Goal: Task Accomplishment & Management: Manage account settings

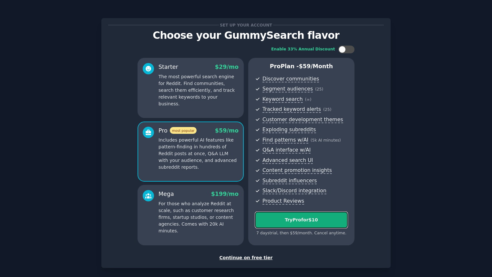
click at [309, 221] on div "Try Pro for $10" at bounding box center [302, 219] width 92 height 7
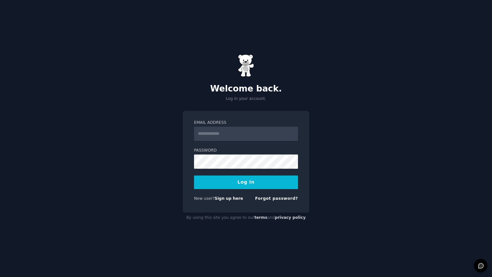
click at [221, 136] on input "Email Address" at bounding box center [246, 134] width 104 height 14
click at [347, 118] on div "**********" at bounding box center [246, 138] width 492 height 277
drag, startPoint x: 283, startPoint y: 135, endPoint x: 117, endPoint y: 115, distance: 167.3
click at [117, 115] on div "**********" at bounding box center [246, 138] width 492 height 277
click at [271, 133] on input "**********" at bounding box center [246, 134] width 104 height 14
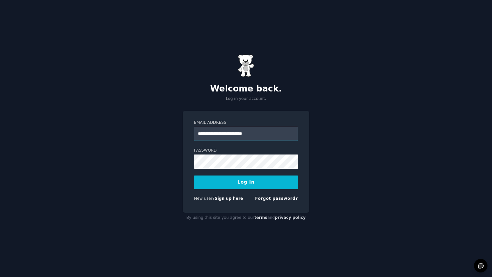
type input "**********"
click at [358, 79] on div "**********" at bounding box center [246, 138] width 492 height 277
click at [330, 146] on div "**********" at bounding box center [246, 138] width 492 height 277
click at [280, 199] on link "Forgot password?" at bounding box center [276, 198] width 43 height 5
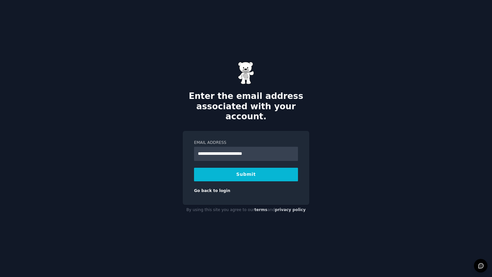
type input "**********"
click at [375, 122] on div "**********" at bounding box center [246, 138] width 492 height 277
click at [251, 169] on button "Submit" at bounding box center [246, 175] width 104 height 14
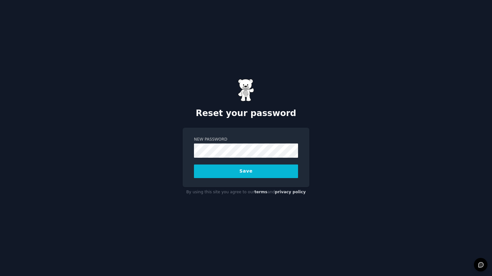
click at [331, 113] on div "Reset your password New Password Save By using this site you agree to our terms…" at bounding box center [246, 138] width 492 height 276
click at [329, 219] on div "Reset your password New Password Save By using this site you agree to our terms…" at bounding box center [246, 138] width 492 height 276
click at [189, 146] on div "New Password Save" at bounding box center [246, 157] width 127 height 59
click at [162, 149] on div "Reset your password New Password Save By using this site you agree to our terms…" at bounding box center [246, 138] width 492 height 276
click at [181, 147] on div "Reset your password New Password Save By using this site you agree to our terms…" at bounding box center [246, 138] width 492 height 276
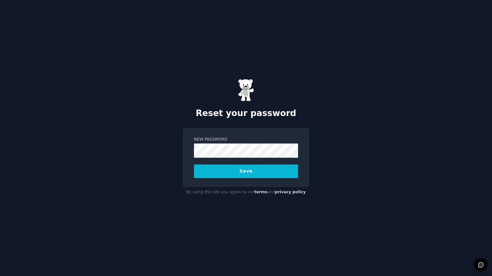
click at [99, 206] on div "Reset your password New Password Save By using this site you agree to our terms…" at bounding box center [246, 138] width 492 height 276
click at [153, 139] on div "Reset your password New Password Save By using this site you agree to our terms…" at bounding box center [246, 138] width 492 height 276
click at [327, 139] on div "Reset your password New Password Save By using this site you agree to our terms…" at bounding box center [246, 138] width 492 height 276
click at [379, 106] on div "Reset your password New Password Save By using this site you agree to our terms…" at bounding box center [246, 138] width 492 height 276
click at [240, 172] on button "Save" at bounding box center [246, 171] width 104 height 14
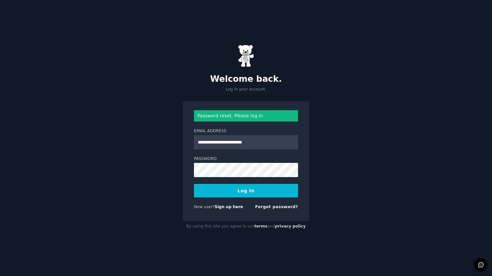
type input "**********"
click at [348, 158] on div "**********" at bounding box center [246, 138] width 492 height 276
click at [396, 162] on div "**********" at bounding box center [246, 138] width 492 height 276
click at [246, 192] on button "Log In" at bounding box center [246, 191] width 104 height 14
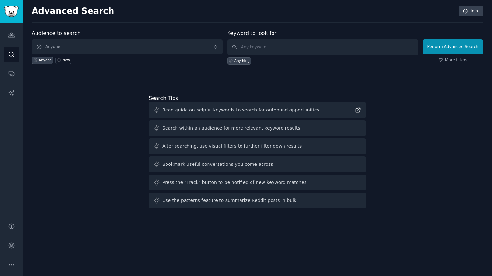
click at [55, 126] on div "Audience to search Anyone Anyone New Keyword to look for Anything Perform Advan…" at bounding box center [257, 120] width 451 height 182
click at [8, 75] on icon "Sidebar" at bounding box center [11, 73] width 7 height 7
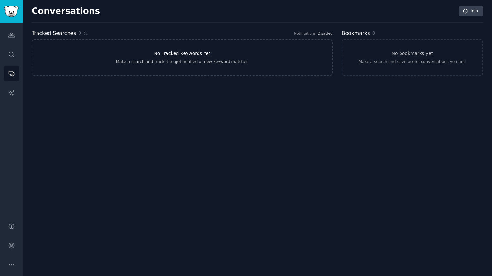
click at [199, 55] on h3 "No Tracked Keywords Yet" at bounding box center [182, 53] width 56 height 7
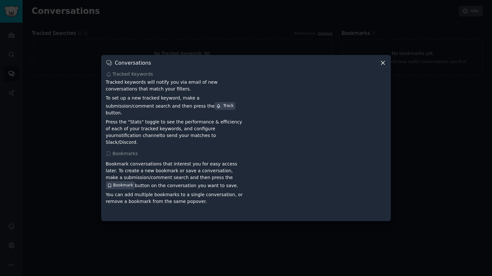
click at [385, 66] on icon at bounding box center [382, 62] width 7 height 7
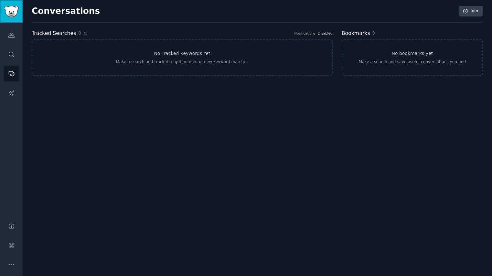
click at [13, 9] on img "Sidebar" at bounding box center [11, 11] width 15 height 11
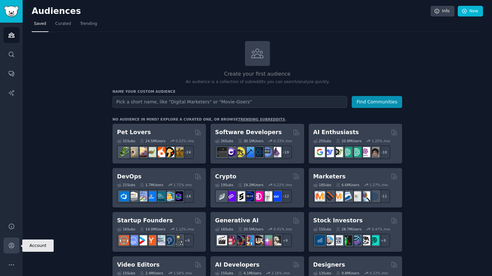
click at [12, 247] on icon "Sidebar" at bounding box center [11, 245] width 5 height 5
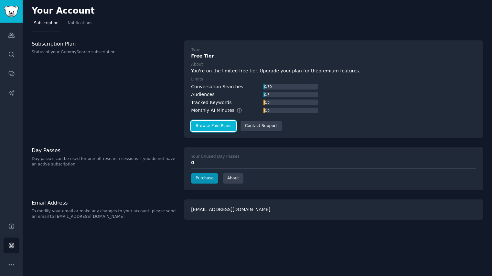
click at [219, 129] on link "Browse Paid Plans" at bounding box center [213, 126] width 45 height 10
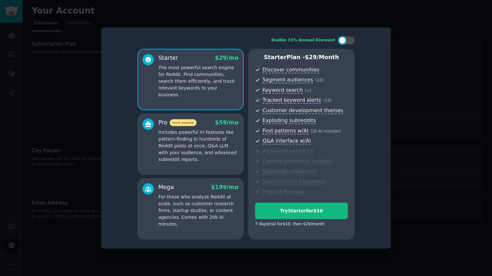
click at [199, 145] on p "Includes powerful AI features like pattern-finding in hundreds of Reddit posts …" at bounding box center [198, 146] width 80 height 34
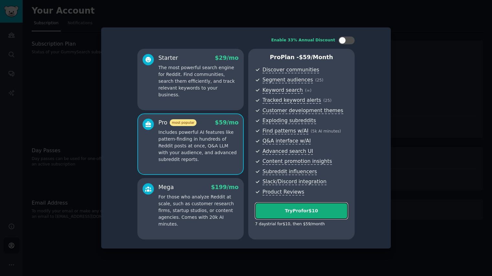
click at [300, 212] on div "Try Pro for $10" at bounding box center [301, 210] width 92 height 7
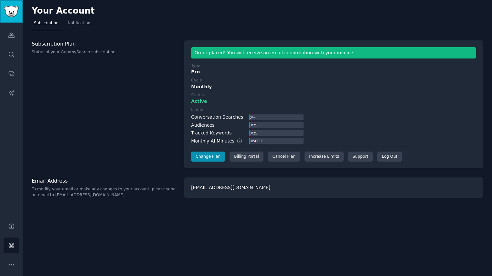
click at [12, 13] on img "Sidebar" at bounding box center [11, 11] width 15 height 11
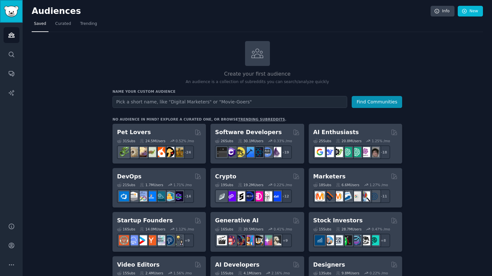
click at [10, 12] on img "Sidebar" at bounding box center [11, 11] width 15 height 11
click at [14, 246] on icon "Sidebar" at bounding box center [11, 245] width 5 height 5
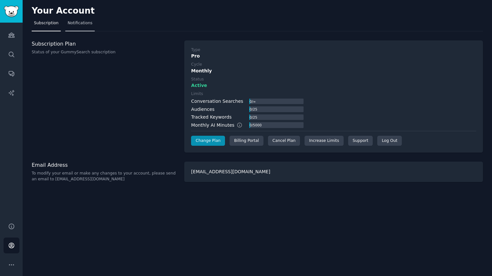
click at [84, 21] on span "Notifications" at bounding box center [80, 23] width 25 height 6
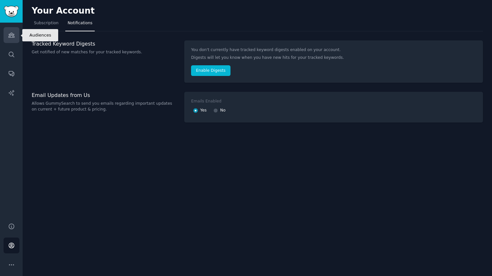
click at [11, 33] on icon "Sidebar" at bounding box center [11, 35] width 6 height 5
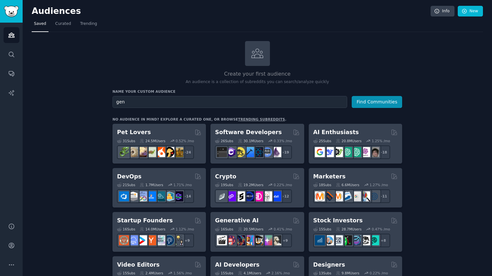
type input "gen z"
drag, startPoint x: 152, startPoint y: 101, endPoint x: 96, endPoint y: 96, distance: 55.5
click at [371, 42] on div "Create your first audience An audience is a collection of subreddits you can se…" at bounding box center [257, 63] width 290 height 44
click at [378, 100] on button "Find Communities" at bounding box center [377, 102] width 50 height 12
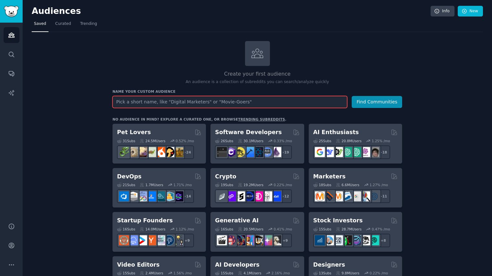
click at [209, 102] on input "text" at bounding box center [229, 102] width 235 height 12
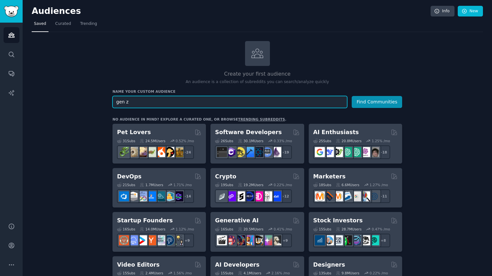
type input "gen z"
click at [352, 96] on button "Find Communities" at bounding box center [377, 102] width 50 height 12
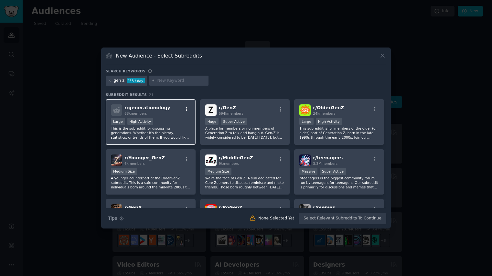
click at [186, 109] on icon "button" at bounding box center [187, 109] width 6 height 6
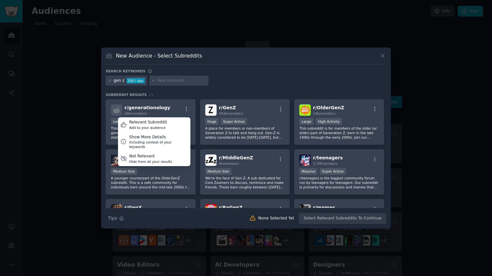
click at [319, 74] on div "Search keywords" at bounding box center [246, 72] width 280 height 7
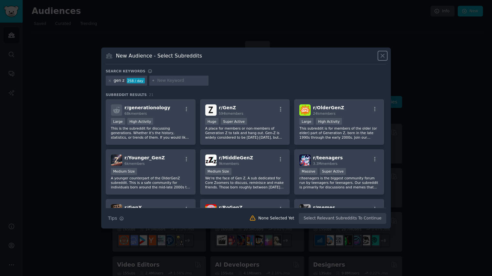
click at [383, 54] on icon at bounding box center [383, 56] width 4 height 4
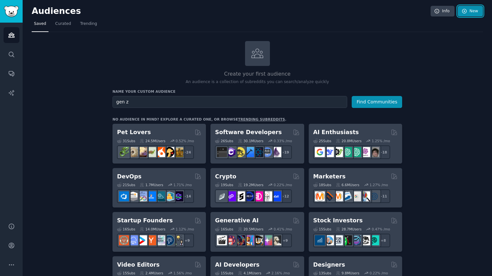
click at [465, 12] on icon at bounding box center [464, 11] width 6 height 6
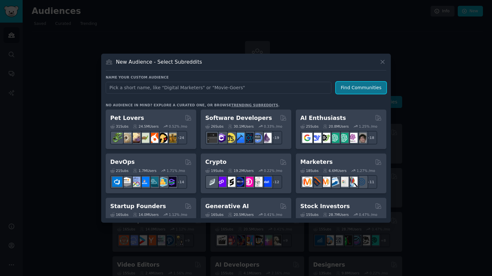
click at [365, 89] on button "Find Communities" at bounding box center [361, 88] width 50 height 12
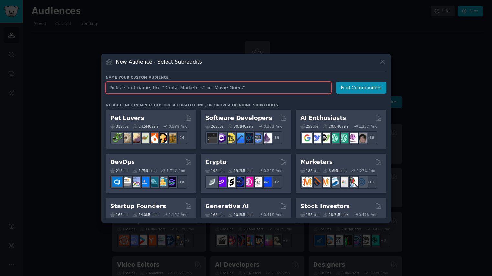
click at [232, 87] on input "text" at bounding box center [219, 88] width 226 height 12
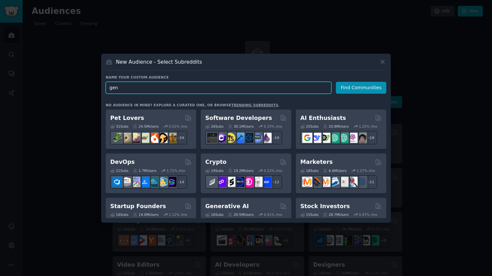
type input "gen z"
click button "Find Communities" at bounding box center [361, 88] width 50 height 12
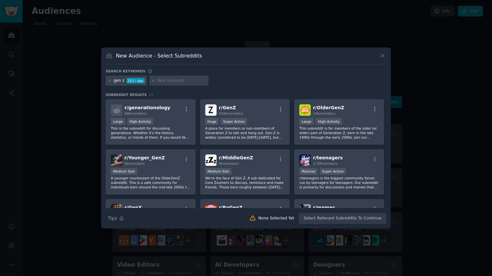
click at [182, 81] on input "text" at bounding box center [181, 81] width 49 height 6
type input "fashion"
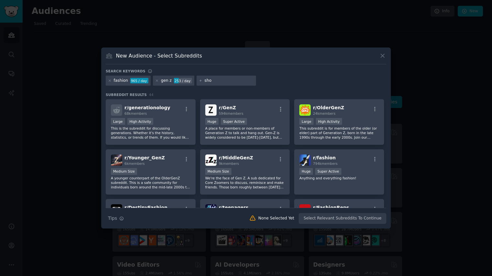
type input "shop"
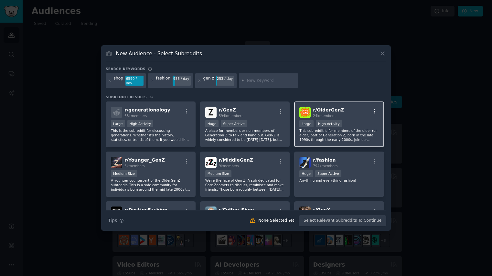
click at [374, 111] on icon "button" at bounding box center [375, 112] width 6 height 6
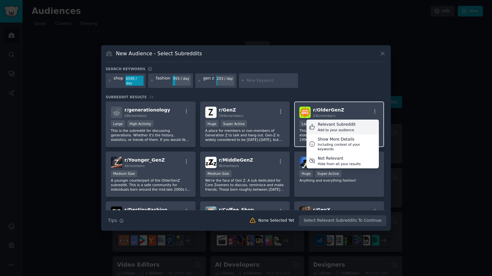
click at [342, 128] on div "Add to your audience" at bounding box center [337, 130] width 38 height 5
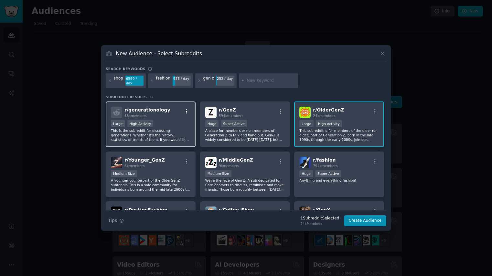
click at [186, 110] on icon "button" at bounding box center [187, 112] width 6 height 6
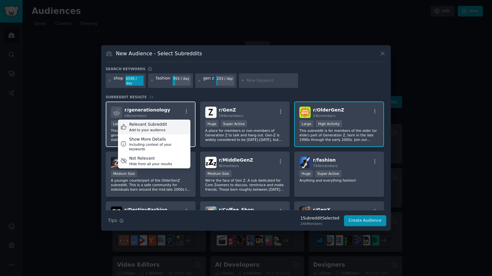
click at [175, 127] on div "Relevant Subreddit Add to your audience" at bounding box center [154, 127] width 72 height 15
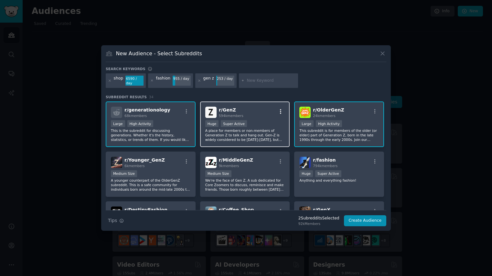
click at [281, 111] on icon "button" at bounding box center [281, 112] width 6 height 6
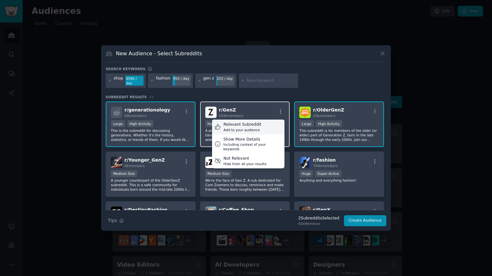
click at [260, 124] on div "Relevant Subreddit Add to your audience" at bounding box center [248, 127] width 72 height 15
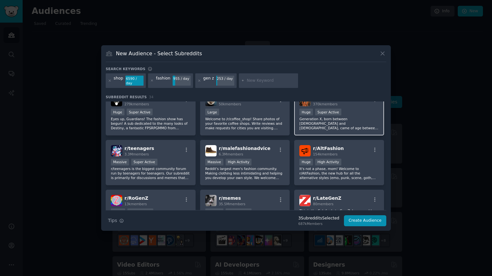
scroll to position [125, 0]
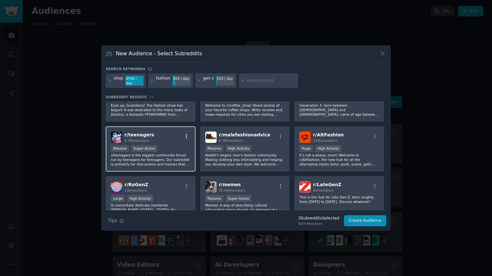
click at [187, 135] on icon "button" at bounding box center [187, 136] width 6 height 6
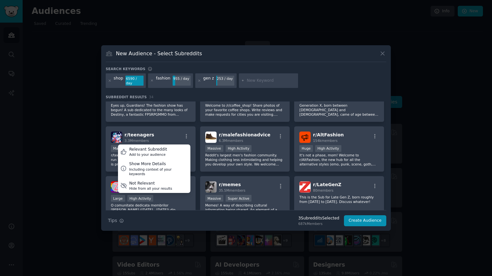
click at [199, 146] on div "r/ generationology 68k members Large High Activity This is the subreddit for di…" at bounding box center [246, 123] width 280 height 295
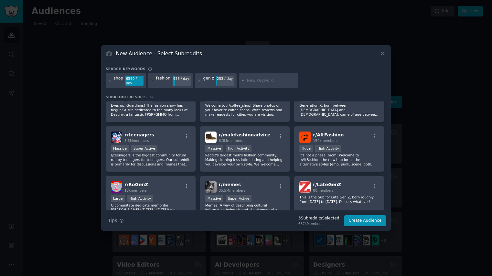
click at [152, 81] on icon at bounding box center [152, 81] width 4 height 4
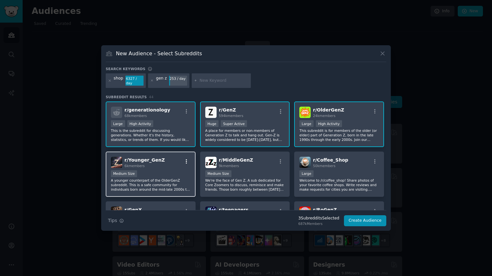
click at [186, 161] on icon "button" at bounding box center [186, 161] width 1 height 5
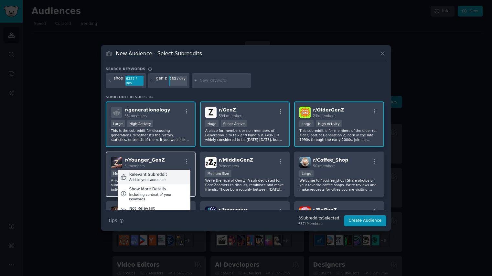
click at [168, 178] on div "Relevant Subreddit Add to your audience" at bounding box center [154, 177] width 72 height 15
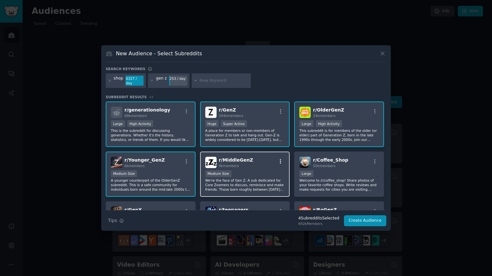
click at [280, 161] on icon "button" at bounding box center [280, 161] width 1 height 5
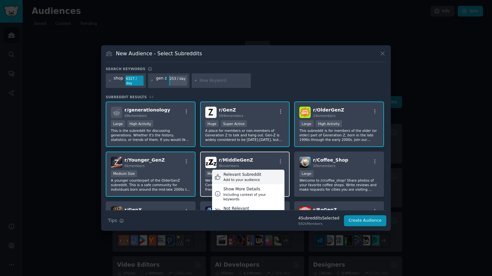
click at [240, 180] on div "Add to your audience" at bounding box center [242, 179] width 38 height 5
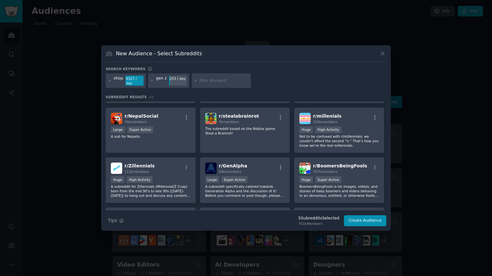
scroll to position [347, 0]
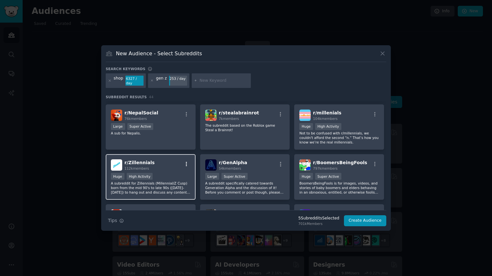
click at [186, 164] on icon "button" at bounding box center [187, 164] width 6 height 6
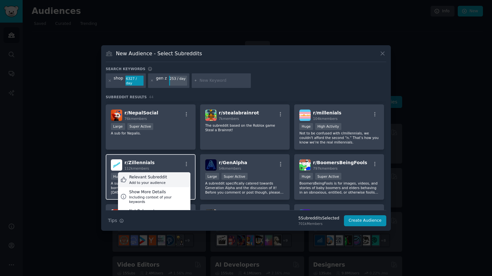
click at [174, 180] on div "Relevant Subreddit Add to your audience" at bounding box center [154, 179] width 72 height 15
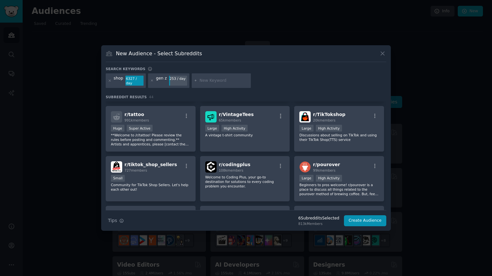
scroll to position [497, 0]
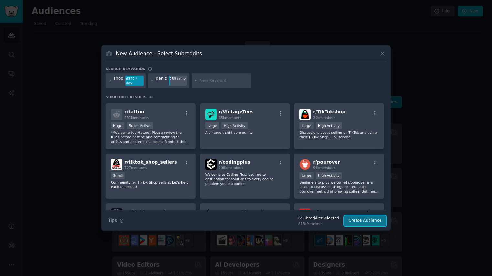
click at [366, 223] on button "Create Audience" at bounding box center [365, 220] width 43 height 11
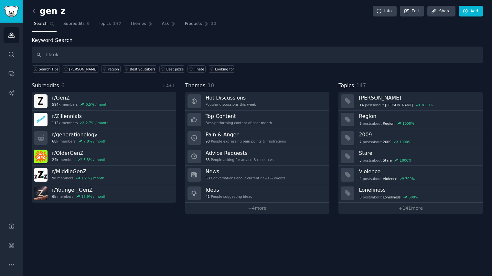
type input "tiktok"
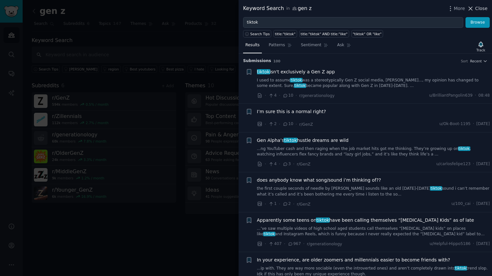
click at [482, 12] on span "Close" at bounding box center [481, 8] width 12 height 7
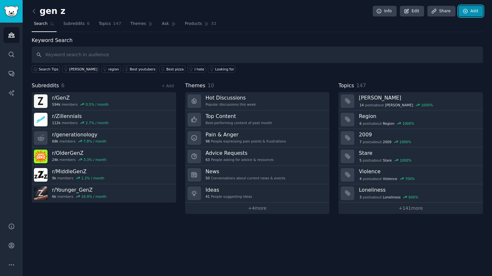
click at [472, 13] on link "Add" at bounding box center [471, 11] width 24 height 11
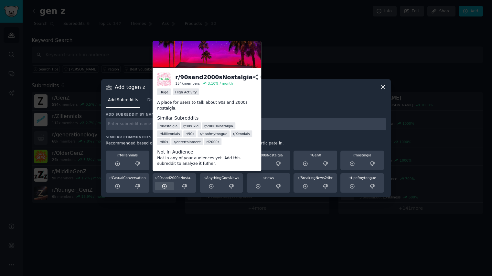
click at [164, 187] on icon at bounding box center [164, 186] width 4 height 4
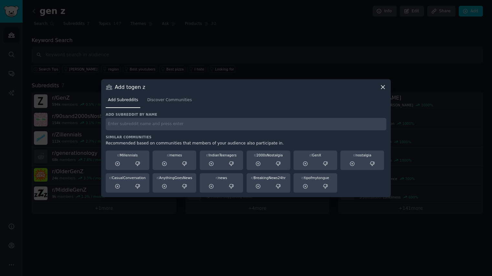
click at [230, 127] on input "text" at bounding box center [246, 124] width 280 height 13
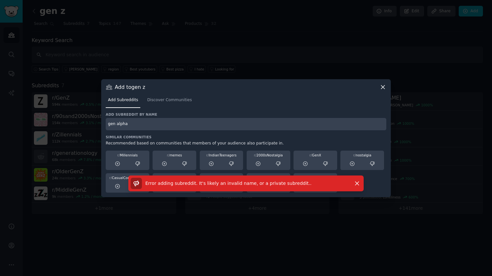
drag, startPoint x: 116, startPoint y: 126, endPoint x: 98, endPoint y: 124, distance: 18.2
click at [98, 124] on div "​ Add to gen z Add Subreddits Discover Communities Add subreddit by name gen al…" at bounding box center [245, 138] width 487 height 276
drag, startPoint x: 127, startPoint y: 130, endPoint x: 98, endPoint y: 121, distance: 30.2
click at [98, 121] on div "​ Add to gen z Add Subreddits Discover Communities Add subreddit by name alpha …" at bounding box center [245, 138] width 487 height 276
type input "generation"
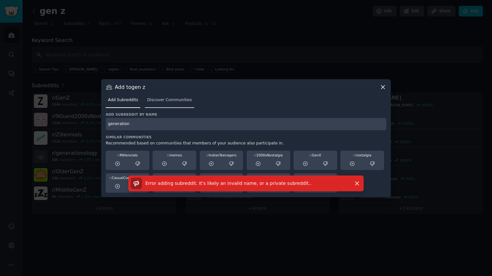
click at [169, 102] on span "Discover Communities" at bounding box center [169, 100] width 45 height 6
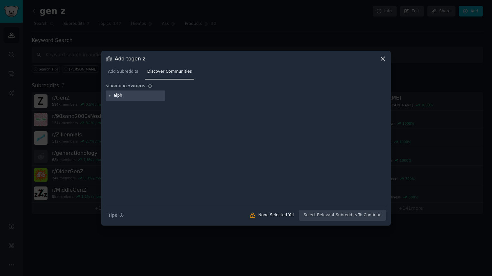
type input "alpha"
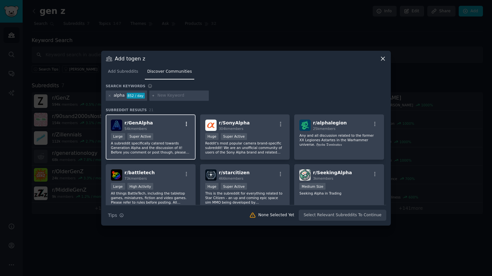
click at [186, 123] on icon "button" at bounding box center [187, 124] width 6 height 6
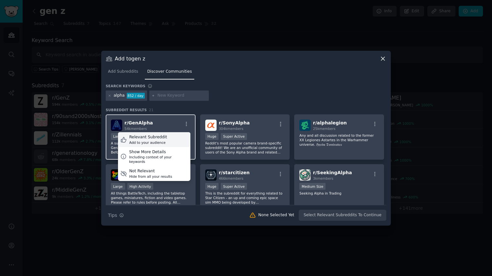
click at [152, 141] on div "Add to your audience" at bounding box center [148, 142] width 38 height 5
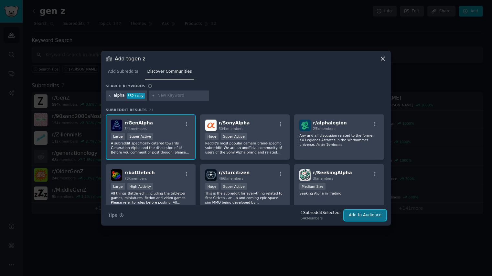
click at [360, 217] on button "Add to Audience" at bounding box center [365, 215] width 42 height 11
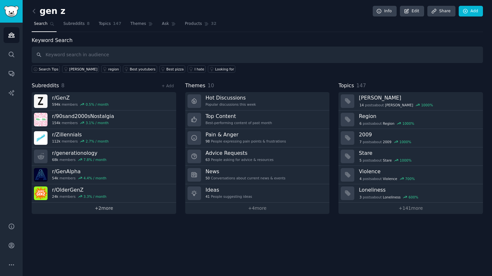
click at [103, 206] on link "+ 2 more" at bounding box center [104, 208] width 144 height 11
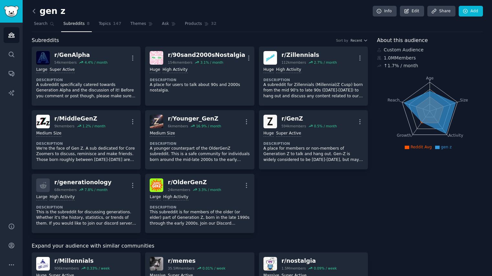
click at [35, 12] on icon at bounding box center [34, 11] width 7 height 7
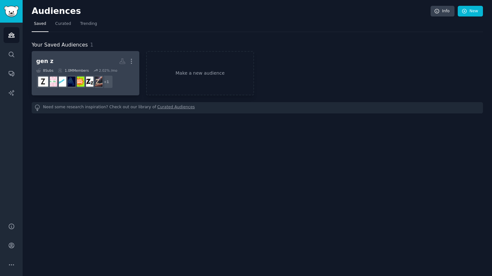
click at [85, 59] on h2 "gen z More" at bounding box center [85, 61] width 99 height 11
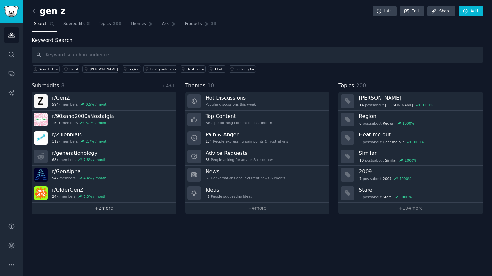
click at [104, 211] on link "+ 2 more" at bounding box center [104, 208] width 144 height 11
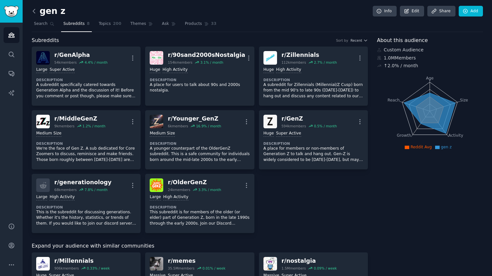
click at [33, 10] on icon at bounding box center [34, 11] width 2 height 4
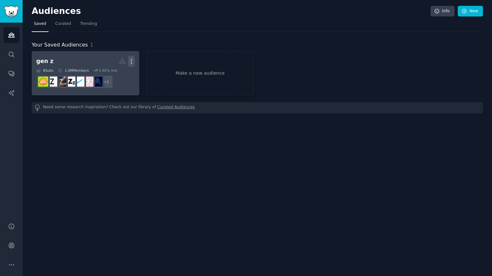
click at [134, 59] on icon "button" at bounding box center [131, 61] width 7 height 7
click at [51, 61] on h2 "gen z More View Delete" at bounding box center [85, 61] width 99 height 11
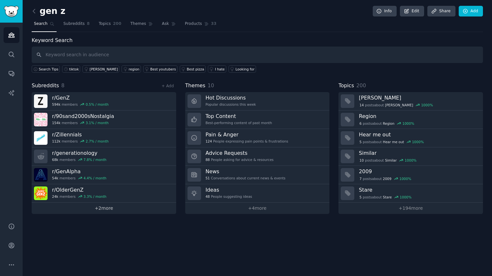
click at [100, 209] on link "+ 2 more" at bounding box center [104, 208] width 144 height 11
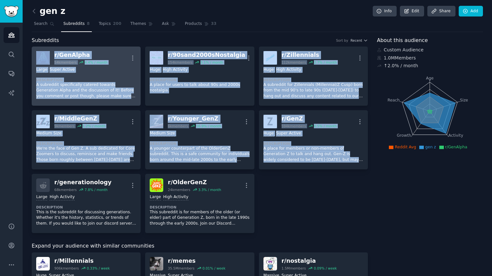
drag, startPoint x: 361, startPoint y: 232, endPoint x: 37, endPoint y: 64, distance: 364.9
click at [37, 64] on div "r/ GenAlpha 54k members 4.4 % / month More Large Super Active Description A sub…" at bounding box center [200, 140] width 336 height 186
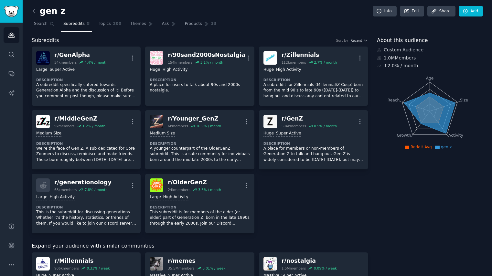
click at [83, 41] on div "Subreddits Sort by Recent" at bounding box center [200, 41] width 336 height 8
click at [53, 11] on h2 "gen z" at bounding box center [49, 11] width 34 height 10
click at [417, 10] on link "Edit" at bounding box center [412, 11] width 24 height 11
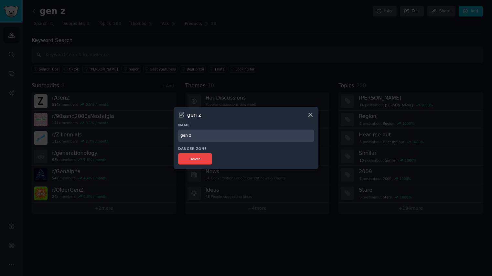
drag, startPoint x: 196, startPoint y: 137, endPoint x: 164, endPoint y: 137, distance: 32.0
click at [164, 137] on div "​ gen z Name gen z Danger Zone Delete" at bounding box center [245, 138] width 487 height 276
click at [208, 136] on input "GENERATIONS, Z, Alphan," at bounding box center [246, 136] width 136 height 13
click at [208, 137] on input "GENERATIONS, Z, Alphan," at bounding box center [246, 136] width 136 height 13
click at [273, 136] on input "GENERATIONS & NOSTALGIA, Z, Alphan," at bounding box center [246, 136] width 136 height 13
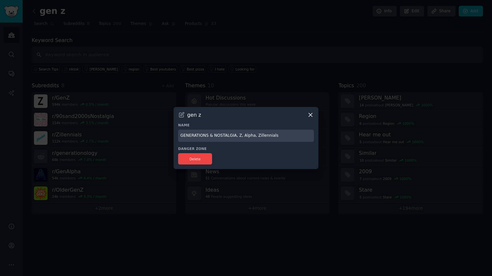
drag, startPoint x: 291, startPoint y: 135, endPoint x: 126, endPoint y: 131, distance: 165.5
click at [126, 131] on div "​ gen z Name GENERATIONS & NOSTALGIA, Z, Alpha, Zillennials Danger Zone Delete" at bounding box center [245, 138] width 487 height 276
type input "GENERATIONS & NOSTALGIA, Z, Alpha, Zillennials"
click at [281, 153] on div "Danger Zone Delete" at bounding box center [246, 155] width 136 height 18
click at [309, 115] on icon at bounding box center [310, 114] width 7 height 7
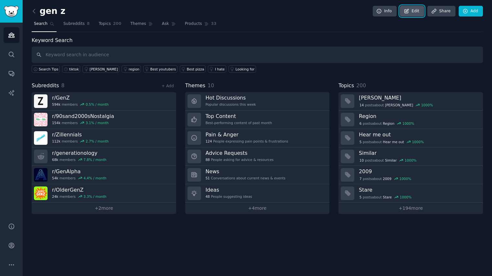
click at [418, 12] on link "Edit" at bounding box center [412, 11] width 24 height 11
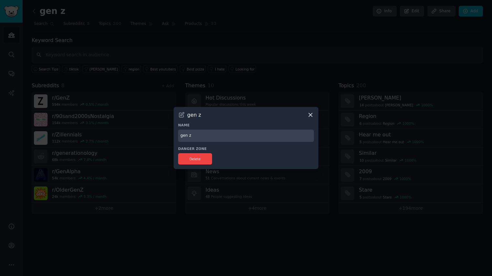
click at [311, 112] on icon at bounding box center [310, 114] width 7 height 7
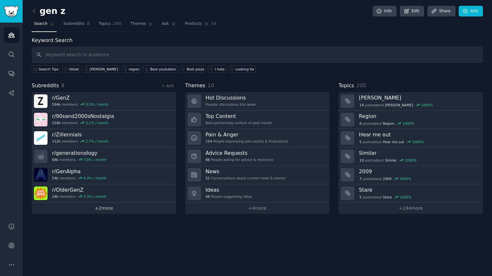
click at [106, 212] on link "+ 2 more" at bounding box center [104, 208] width 144 height 11
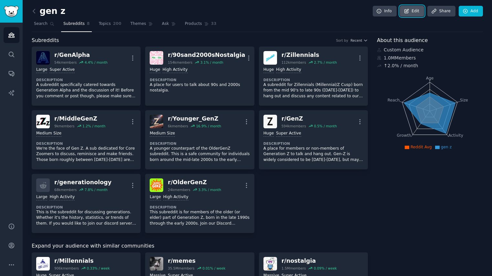
click at [413, 10] on link "Edit" at bounding box center [412, 11] width 24 height 11
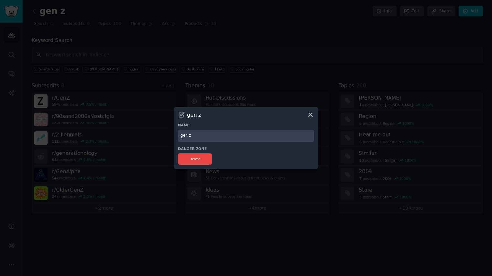
click at [181, 138] on input "gen z" at bounding box center [246, 136] width 136 height 13
click at [202, 138] on input "gen z" at bounding box center [246, 136] width 136 height 13
type input "generations+"
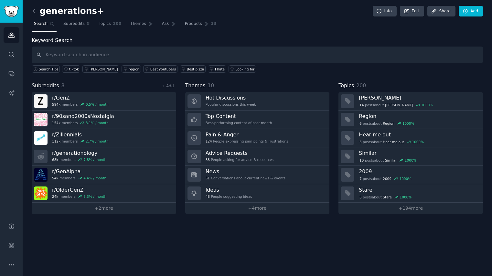
click at [88, 82] on div "Subreddits 8 + Add" at bounding box center [104, 86] width 144 height 8
click at [43, 87] on span "Subreddits" at bounding box center [45, 86] width 27 height 8
click at [409, 12] on icon at bounding box center [407, 11] width 6 height 6
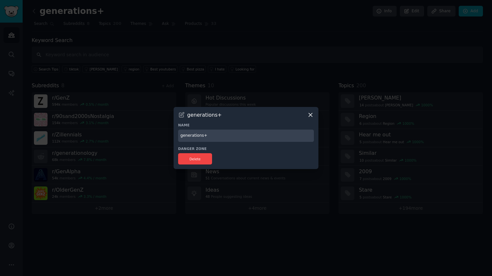
drag, startPoint x: 221, startPoint y: 137, endPoint x: 132, endPoint y: 132, distance: 89.0
click at [132, 132] on div "​ generations+ Name generations+ Danger Zone Delete" at bounding box center [245, 138] width 487 height 276
paste input "Generations & Nostalgia: Gen Z, Gen Alpha, Zillennials"
type input "Generations & Nostalgia: Gen Z, Gen Alpha, Zillennials"
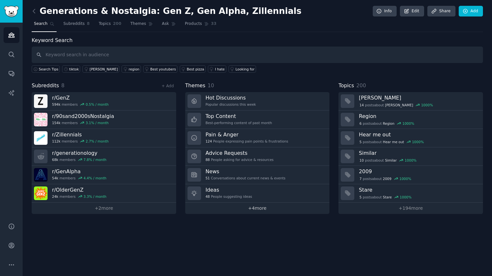
click at [254, 213] on link "+ 4 more" at bounding box center [257, 208] width 144 height 11
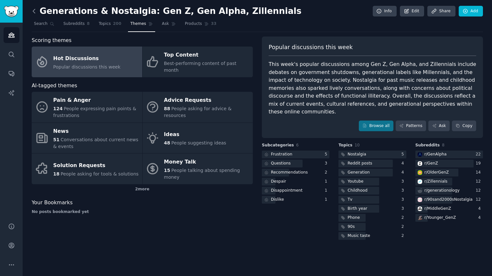
click at [32, 12] on icon at bounding box center [34, 11] width 7 height 7
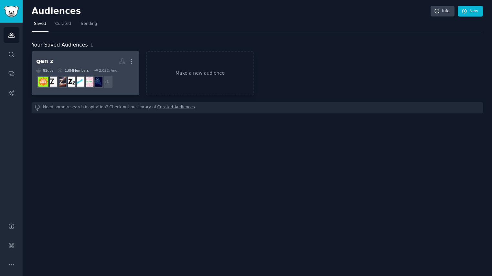
click at [83, 61] on h2 "gen z More" at bounding box center [85, 61] width 99 height 11
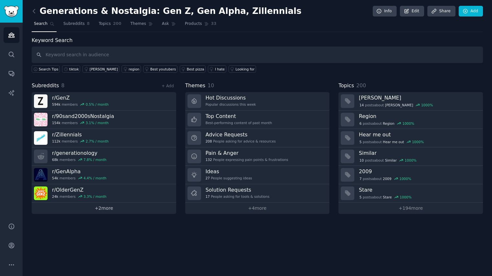
click at [103, 206] on link "+ 2 more" at bounding box center [104, 208] width 144 height 11
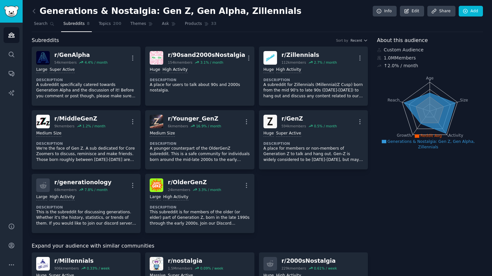
click at [205, 9] on h2 "Generations & Nostalgia: Gen Z, Gen Alpha, Zillennials" at bounding box center [167, 11] width 270 height 10
click at [412, 11] on link "Edit" at bounding box center [412, 11] width 24 height 11
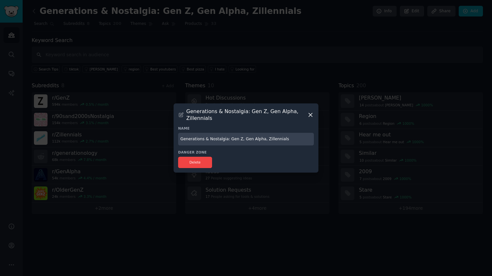
click at [218, 139] on input "Generations & Nostalgia: Gen Z, Gen Alpha, Zillennials" at bounding box center [246, 139] width 136 height 13
click at [184, 141] on input "Generations: Gen Z, Gen Alpha, Zillennials" at bounding box center [246, 139] width 136 height 13
click at [220, 140] on input "Young Generations: Gen Z, Gen Alpha, Zillennials" at bounding box center [246, 139] width 136 height 13
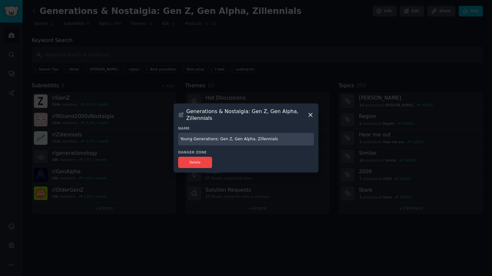
click at [220, 140] on input "Young Generations: Gen Z, Gen Alpha, Zillennials" at bounding box center [246, 139] width 136 height 13
click at [226, 140] on input "Young Generations: Z, Gen Alpha, Zillennials" at bounding box center [246, 139] width 136 height 13
click at [268, 139] on input "Young Generations: Z, Alpha, Zillennials" at bounding box center [246, 139] width 136 height 13
type input "Young Generations: Z, Alpha, Zillennials"
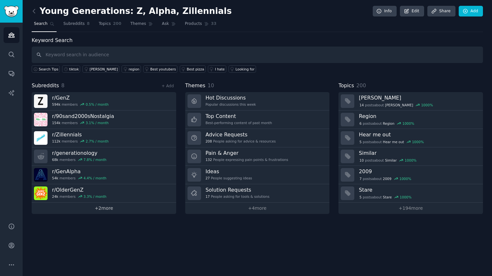
click at [104, 207] on link "+ 2 more" at bounding box center [104, 208] width 144 height 11
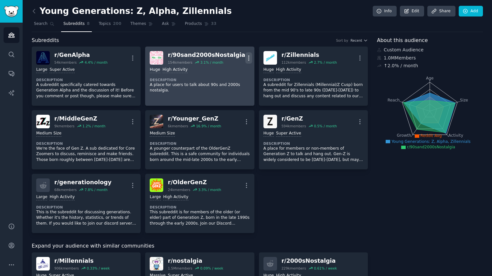
click at [247, 57] on icon "button" at bounding box center [248, 58] width 7 height 7
click at [216, 83] on p "Delete" at bounding box center [223, 82] width 15 height 7
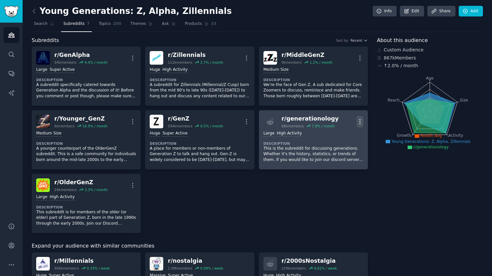
click at [360, 121] on icon "button" at bounding box center [359, 121] width 7 height 7
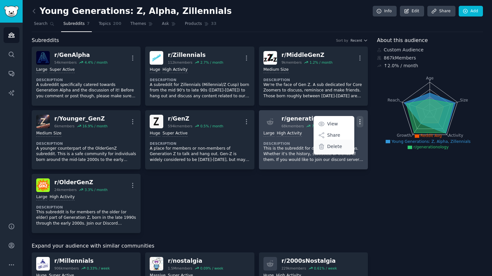
click at [329, 149] on p "Delete" at bounding box center [334, 146] width 15 height 7
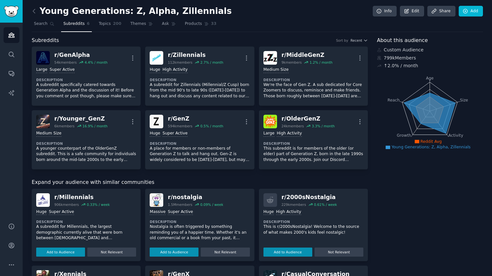
click at [63, 12] on h2 "Young Generations: Z, Alpha, Zillennials" at bounding box center [132, 11] width 200 height 10
click at [35, 12] on icon at bounding box center [34, 11] width 7 height 7
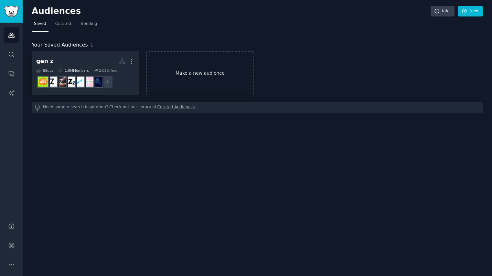
click at [236, 70] on link "Make a new audience" at bounding box center [200, 73] width 108 height 44
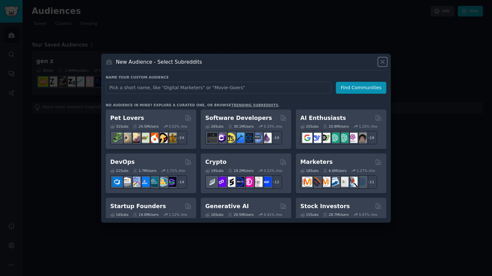
click at [382, 62] on icon at bounding box center [383, 62] width 4 height 4
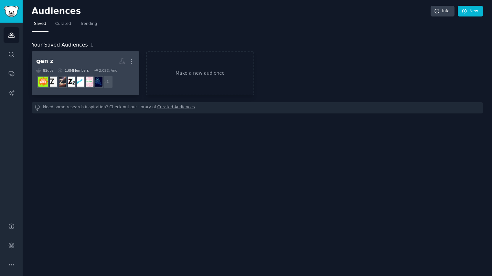
click at [79, 58] on h2 "gen z More" at bounding box center [85, 61] width 99 height 11
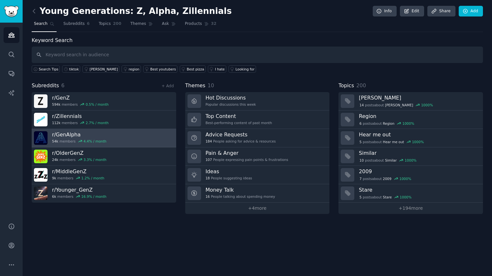
click at [62, 134] on h3 "r/ GenAlpha" at bounding box center [79, 134] width 54 height 7
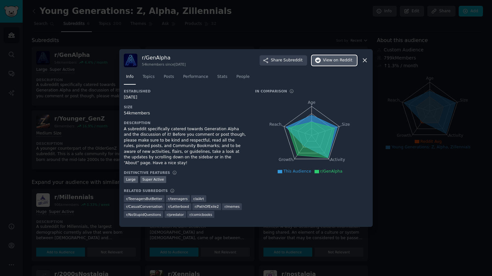
click at [329, 62] on span "View on Reddit" at bounding box center [337, 61] width 29 height 6
click at [365, 59] on icon at bounding box center [364, 60] width 7 height 7
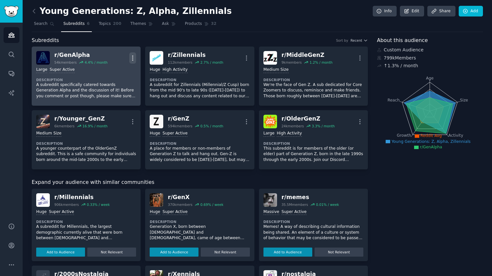
click at [134, 56] on icon "button" at bounding box center [132, 58] width 7 height 7
click at [111, 84] on p "Delete" at bounding box center [107, 82] width 15 height 7
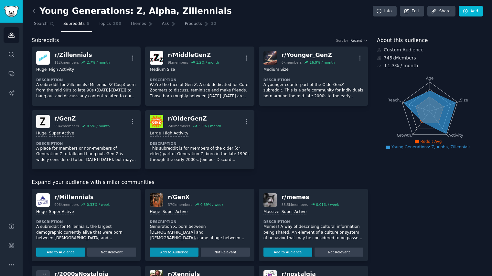
click at [143, 9] on h2 "Young Generations: Z, Alpha, Zillennials" at bounding box center [132, 11] width 200 height 10
click at [151, 11] on h2 "Young Generations: Z, Alpha, Zillennials" at bounding box center [132, 11] width 200 height 10
click at [153, 14] on h2 "Young Generations: Z, Alpha, Zillennials" at bounding box center [132, 11] width 200 height 10
drag, startPoint x: 155, startPoint y: 14, endPoint x: 127, endPoint y: 13, distance: 28.5
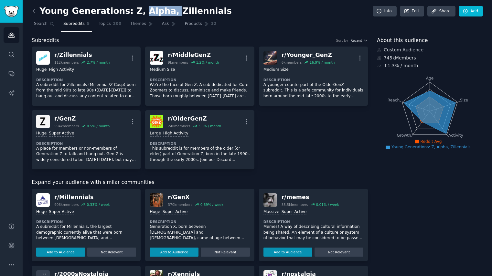
click at [127, 13] on h2 "Young Generations: Z, Alpha, Zillennials" at bounding box center [132, 11] width 200 height 10
click at [415, 11] on link "Edit" at bounding box center [412, 11] width 24 height 11
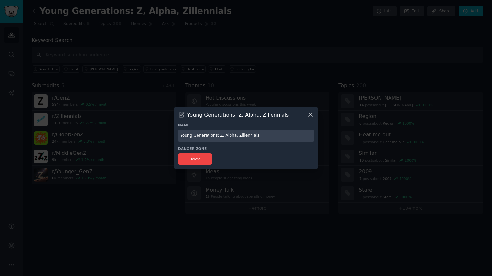
drag, startPoint x: 236, startPoint y: 136, endPoint x: 220, endPoint y: 137, distance: 15.5
click at [220, 137] on input "Young Generations: Z, Alpha, Zillennials" at bounding box center [246, 136] width 136 height 13
click at [192, 137] on input "Young Generations: Z + Zillennials" at bounding box center [246, 136] width 136 height 13
drag, startPoint x: 197, startPoint y: 136, endPoint x: 151, endPoint y: 135, distance: 46.2
click at [151, 135] on div "​ Young Generations: Z, Alpha, Zillennials Name Younger Generations: Z + Zillen…" at bounding box center [245, 138] width 487 height 276
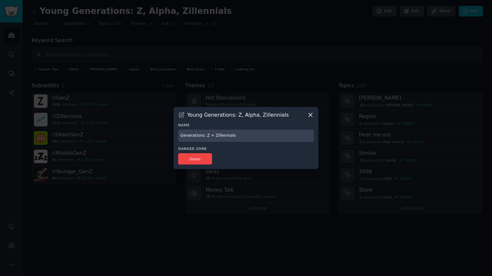
click at [204, 136] on input "Generations: Z + Zillennials" at bounding box center [246, 136] width 136 height 13
type input "Generation Z + Zillennials"
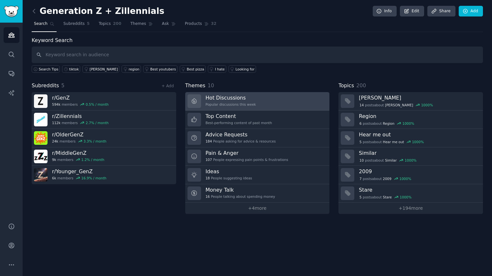
click at [265, 101] on link "Hot Discussions Popular discussions this week" at bounding box center [257, 101] width 144 height 18
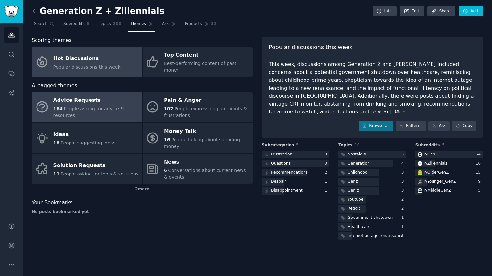
click at [89, 97] on div "Advice Requests" at bounding box center [96, 100] width 86 height 10
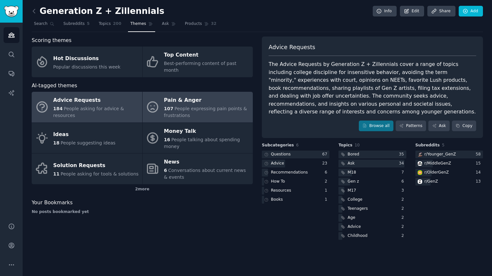
click at [216, 106] on span "People expressing pain points & frustrations" at bounding box center [205, 112] width 83 height 12
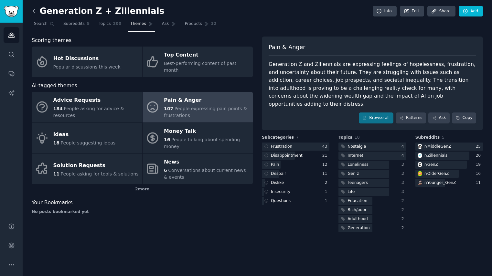
click at [33, 10] on icon at bounding box center [34, 11] width 7 height 7
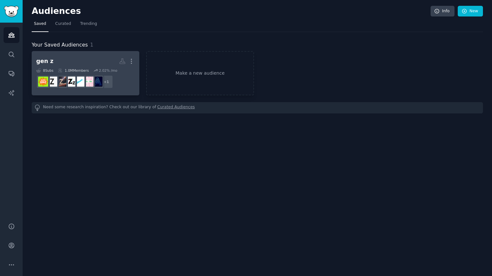
click at [89, 63] on h2 "gen z More" at bounding box center [85, 61] width 99 height 11
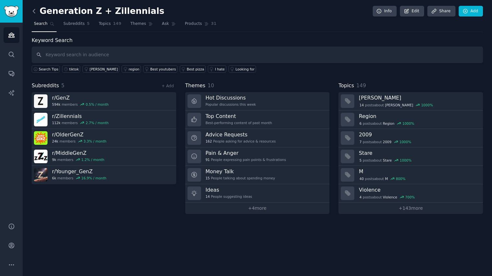
click at [33, 11] on icon at bounding box center [34, 11] width 2 height 4
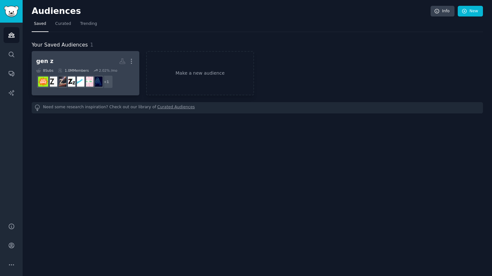
click at [70, 58] on h2 "gen z More" at bounding box center [85, 61] width 99 height 11
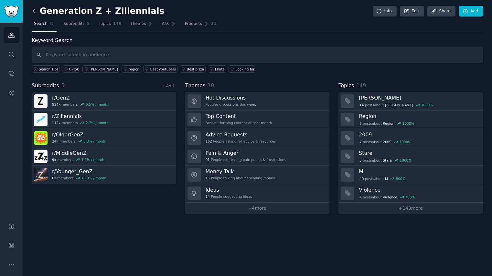
click at [33, 10] on icon at bounding box center [34, 11] width 2 height 4
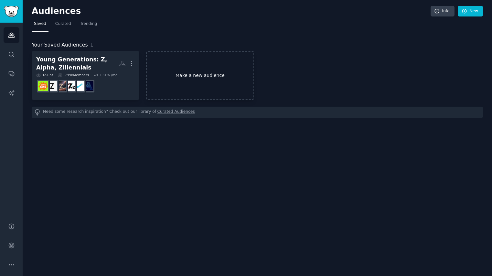
click at [185, 71] on link "Make a new audience" at bounding box center [200, 75] width 108 height 49
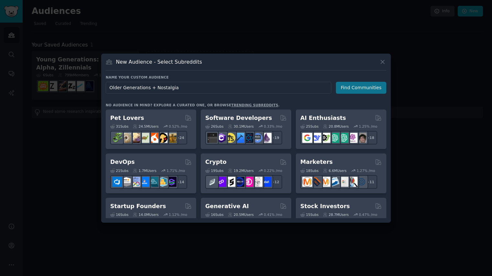
type input "Older Generations + Nostalgia"
click at [359, 87] on button "Find Communities" at bounding box center [361, 88] width 50 height 12
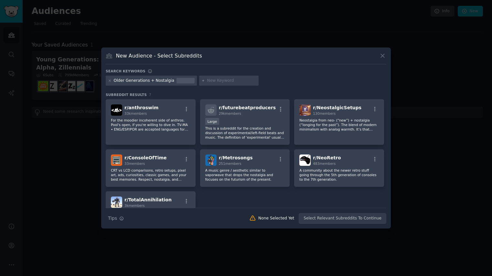
click at [166, 56] on h3 "New Audience - Select Subreddits" at bounding box center [159, 55] width 86 height 7
click at [200, 56] on div "New Audience - Select Subreddits" at bounding box center [246, 58] width 280 height 12
click at [208, 78] on input "text" at bounding box center [231, 81] width 49 height 6
type input "nostalgic"
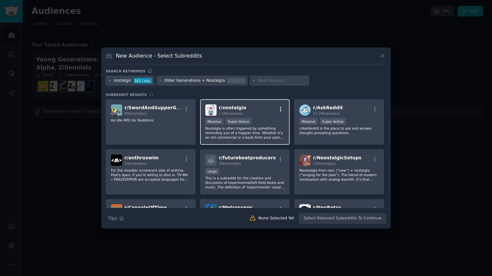
click at [280, 109] on icon "button" at bounding box center [280, 109] width 1 height 5
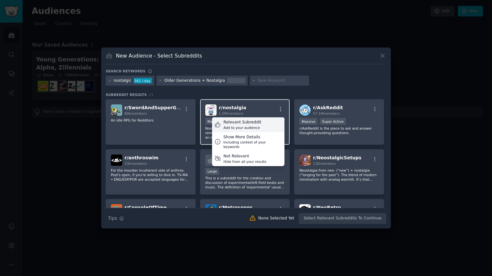
click at [248, 127] on div "Add to your audience" at bounding box center [242, 127] width 38 height 5
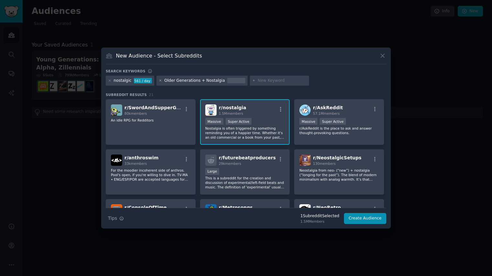
click at [159, 81] on icon at bounding box center [161, 81] width 4 height 4
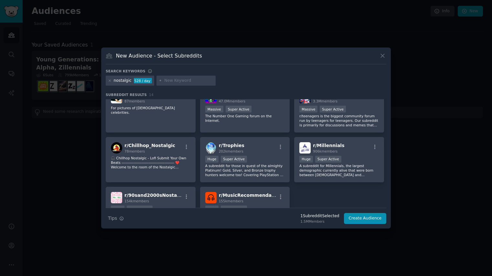
scroll to position [123, 0]
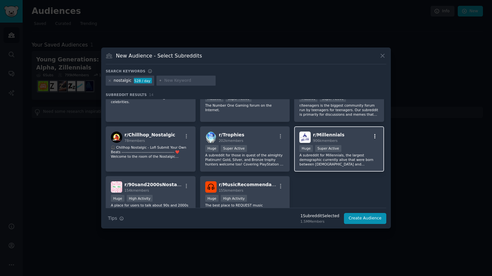
click at [374, 135] on icon "button" at bounding box center [375, 136] width 6 height 6
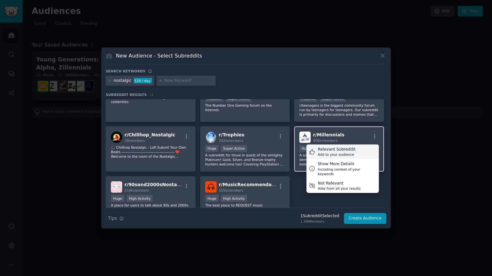
click at [343, 152] on div "Add to your audience" at bounding box center [337, 154] width 38 height 5
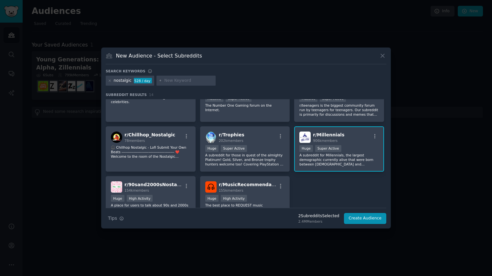
click at [178, 82] on input "text" at bounding box center [188, 81] width 49 height 6
type input "nostalgia"
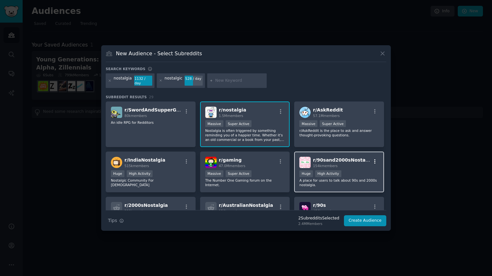
click at [375, 159] on icon "button" at bounding box center [375, 162] width 6 height 6
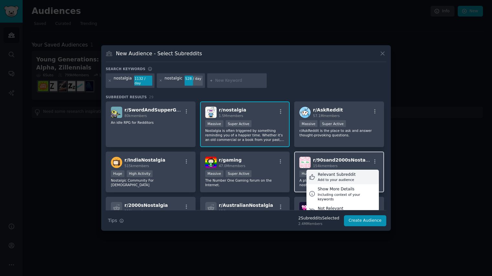
click at [343, 177] on div "Add to your audience" at bounding box center [337, 179] width 38 height 5
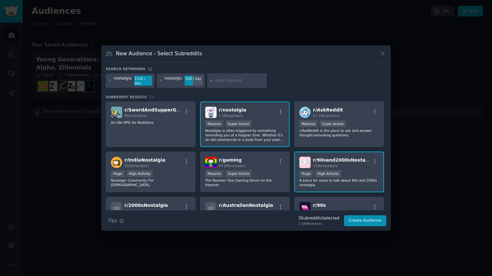
click at [227, 84] on div at bounding box center [236, 80] width 59 height 15
click at [219, 82] on input "text" at bounding box center [239, 81] width 49 height 6
type input "millenial"
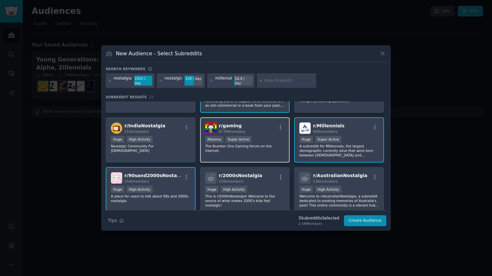
scroll to position [32, 0]
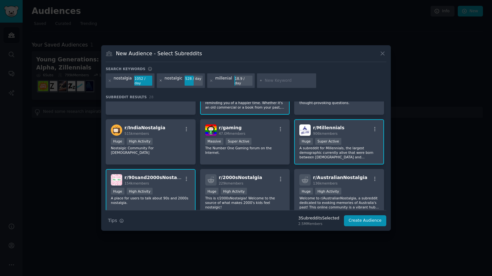
click at [160, 80] on icon at bounding box center [161, 81] width 4 height 4
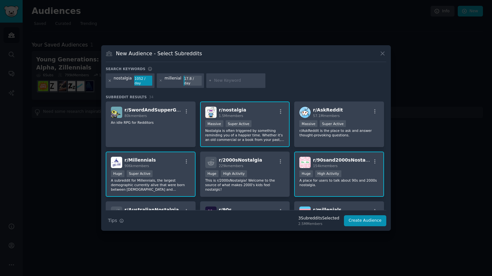
click at [109, 80] on icon at bounding box center [110, 81] width 4 height 4
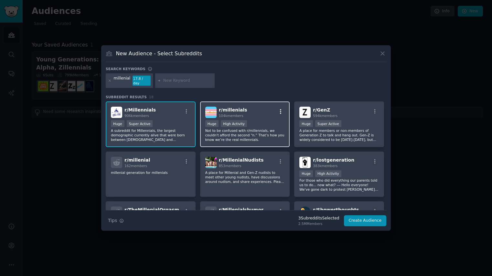
click at [280, 109] on icon "button" at bounding box center [281, 112] width 6 height 6
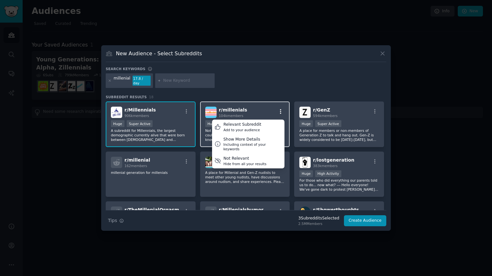
click at [280, 109] on icon "button" at bounding box center [281, 112] width 6 height 6
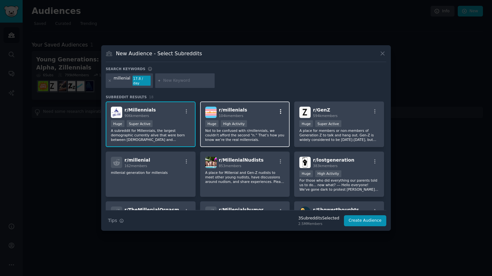
click at [280, 109] on icon "button" at bounding box center [281, 112] width 6 height 6
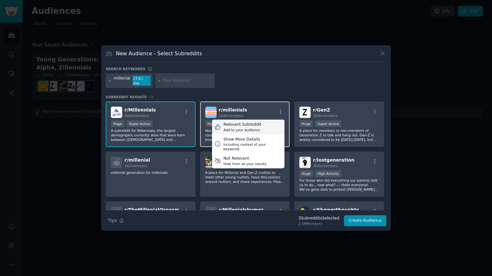
click at [259, 124] on div "Relevant Subreddit Add to your audience" at bounding box center [248, 127] width 72 height 15
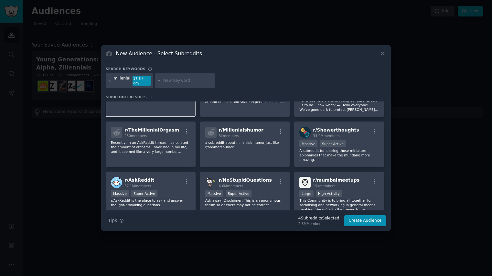
scroll to position [81, 0]
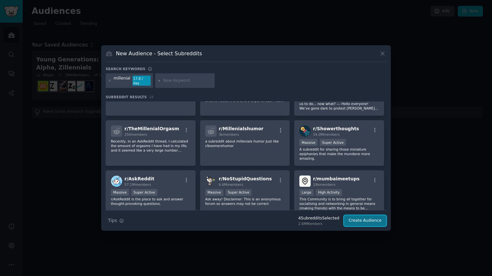
click at [362, 217] on button "Create Audience" at bounding box center [365, 220] width 43 height 11
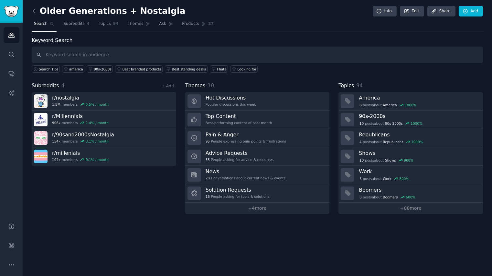
click at [112, 12] on h2 "Older Generations + Nostalgia" at bounding box center [109, 11] width 154 height 10
click at [109, 12] on h2 "Older Generations + Nostalgia" at bounding box center [109, 11] width 154 height 10
click at [224, 8] on div "Older Generations + Nostalgia Info Edit Share Add" at bounding box center [257, 12] width 451 height 13
click at [408, 13] on icon at bounding box center [407, 11] width 4 height 4
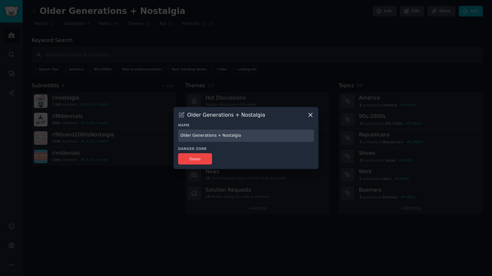
drag, startPoint x: 215, startPoint y: 136, endPoint x: 137, endPoint y: 133, distance: 78.2
click at [137, 133] on div "​ Older Generations + Nostalgia Name Older Generations + Nostalgia Danger Zone …" at bounding box center [245, 138] width 487 height 276
type input "Millennials + Nostalgia"
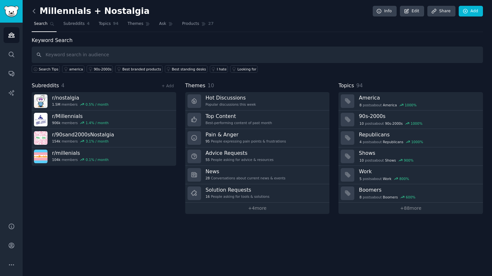
click at [33, 10] on icon at bounding box center [34, 11] width 7 height 7
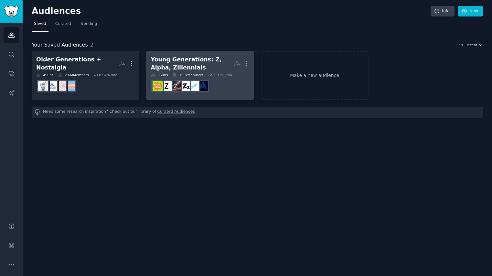
click at [197, 64] on div "Young Generations: Z, Alpha, Zillennials" at bounding box center [192, 64] width 83 height 16
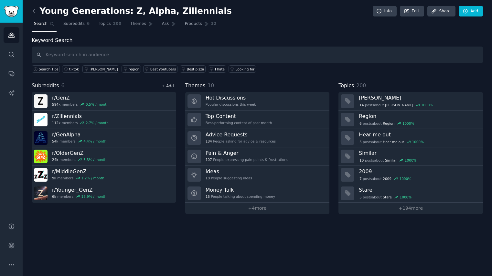
click at [168, 86] on link "+ Add" at bounding box center [168, 86] width 12 height 5
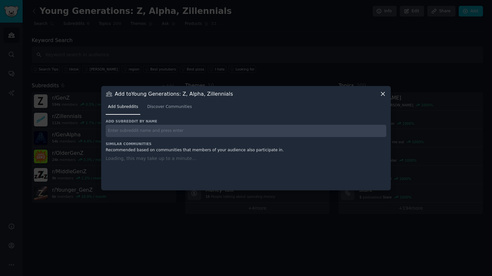
click at [153, 132] on input "text" at bounding box center [246, 131] width 280 height 13
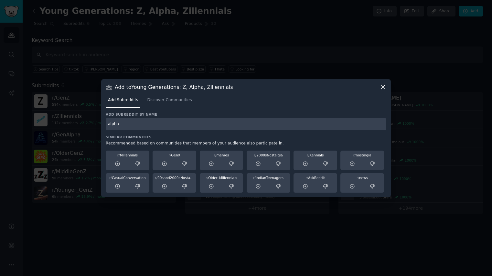
type input "alpha"
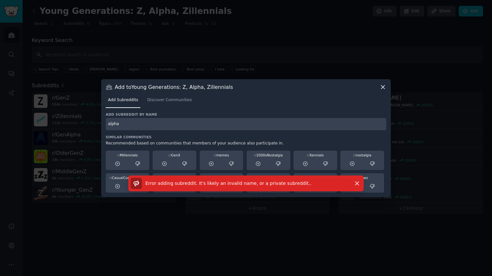
drag, startPoint x: 135, startPoint y: 124, endPoint x: 90, endPoint y: 124, distance: 44.9
click at [90, 124] on div "​ Add to Young Generations: Z, Alpha, Zillennials Add Subreddits Discover Commu…" at bounding box center [245, 138] width 487 height 276
click at [164, 98] on span "Discover Communities" at bounding box center [169, 100] width 45 height 6
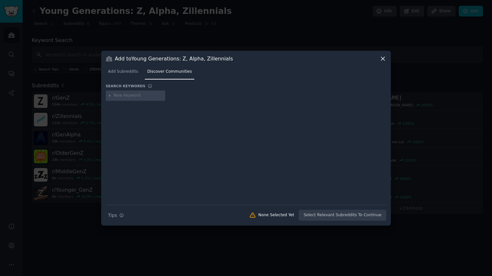
click at [130, 96] on input "text" at bounding box center [138, 96] width 49 height 6
type input "alpha"
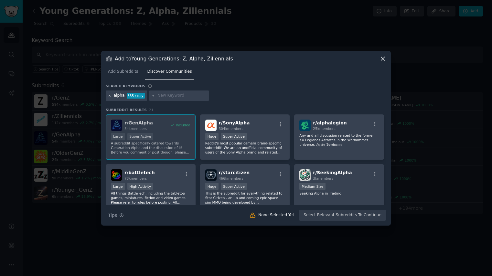
click at [108, 94] on icon at bounding box center [110, 96] width 4 height 4
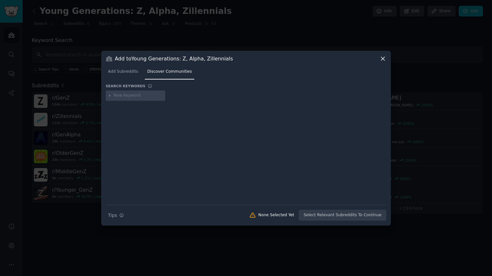
click at [129, 95] on input "text" at bounding box center [138, 96] width 49 height 6
type input "t"
type input "2010"
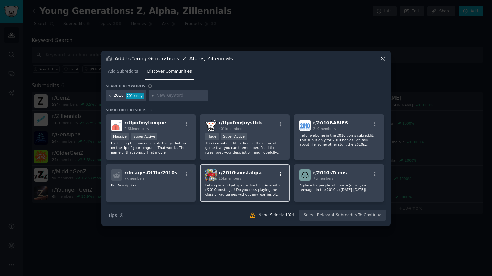
click at [280, 173] on icon "button" at bounding box center [281, 174] width 6 height 6
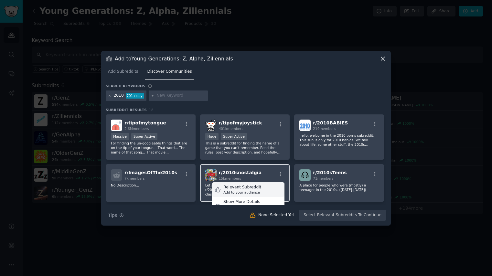
click at [264, 189] on div "Relevant Subreddit Add to your audience" at bounding box center [248, 189] width 72 height 15
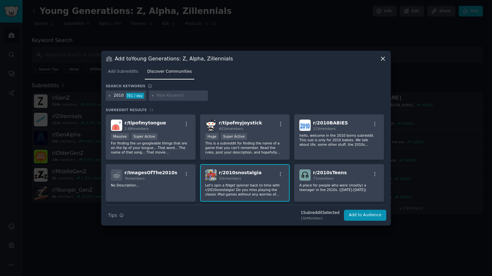
click at [109, 96] on icon at bounding box center [110, 96] width 4 height 4
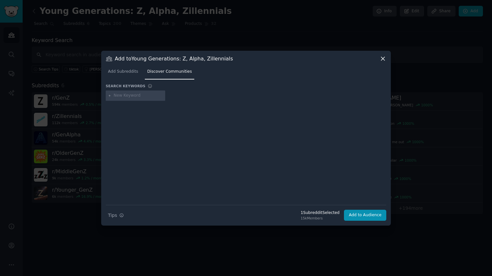
click at [127, 96] on input "text" at bounding box center [138, 96] width 49 height 6
type input "teen"
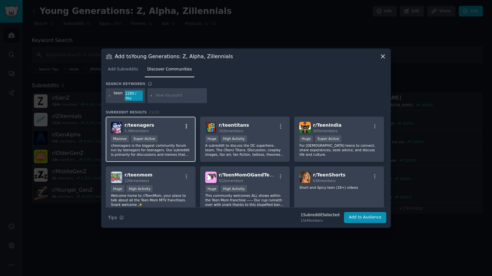
click at [186, 123] on icon "button" at bounding box center [187, 126] width 6 height 6
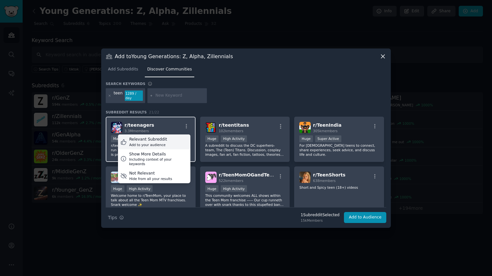
click at [167, 139] on div "Relevant Subreddit Add to your audience" at bounding box center [154, 141] width 72 height 15
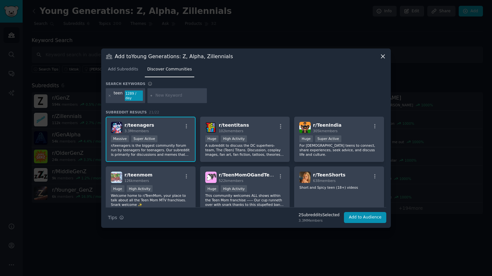
click at [316, 213] on div "2 Subreddit s Selected" at bounding box center [319, 215] width 41 height 6
click at [127, 71] on span "Add Subreddits" at bounding box center [123, 70] width 30 height 6
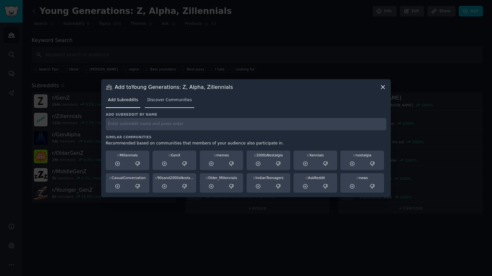
click at [169, 101] on span "Discover Communities" at bounding box center [169, 100] width 45 height 6
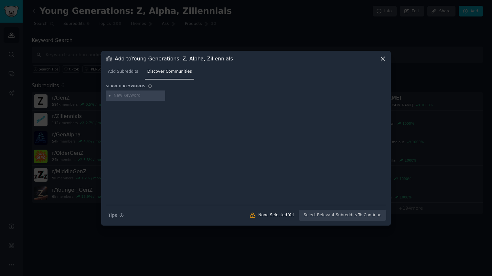
click at [383, 58] on icon at bounding box center [382, 58] width 7 height 7
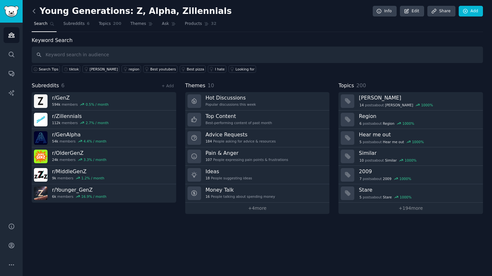
click at [36, 13] on icon at bounding box center [34, 11] width 7 height 7
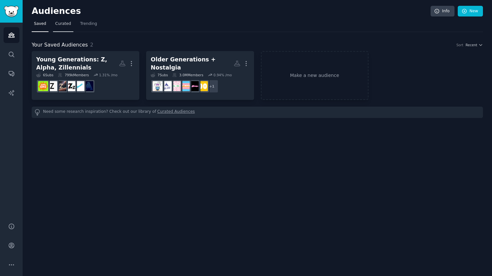
click at [59, 25] on span "Curated" at bounding box center [63, 24] width 16 height 6
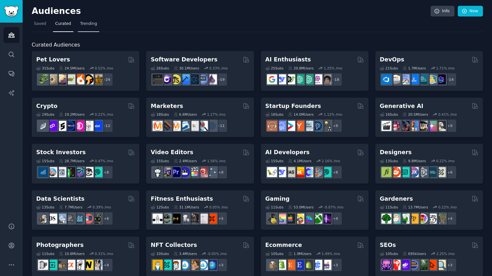
click at [86, 24] on span "Trending" at bounding box center [88, 24] width 17 height 6
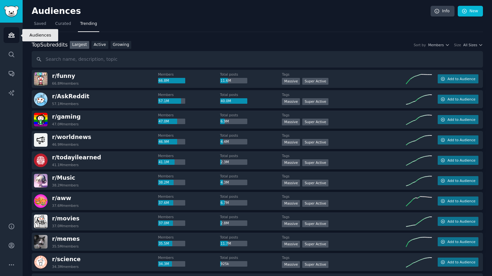
click at [9, 35] on icon "Sidebar" at bounding box center [11, 35] width 6 height 5
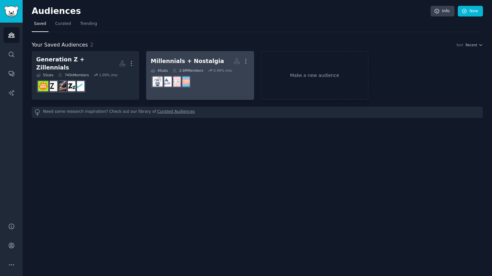
click at [204, 60] on div "Millennials + Nostalgia" at bounding box center [187, 61] width 73 height 8
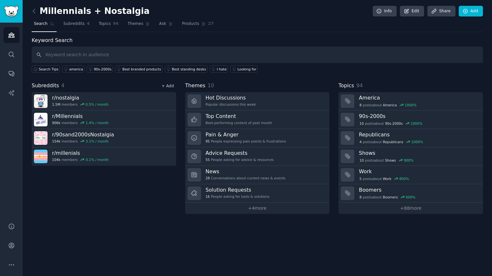
click at [168, 88] on link "+ Add" at bounding box center [168, 86] width 12 height 5
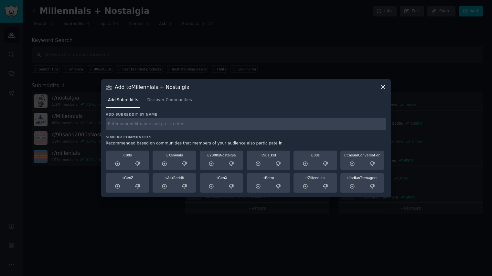
click at [153, 130] on div "Add subreddit by name Similar Communities Recommended based on communities that…" at bounding box center [246, 152] width 280 height 80
type input "2000s"
click at [169, 101] on span "Discover Communities" at bounding box center [169, 100] width 45 height 6
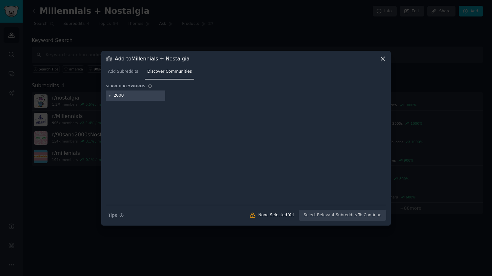
type input "2000s"
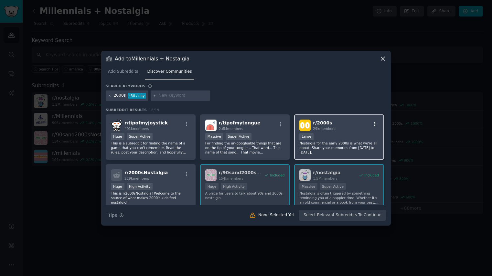
click at [374, 123] on icon "button" at bounding box center [375, 124] width 6 height 6
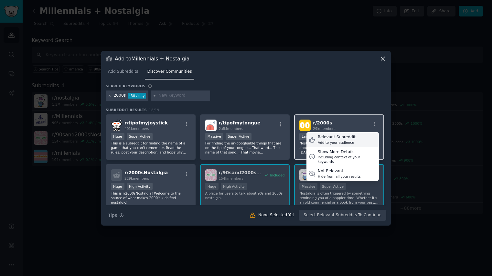
click at [343, 139] on div "Relevant Subreddit" at bounding box center [337, 137] width 38 height 6
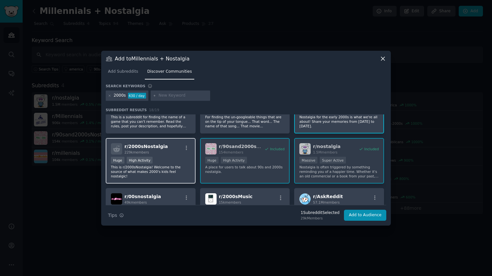
scroll to position [25, 0]
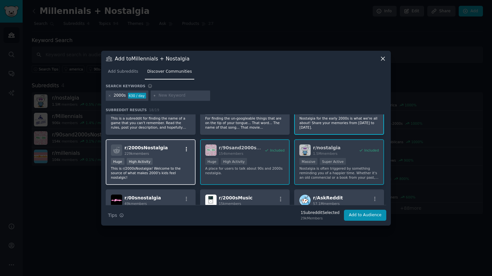
click at [187, 148] on icon "button" at bounding box center [187, 149] width 6 height 6
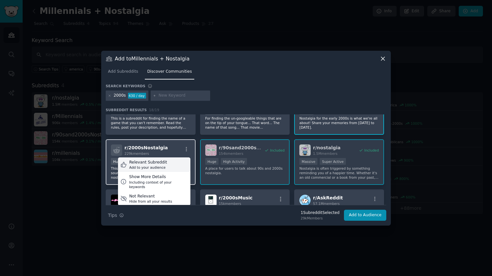
click at [175, 162] on div "Relevant Subreddit Add to your audience" at bounding box center [154, 164] width 72 height 15
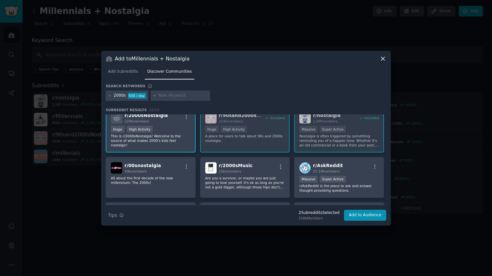
scroll to position [71, 0]
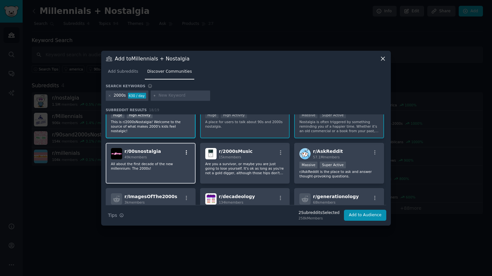
click at [186, 152] on icon "button" at bounding box center [187, 153] width 6 height 6
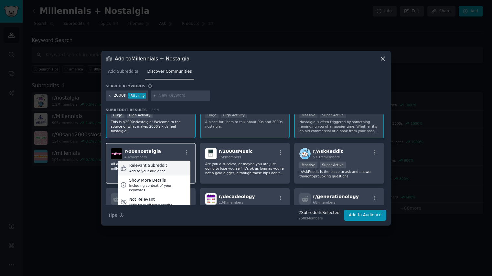
click at [161, 168] on div "Relevant Subreddit" at bounding box center [148, 166] width 38 height 6
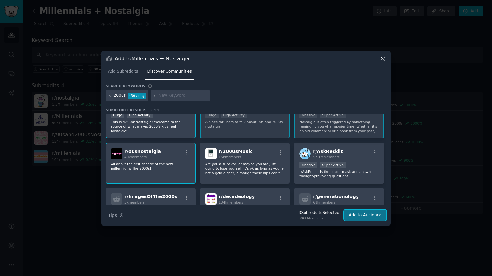
click at [367, 216] on button "Add to Audience" at bounding box center [365, 215] width 42 height 11
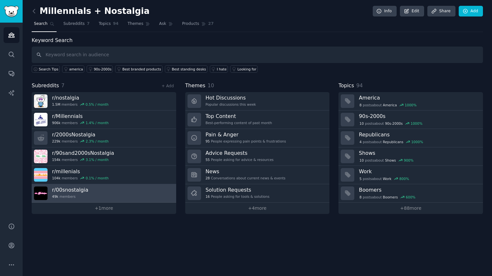
click at [151, 192] on link "r/ 00snostalgia 49k members" at bounding box center [104, 193] width 144 height 18
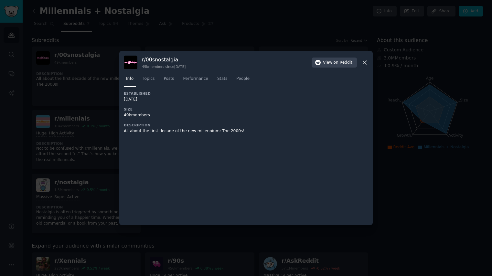
click at [365, 62] on icon at bounding box center [365, 63] width 4 height 4
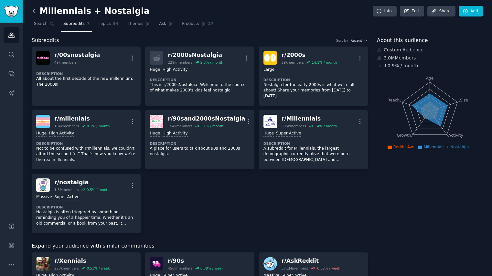
click at [33, 12] on icon at bounding box center [34, 11] width 7 height 7
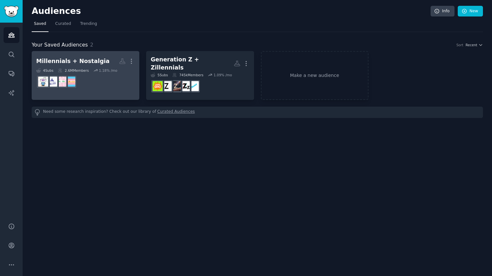
click at [103, 60] on h2 "Millennials + Nostalgia More" at bounding box center [85, 61] width 99 height 11
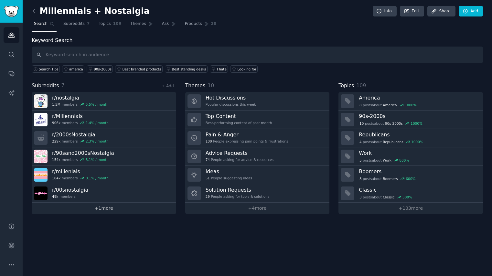
click at [104, 209] on link "+ 1 more" at bounding box center [104, 208] width 144 height 11
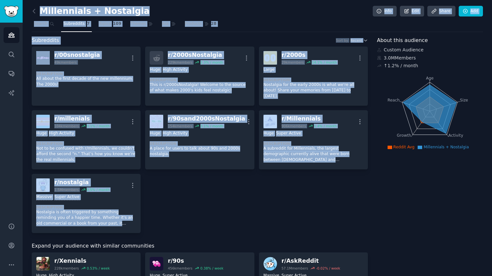
drag, startPoint x: 30, startPoint y: 3, endPoint x: 144, endPoint y: 216, distance: 241.7
copy div "Loremipsumd + Sitametco Adip Elit Seddo Eiu Tempor Incididunt 5 Utlabo 291 Etdo…"
click at [34, 12] on icon at bounding box center [34, 11] width 7 height 7
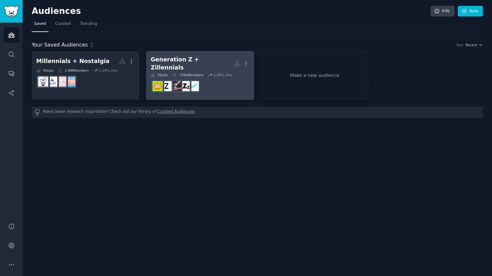
click at [188, 58] on div "Generation Z + Zillennials" at bounding box center [192, 64] width 83 height 16
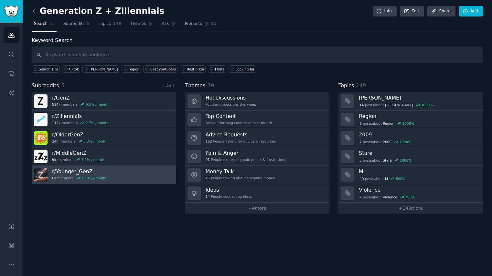
click at [132, 176] on link "r/ Younger_GenZ 6k members 16.9 % / month" at bounding box center [104, 175] width 144 height 18
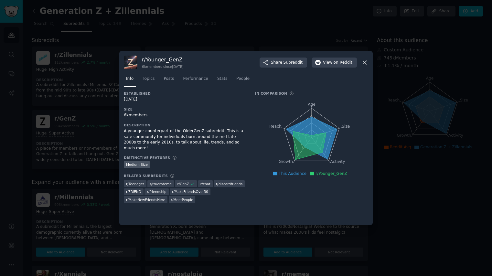
click at [365, 63] on icon at bounding box center [365, 63] width 4 height 4
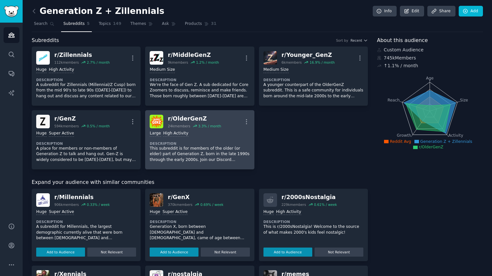
drag, startPoint x: 29, startPoint y: 5, endPoint x: 248, endPoint y: 164, distance: 270.6
click at [248, 164] on div "Generation Z + Zillennials Info Edit Share Add Search Subreddits 5 Topics 149 T…" at bounding box center [257, 250] width 469 height 501
copy div "Generation Z + Zillennials Info Edit Share Add Search Subreddits 5 Topics 149 T…"
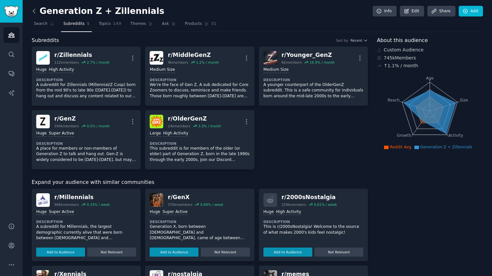
click at [33, 10] on icon at bounding box center [34, 11] width 2 height 4
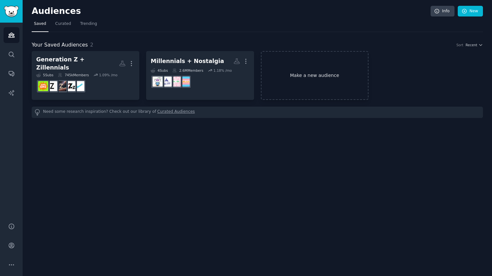
click at [306, 68] on link "Make a new audience" at bounding box center [315, 75] width 108 height 49
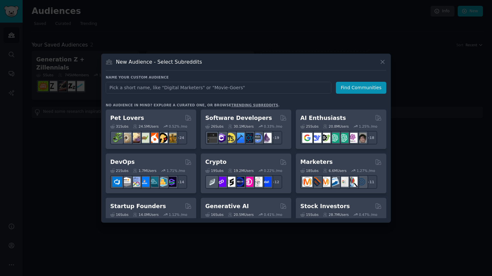
click at [202, 88] on input "text" at bounding box center [219, 88] width 226 height 12
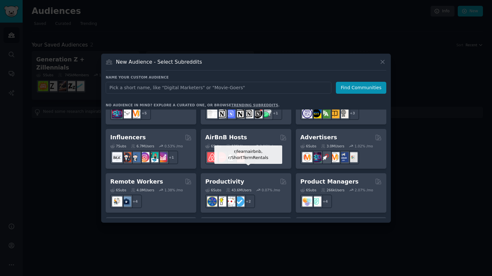
scroll to position [430, 0]
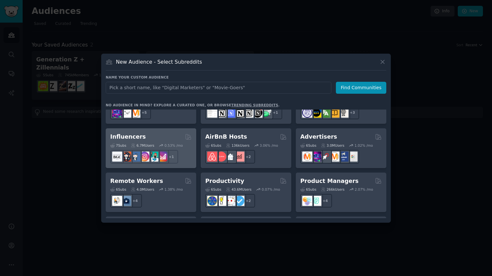
click at [155, 133] on div "Influencers" at bounding box center [150, 137] width 81 height 8
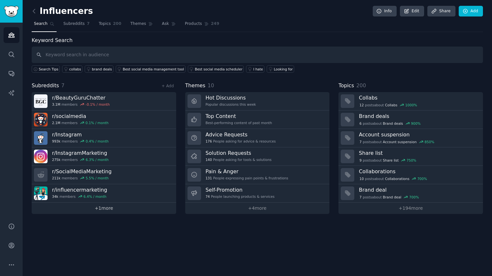
click at [107, 210] on link "+ 1 more" at bounding box center [104, 208] width 144 height 11
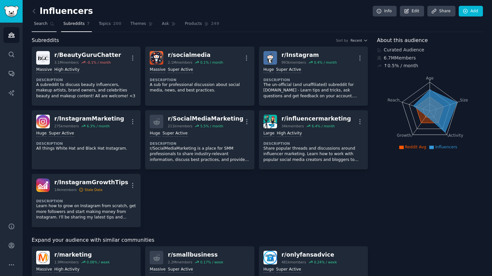
click at [46, 24] on span "Search" at bounding box center [41, 24] width 14 height 6
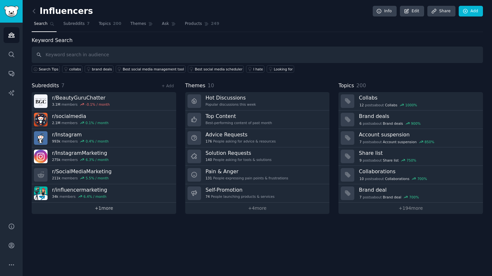
click at [104, 209] on link "+ 1 more" at bounding box center [104, 208] width 144 height 11
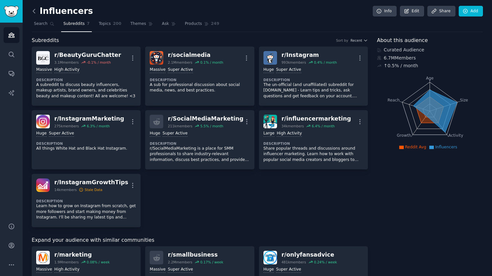
click at [34, 12] on icon at bounding box center [34, 11] width 2 height 4
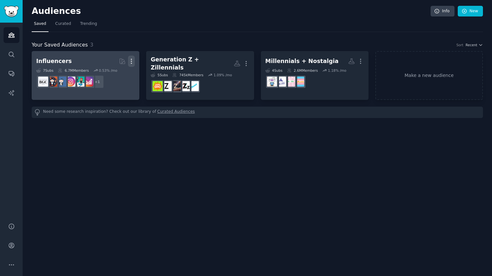
click at [132, 62] on icon "button" at bounding box center [131, 61] width 7 height 7
click at [110, 76] on p "Delete" at bounding box center [113, 74] width 15 height 7
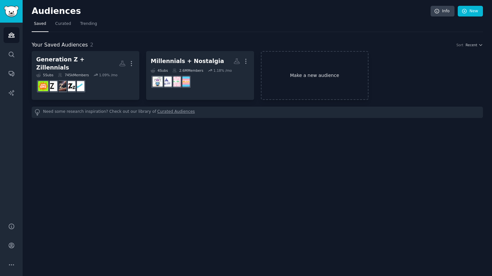
click at [316, 72] on link "Make a new audience" at bounding box center [315, 75] width 108 height 49
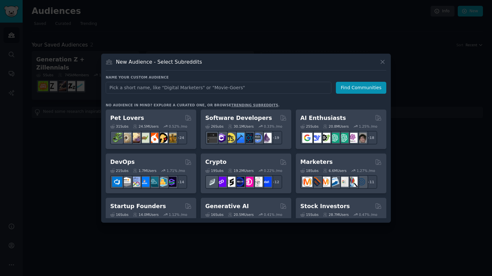
click at [216, 86] on input "text" at bounding box center [219, 88] width 226 height 12
type input "Target Audience Trends"
click at [360, 89] on button "Find Communities" at bounding box center [361, 88] width 50 height 12
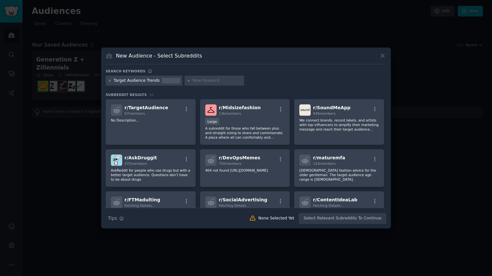
click at [109, 81] on icon at bounding box center [110, 81] width 4 height 4
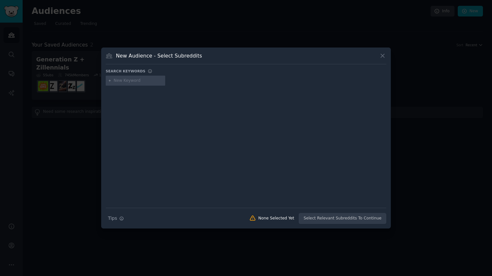
click at [131, 81] on input "text" at bounding box center [138, 81] width 49 height 6
type input "2020s"
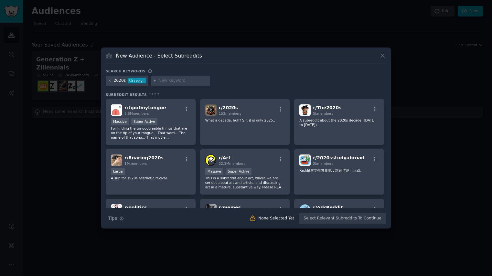
click at [109, 80] on icon at bounding box center [110, 81] width 2 height 2
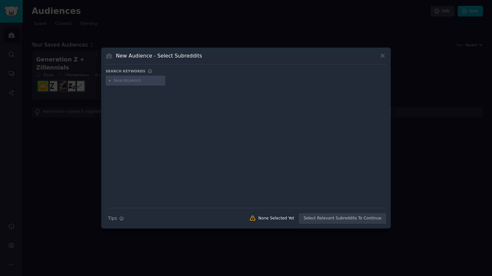
click at [125, 82] on input "text" at bounding box center [138, 81] width 49 height 6
type input "20 year"
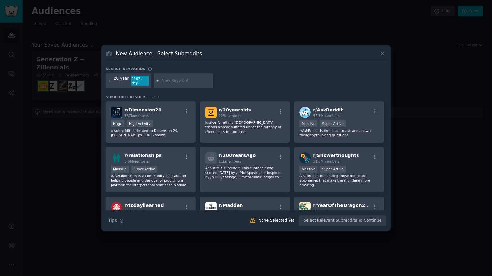
click at [109, 80] on icon at bounding box center [110, 81] width 4 height 4
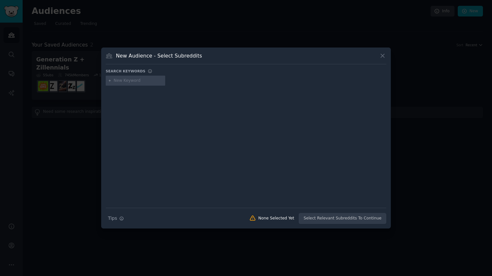
click at [122, 80] on input "text" at bounding box center [138, 81] width 49 height 6
type input "r"
type input "tiktok"
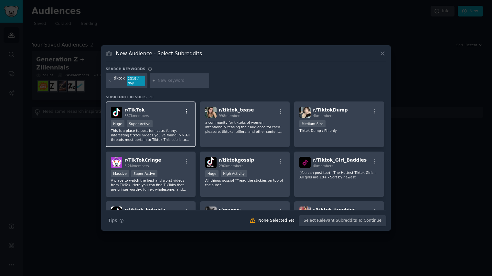
click at [185, 110] on icon "button" at bounding box center [187, 112] width 6 height 6
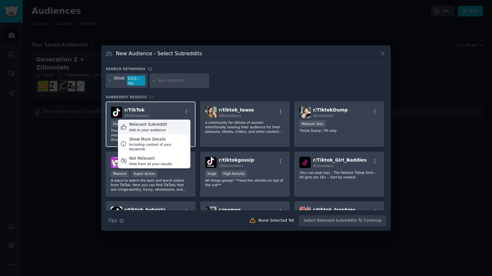
click at [157, 128] on div "Add to your audience" at bounding box center [148, 130] width 38 height 5
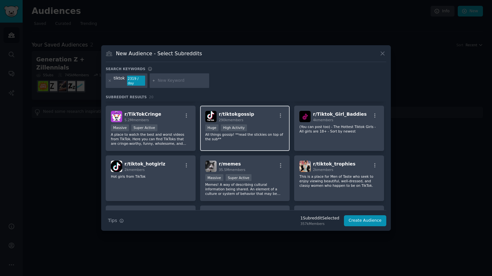
scroll to position [47, 0]
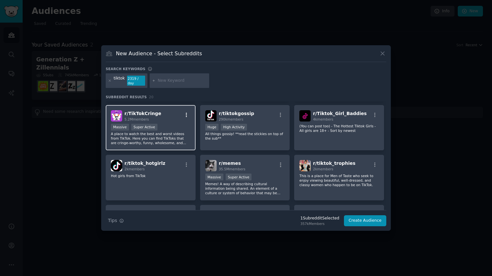
click at [186, 112] on icon "button" at bounding box center [187, 115] width 6 height 6
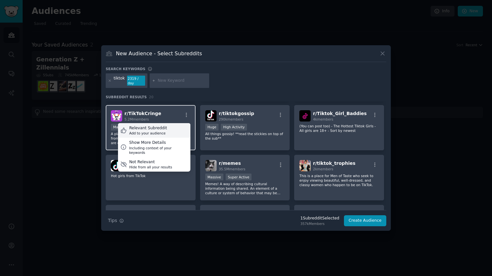
click at [176, 126] on div "Relevant Subreddit Add to your audience" at bounding box center [154, 130] width 72 height 15
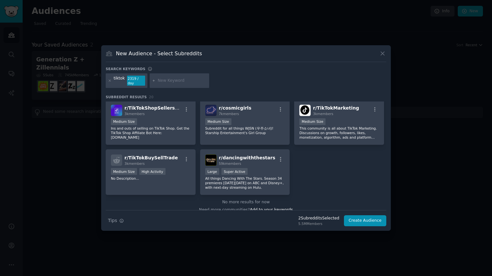
scroll to position [248, 0]
click at [176, 80] on input "text" at bounding box center [182, 81] width 49 height 6
type input "marketing"
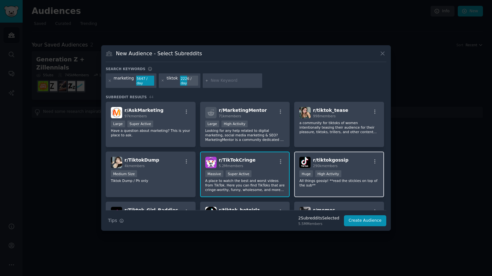
scroll to position [36, 0]
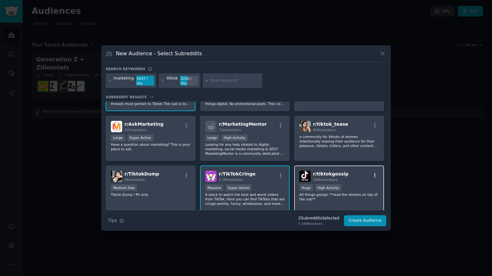
click at [374, 175] on icon "button" at bounding box center [375, 176] width 6 height 6
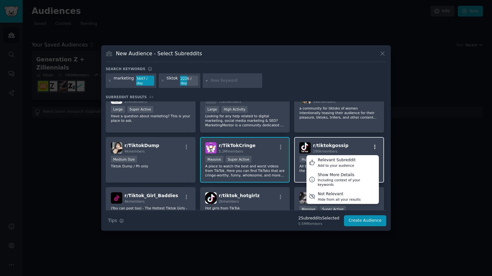
scroll to position [74, 0]
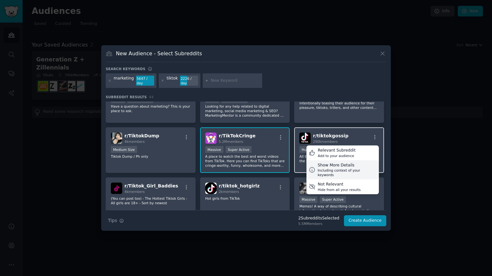
click at [337, 163] on div "Show More Details" at bounding box center [347, 166] width 59 height 6
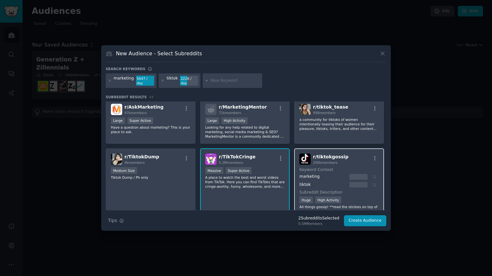
scroll to position [71, 0]
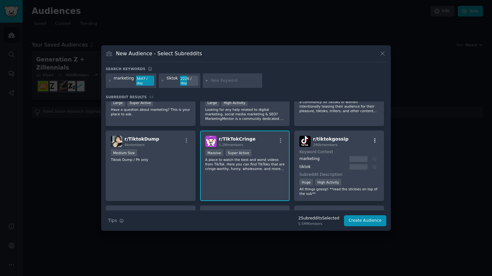
click at [374, 140] on icon "button" at bounding box center [374, 140] width 1 height 5
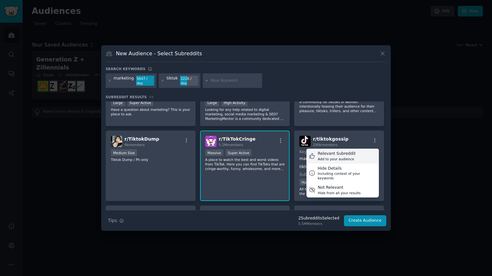
click at [338, 157] on div "Add to your audience" at bounding box center [337, 159] width 38 height 5
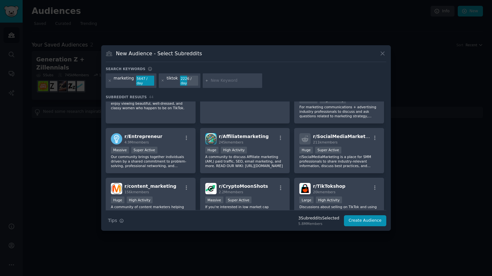
scroll to position [269, 0]
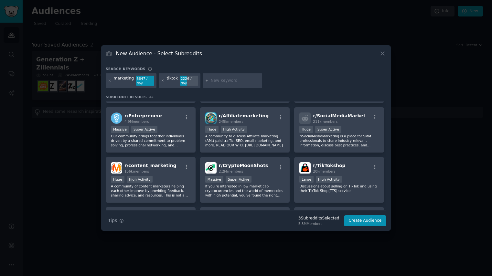
click at [222, 82] on input "text" at bounding box center [235, 81] width 49 height 6
click at [109, 80] on icon at bounding box center [110, 81] width 2 height 2
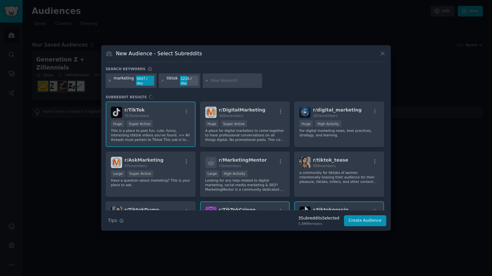
click at [109, 80] on icon at bounding box center [110, 81] width 4 height 4
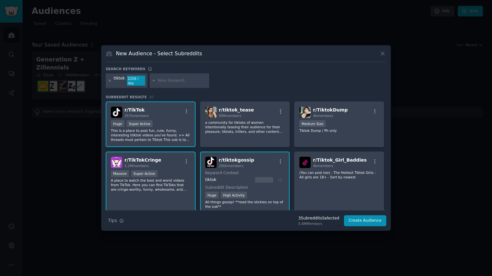
click at [110, 81] on icon at bounding box center [110, 81] width 4 height 4
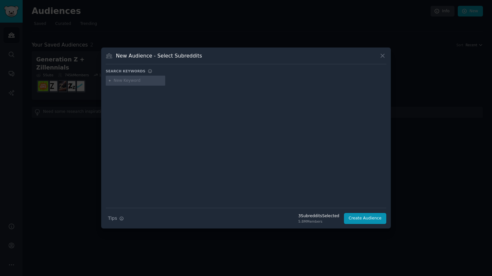
click at [126, 84] on div at bounding box center [135, 81] width 59 height 10
click at [126, 81] on input "text" at bounding box center [138, 81] width 49 height 6
type input "social media"
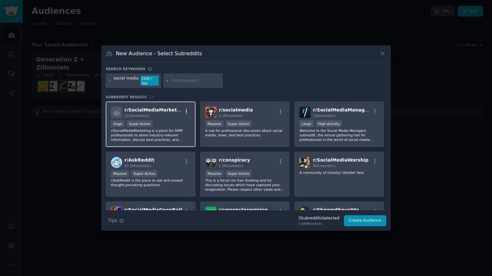
click at [186, 111] on icon "button" at bounding box center [187, 112] width 6 height 6
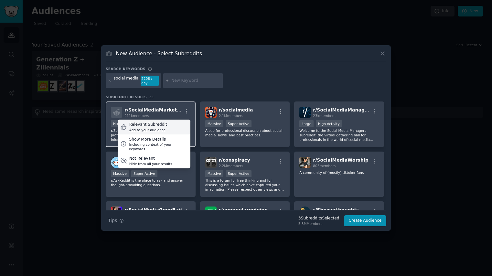
click at [156, 126] on div "Relevant Subreddit" at bounding box center [148, 125] width 38 height 6
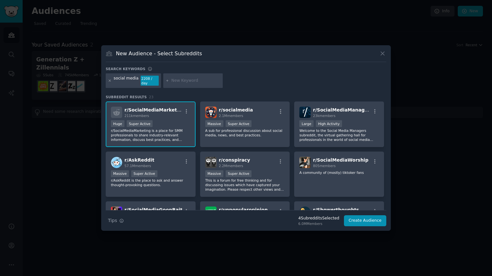
click at [109, 80] on icon at bounding box center [110, 81] width 2 height 2
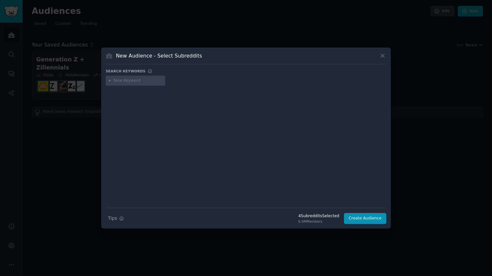
click at [139, 81] on input "text" at bounding box center [138, 81] width 49 height 6
type input "instagram"
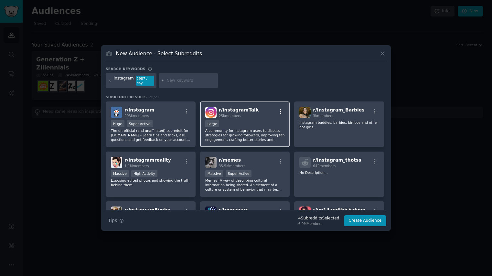
click at [280, 112] on icon "button" at bounding box center [280, 111] width 1 height 5
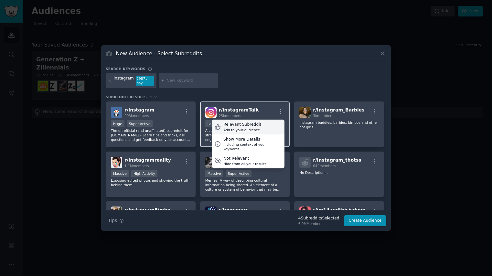
click at [249, 126] on div "Relevant Subreddit" at bounding box center [242, 125] width 38 height 6
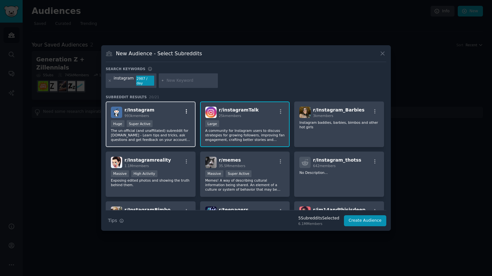
click at [186, 112] on icon "button" at bounding box center [187, 112] width 6 height 6
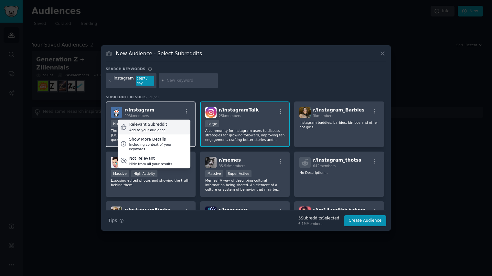
click at [168, 129] on div "Relevant Subreddit Add to your audience" at bounding box center [154, 127] width 72 height 15
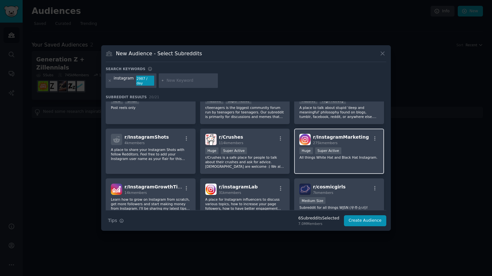
scroll to position [123, 0]
click at [374, 137] on icon "button" at bounding box center [374, 137] width 1 height 5
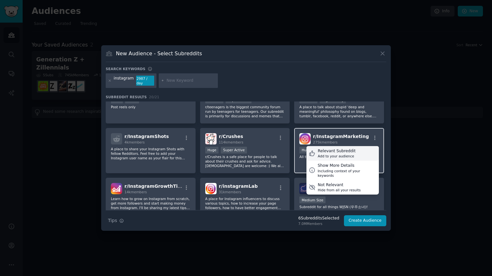
click at [338, 151] on div "Relevant Subreddit" at bounding box center [337, 151] width 38 height 6
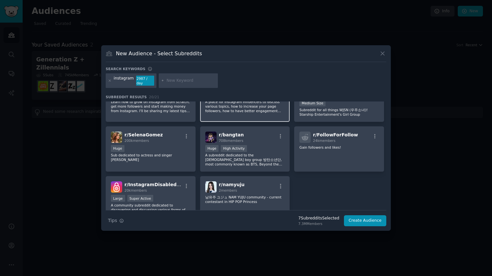
scroll to position [254, 0]
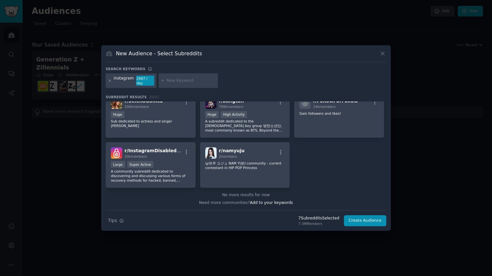
click at [109, 80] on icon at bounding box center [110, 81] width 4 height 4
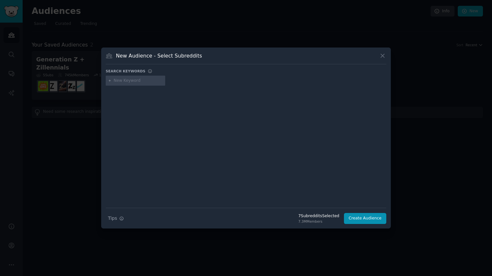
click at [126, 81] on input "text" at bounding box center [138, 81] width 49 height 6
type input "youtube"
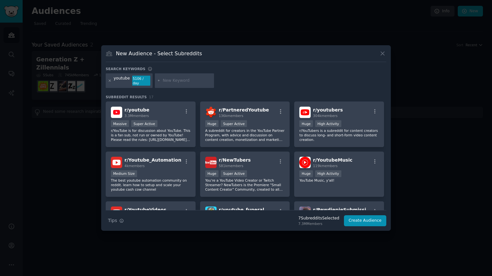
click at [111, 81] on icon at bounding box center [110, 81] width 4 height 4
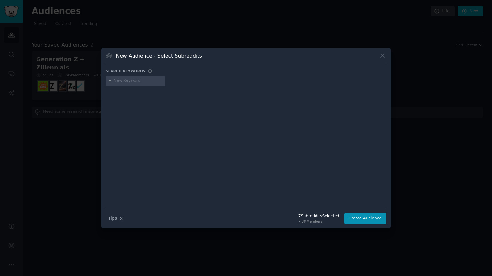
click at [135, 82] on input "text" at bounding box center [138, 81] width 49 height 6
type input "fashion"
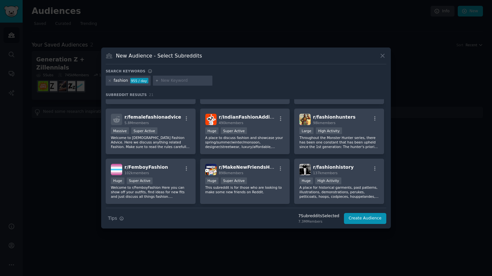
scroll to position [84, 0]
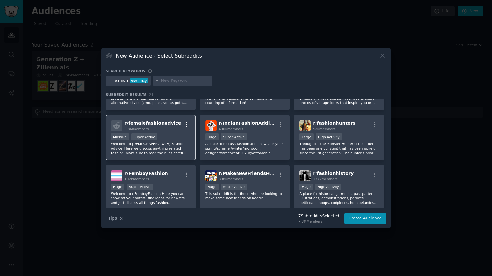
click at [186, 125] on icon "button" at bounding box center [187, 125] width 6 height 6
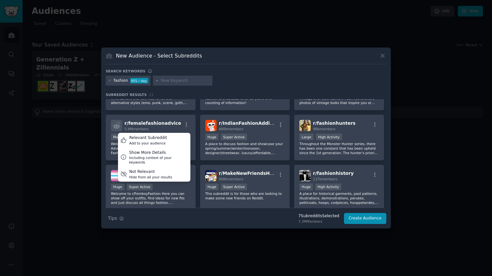
click at [390, 142] on div "New Audience - Select Subreddits Search keywords Try a 2-4 keywords your audien…" at bounding box center [246, 137] width 290 height 181
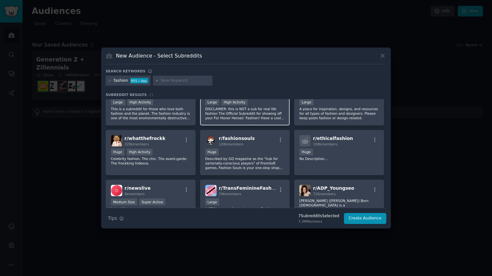
scroll to position [220, 0]
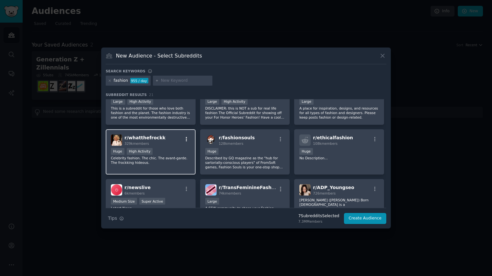
click at [186, 139] on icon "button" at bounding box center [187, 139] width 6 height 6
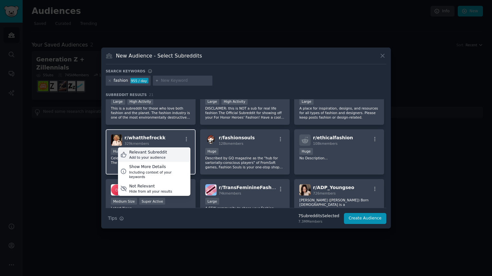
click at [163, 152] on div "Relevant Subreddit" at bounding box center [148, 153] width 38 height 6
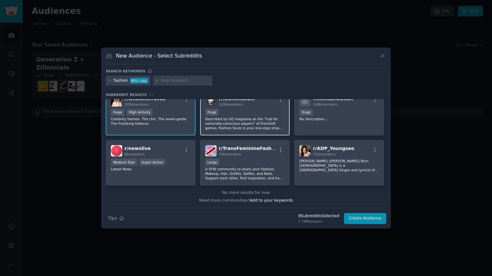
scroll to position [0, 0]
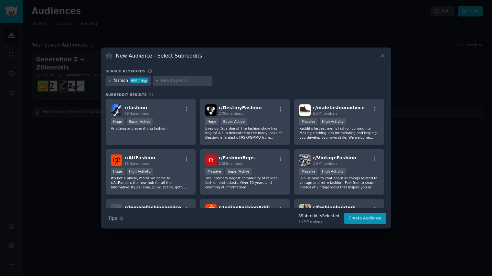
click at [110, 81] on icon at bounding box center [110, 81] width 4 height 4
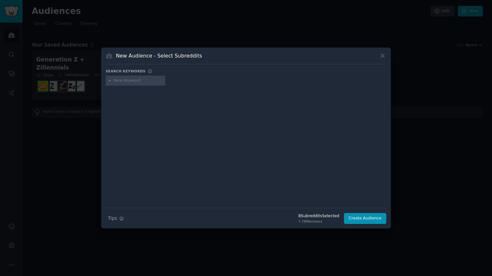
click at [127, 82] on input "text" at bounding box center [138, 81] width 49 height 6
type input "celeb"
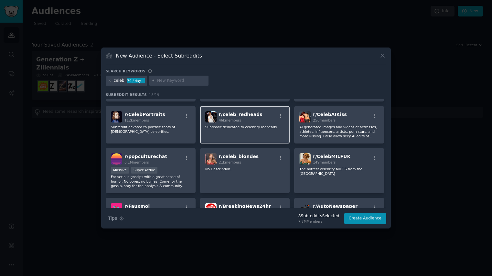
scroll to position [46, 0]
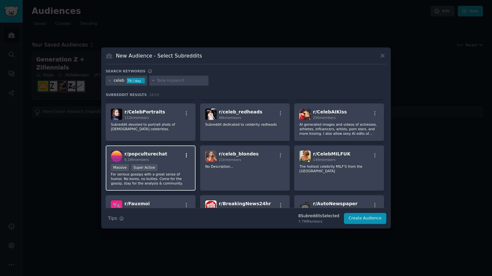
click at [186, 155] on icon "button" at bounding box center [186, 155] width 1 height 5
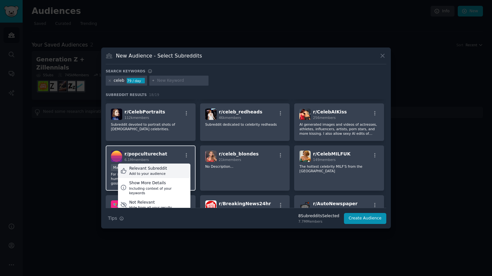
click at [158, 169] on div "Relevant Subreddit" at bounding box center [148, 169] width 38 height 6
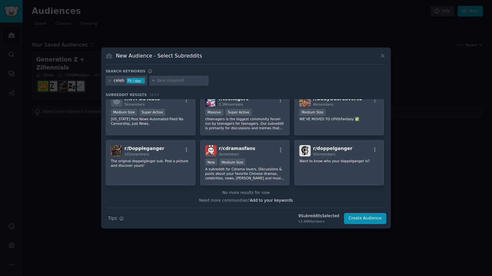
scroll to position [0, 0]
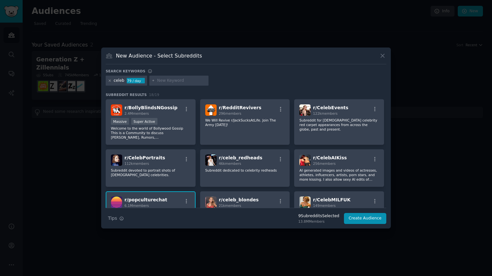
click at [110, 80] on icon at bounding box center [110, 81] width 2 height 2
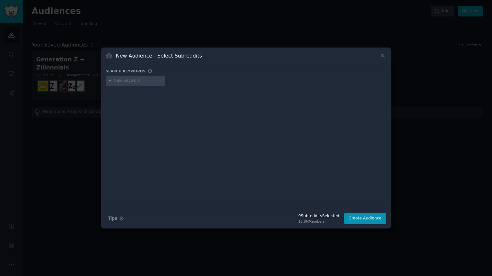
click at [123, 80] on input "text" at bounding box center [138, 81] width 49 height 6
type input "goss"
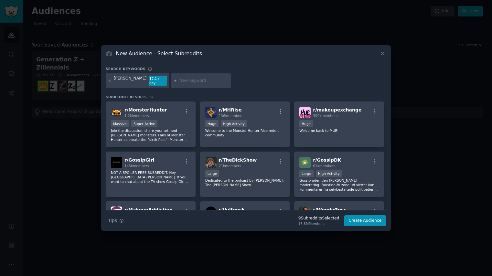
click at [108, 79] on icon at bounding box center [110, 81] width 4 height 4
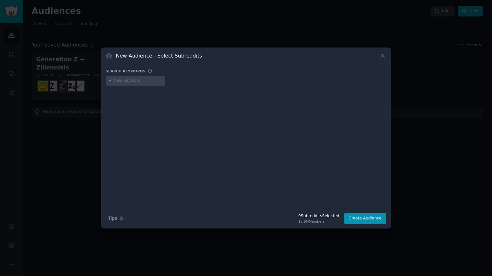
click at [124, 80] on input "text" at bounding box center [138, 81] width 49 height 6
type input "celebrity"
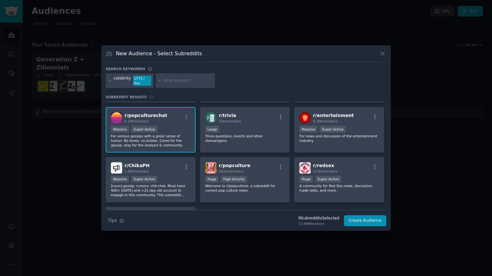
scroll to position [231, 0]
click at [374, 114] on icon "button" at bounding box center [375, 117] width 6 height 6
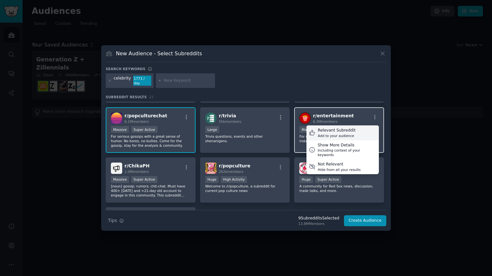
click at [336, 130] on div "Relevant Subreddit" at bounding box center [337, 131] width 38 height 6
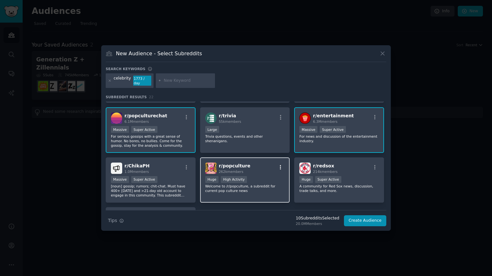
click at [280, 165] on icon "button" at bounding box center [280, 167] width 1 height 5
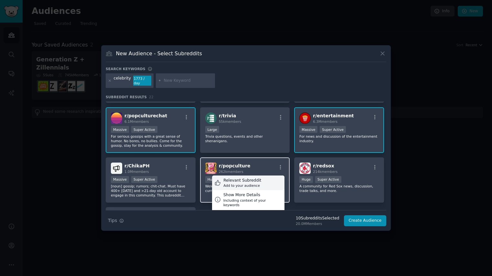
click at [255, 180] on div "Relevant Subreddit" at bounding box center [242, 181] width 38 height 6
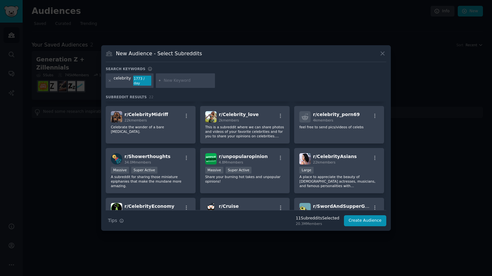
scroll to position [0, 0]
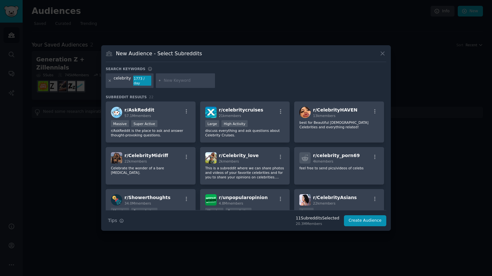
click at [110, 81] on icon at bounding box center [110, 81] width 2 height 2
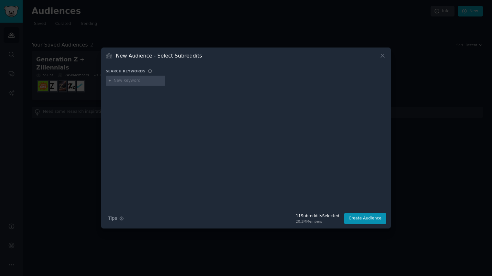
click at [127, 80] on input "text" at bounding box center [138, 81] width 49 height 6
type input "hollywood"
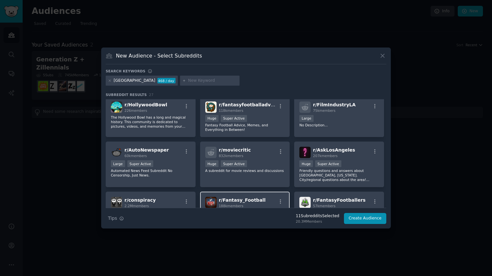
scroll to position [142, 0]
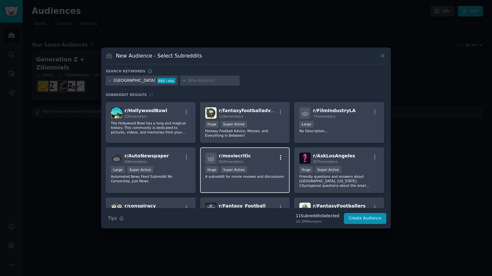
click at [280, 154] on icon "button" at bounding box center [281, 157] width 6 height 6
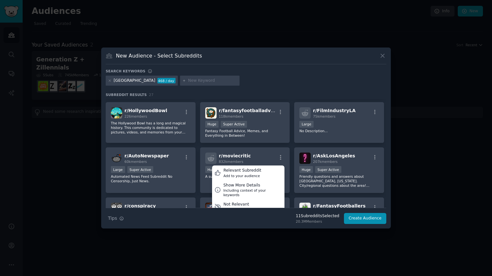
click at [290, 141] on div "r/ movies 37.0M members Massive Super Active /r/movies is the world's largest o…" at bounding box center [246, 168] width 280 height 423
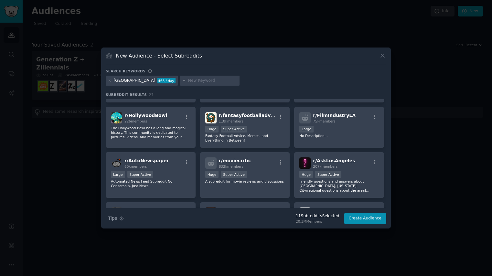
scroll to position [137, 0]
click at [280, 160] on icon "button" at bounding box center [281, 163] width 6 height 6
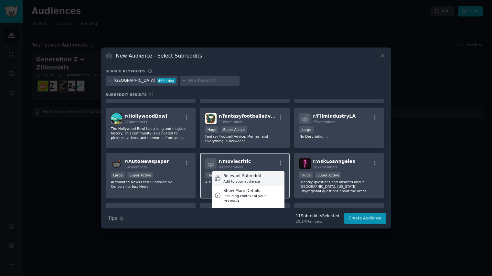
click at [248, 173] on div "Relevant Subreddit" at bounding box center [242, 176] width 38 height 6
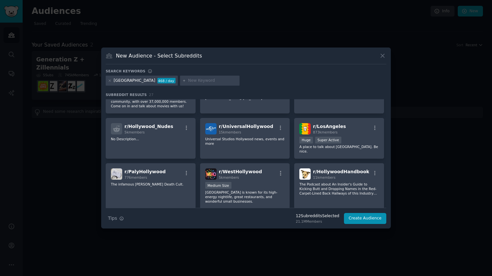
scroll to position [0, 0]
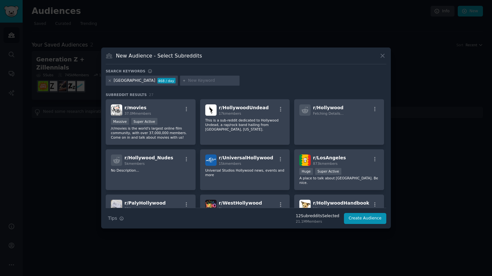
click at [109, 80] on icon at bounding box center [110, 81] width 2 height 2
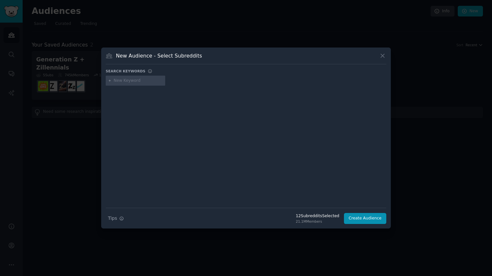
click at [132, 80] on input "text" at bounding box center [138, 81] width 49 height 6
type input "netflix"
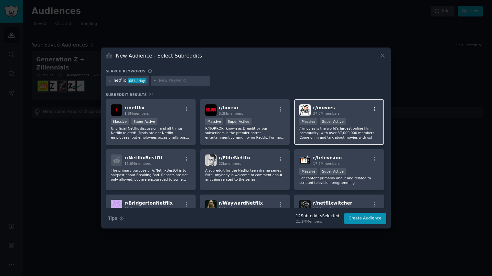
click at [374, 110] on icon "button" at bounding box center [375, 109] width 6 height 6
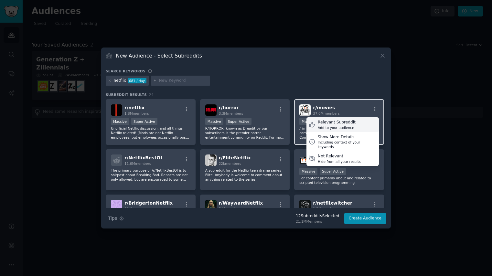
click at [335, 123] on div "Relevant Subreddit" at bounding box center [337, 123] width 38 height 6
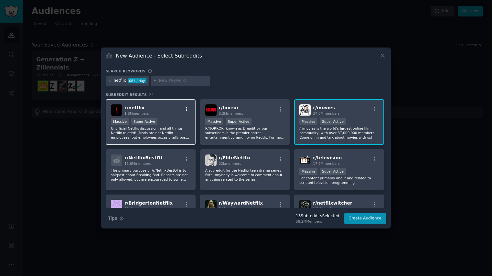
click at [186, 109] on icon "button" at bounding box center [187, 109] width 6 height 6
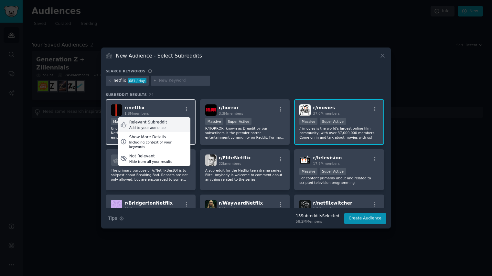
click at [171, 122] on div "Relevant Subreddit Add to your audience" at bounding box center [154, 124] width 72 height 15
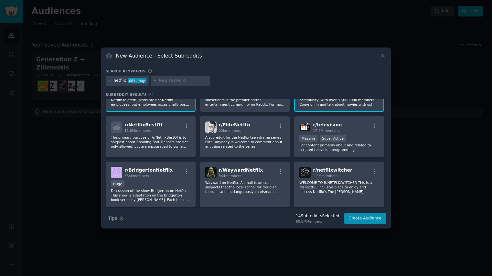
scroll to position [38, 0]
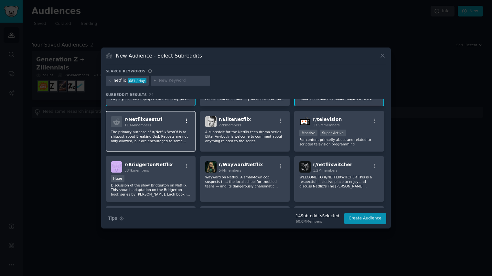
click at [186, 120] on icon "button" at bounding box center [187, 121] width 6 height 6
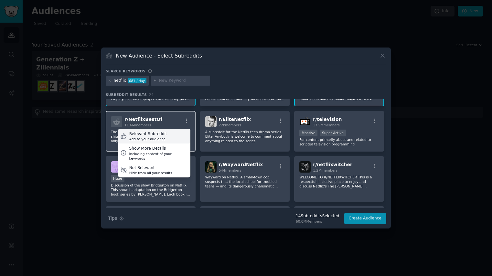
click at [175, 134] on div "Relevant Subreddit Add to your audience" at bounding box center [154, 136] width 72 height 15
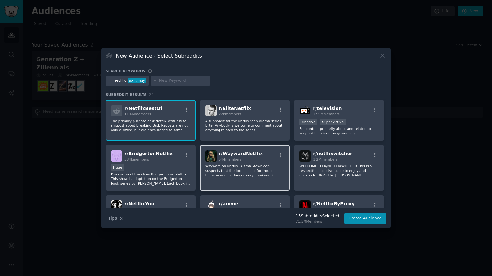
scroll to position [49, 0]
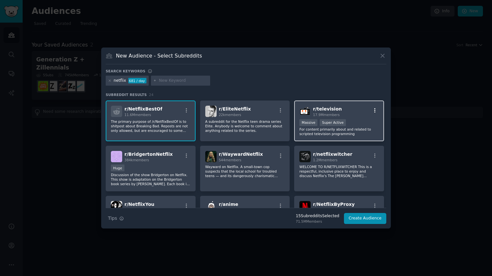
click at [373, 110] on icon "button" at bounding box center [375, 111] width 6 height 6
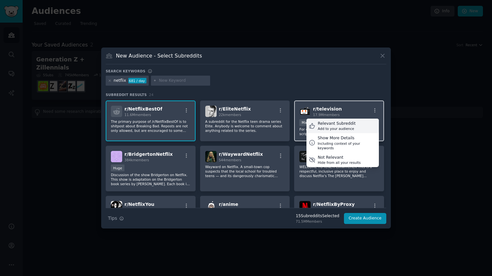
click at [334, 125] on div "Relevant Subreddit" at bounding box center [337, 124] width 38 height 6
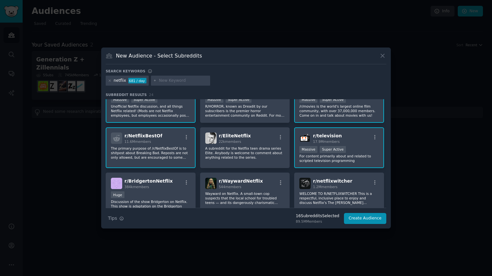
scroll to position [0, 0]
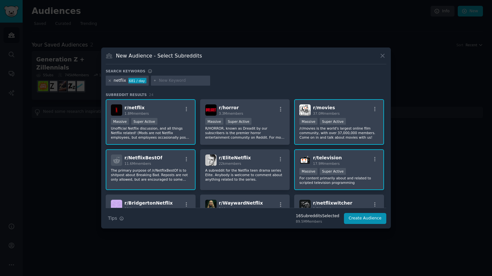
click at [109, 80] on icon at bounding box center [110, 81] width 4 height 4
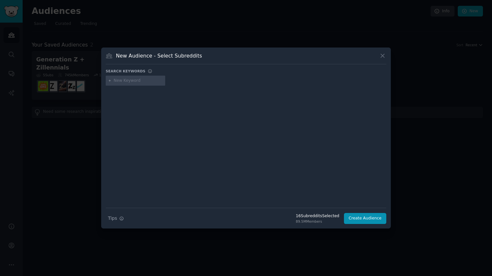
click at [126, 81] on input "text" at bounding box center [138, 81] width 49 height 6
type input "girlhood"
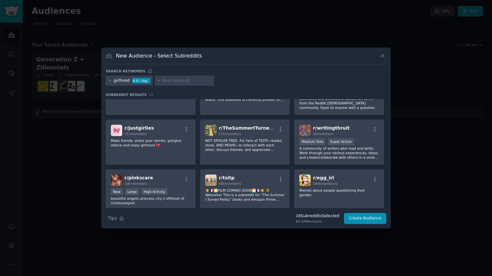
scroll to position [130, 0]
click at [109, 81] on icon at bounding box center [110, 81] width 2 height 2
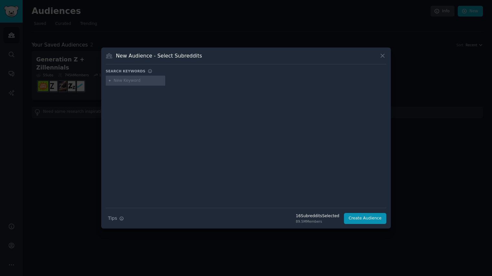
click at [125, 81] on input "text" at bounding box center [138, 81] width 49 height 6
type input "girl"
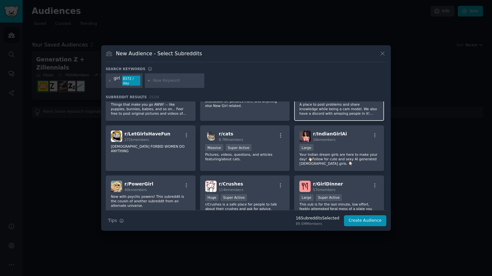
scroll to position [77, 0]
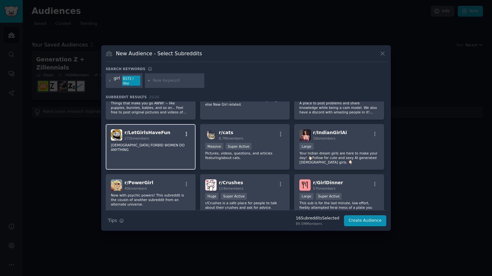
click at [186, 134] on icon "button" at bounding box center [186, 134] width 1 height 5
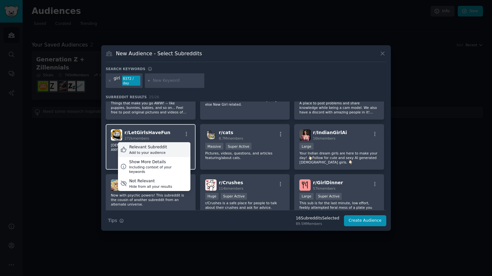
click at [162, 150] on div "Add to your audience" at bounding box center [148, 152] width 38 height 5
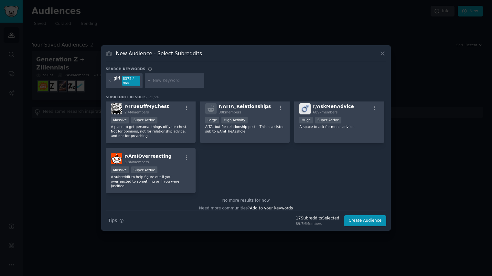
scroll to position [354, 0]
click at [109, 81] on icon at bounding box center [110, 81] width 4 height 4
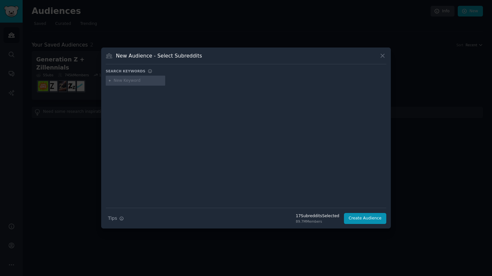
click at [124, 83] on input "text" at bounding box center [138, 81] width 49 height 6
type input "i"
type input "girltalk"
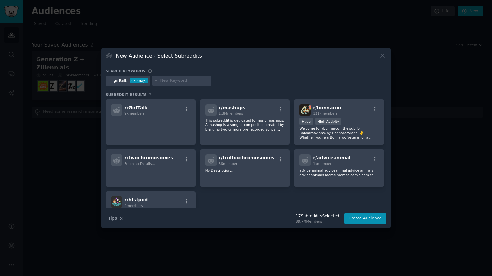
click at [109, 81] on icon at bounding box center [110, 81] width 2 height 2
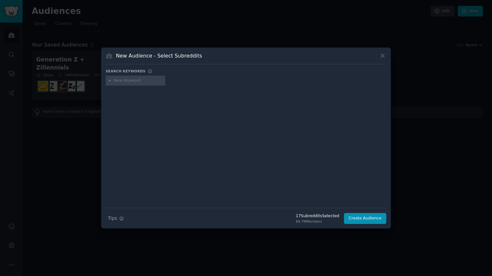
click at [123, 82] on input "text" at bounding box center [138, 81] width 49 height 6
paste input "r/GirlTalk"
type input "r/GirlTalk"
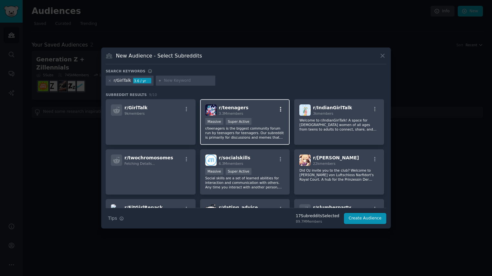
click at [280, 108] on icon "button" at bounding box center [280, 109] width 1 height 5
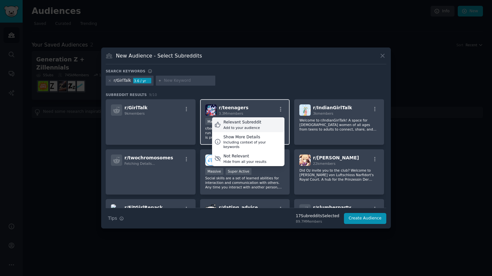
click at [251, 121] on div "Relevant Subreddit" at bounding box center [242, 123] width 38 height 6
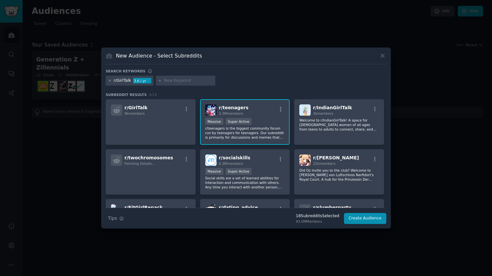
click at [110, 82] on icon at bounding box center [110, 81] width 4 height 4
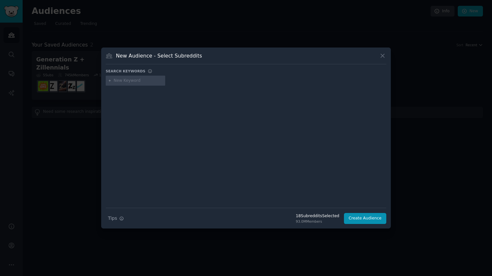
click at [123, 81] on input "text" at bounding box center [138, 81] width 49 height 6
paste input "TwoXChromosomes"
type input "TwoXChromosomes"
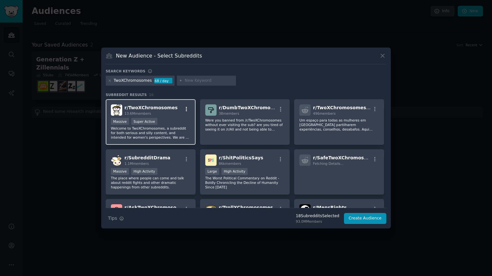
click at [184, 109] on icon "button" at bounding box center [187, 109] width 6 height 6
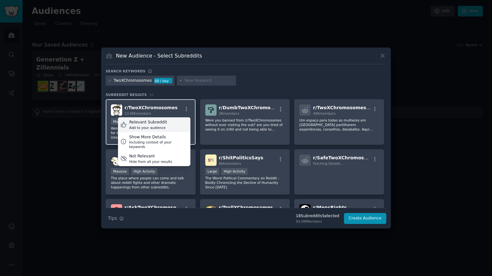
click at [157, 122] on div "Relevant Subreddit" at bounding box center [148, 123] width 38 height 6
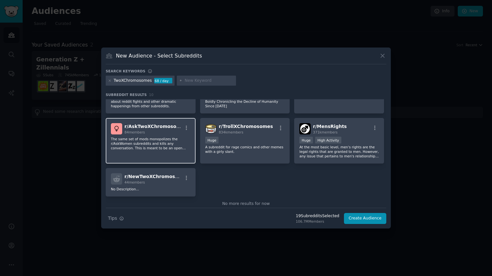
scroll to position [92, 0]
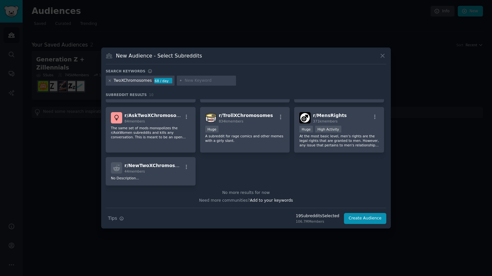
click at [109, 79] on icon at bounding box center [110, 81] width 4 height 4
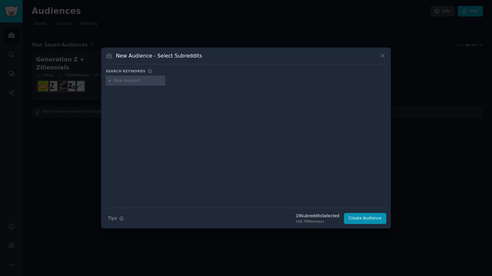
click at [122, 82] on input "text" at bounding box center [138, 81] width 49 height 6
paste input "TheGirlSurvivalGuide"
type input "TheGirlSurvivalGuide"
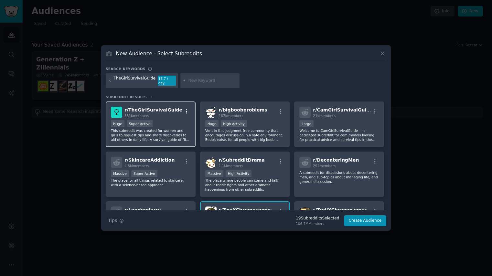
click at [186, 109] on icon "button" at bounding box center [187, 112] width 6 height 6
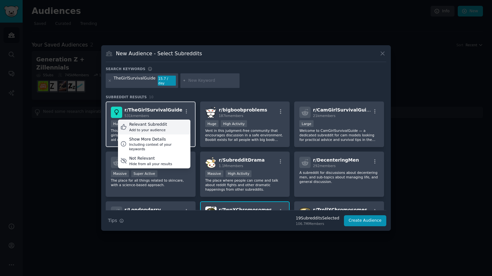
click at [162, 122] on div "Relevant Subreddit" at bounding box center [148, 125] width 38 height 6
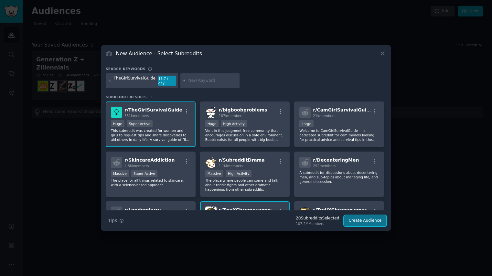
click at [369, 219] on button "Create Audience" at bounding box center [365, 220] width 43 height 11
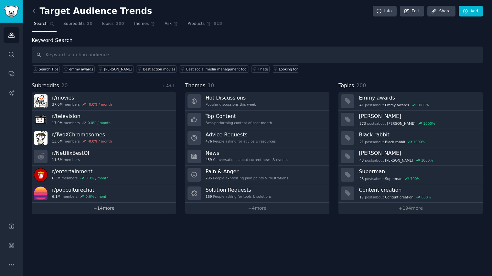
click at [105, 209] on link "+ 14 more" at bounding box center [104, 208] width 144 height 11
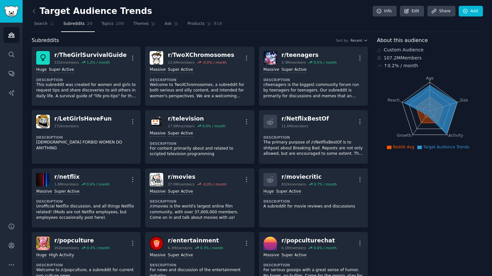
click at [96, 10] on h2 "Target Audience Trends" at bounding box center [92, 11] width 121 height 10
click at [407, 14] on icon at bounding box center [407, 11] width 6 height 6
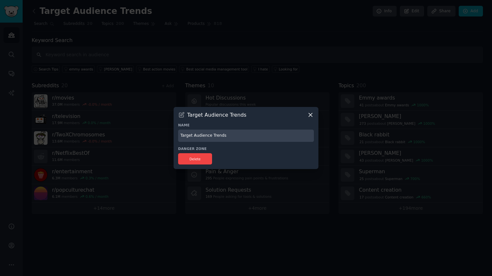
click at [181, 135] on input "Target Audience Trends" at bounding box center [246, 136] width 136 height 13
click at [189, 136] on input "Girls/Target Audience Trends" at bounding box center [246, 136] width 136 height 13
click at [250, 138] on input "Girlhood/Target Audience Trends" at bounding box center [246, 136] width 136 height 13
type input "Girlhood/Target Audience Trends"
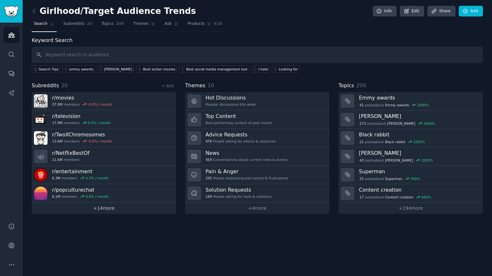
click at [110, 209] on link "+ 14 more" at bounding box center [104, 208] width 144 height 11
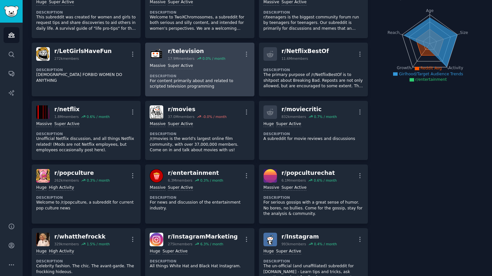
scroll to position [116, 0]
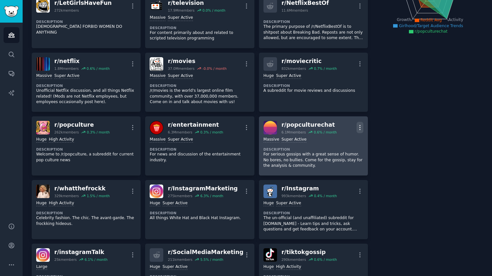
click at [360, 128] on icon "button" at bounding box center [359, 127] width 7 height 7
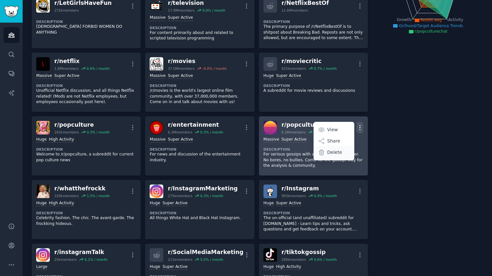
click at [330, 153] on p "Delete" at bounding box center [334, 152] width 15 height 7
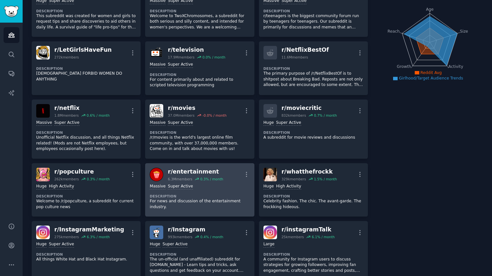
scroll to position [67, 0]
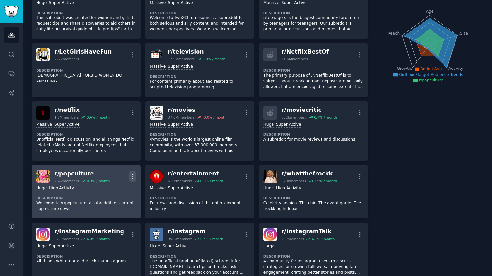
click at [132, 177] on icon "button" at bounding box center [132, 176] width 7 height 7
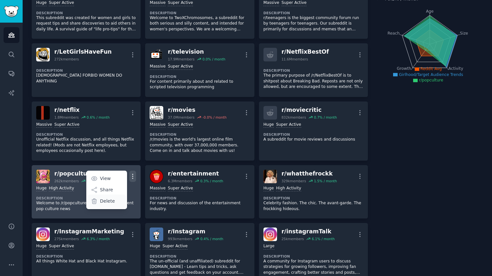
click at [104, 203] on p "Delete" at bounding box center [107, 201] width 15 height 7
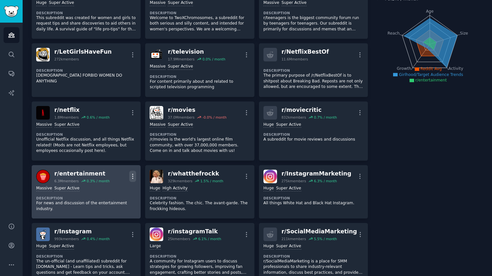
click at [132, 178] on icon "button" at bounding box center [132, 176] width 7 height 7
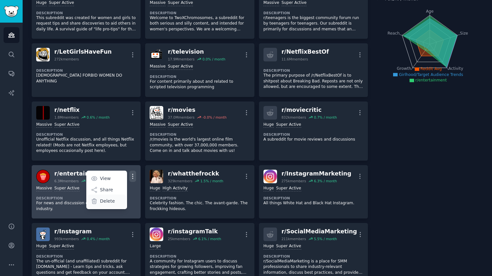
click at [105, 201] on p "Delete" at bounding box center [107, 201] width 15 height 7
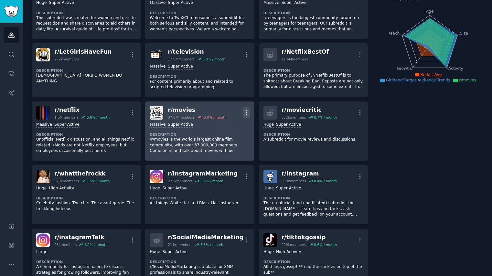
click at [246, 111] on icon "button" at bounding box center [246, 112] width 7 height 7
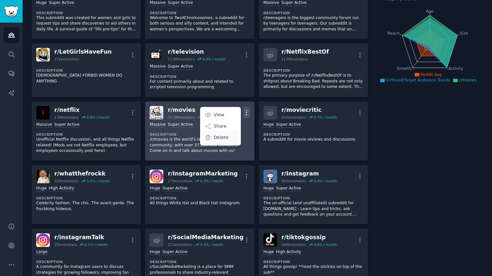
click at [219, 137] on p "Delete" at bounding box center [221, 137] width 15 height 7
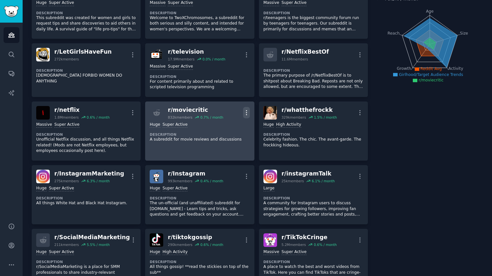
click at [248, 114] on icon "button" at bounding box center [246, 112] width 7 height 7
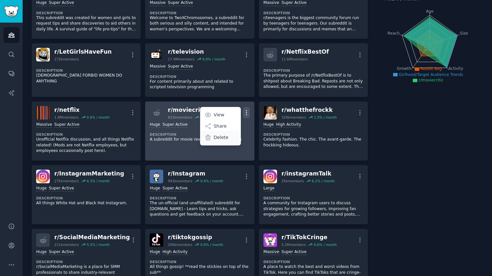
click at [217, 138] on p "Delete" at bounding box center [221, 137] width 15 height 7
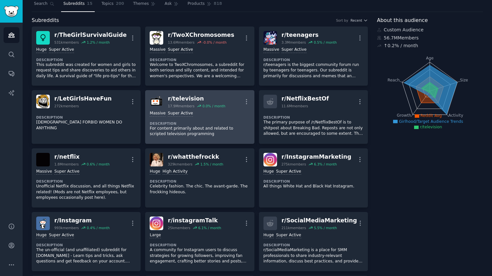
scroll to position [12, 0]
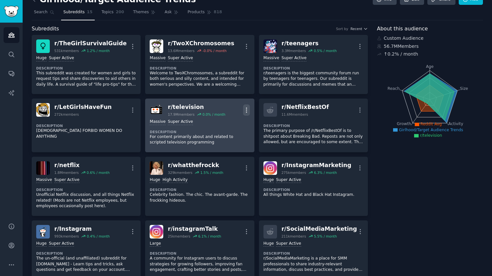
click at [246, 108] on icon "button" at bounding box center [246, 110] width 7 height 7
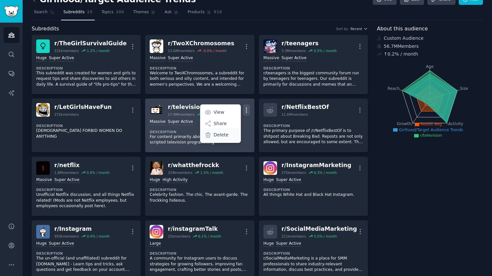
click at [221, 135] on p "Delete" at bounding box center [221, 135] width 15 height 7
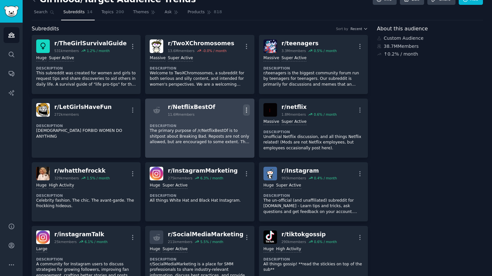
click at [245, 111] on icon "button" at bounding box center [246, 110] width 7 height 7
click at [224, 125] on p "Delete" at bounding box center [221, 123] width 15 height 7
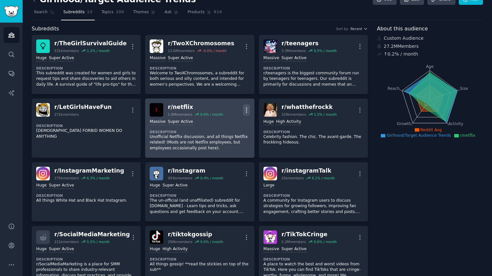
click at [246, 108] on icon "button" at bounding box center [246, 110] width 1 height 5
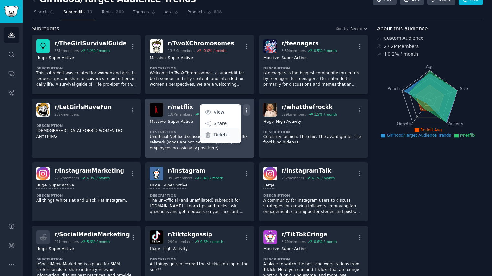
click at [220, 134] on p "Delete" at bounding box center [221, 135] width 15 height 7
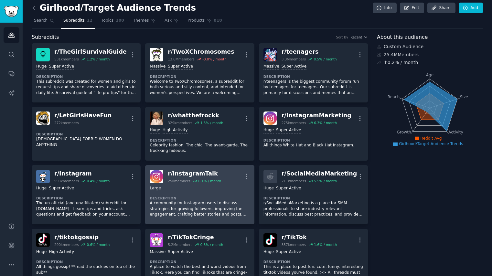
scroll to position [0, 0]
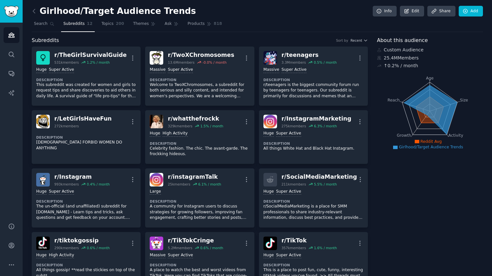
click at [98, 11] on h2 "Girlhood/Target Audience Trends" at bounding box center [114, 11] width 164 height 10
click at [126, 12] on h2 "Girlhood/Target Audience Trends" at bounding box center [114, 11] width 164 height 10
click at [409, 12] on link "Edit" at bounding box center [412, 11] width 24 height 11
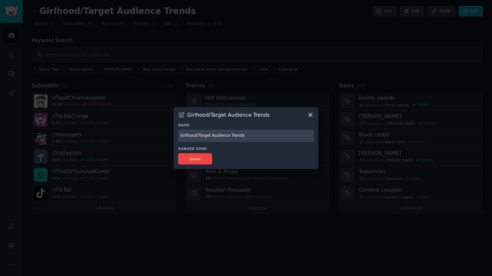
drag, startPoint x: 196, startPoint y: 136, endPoint x: 280, endPoint y: 136, distance: 83.7
click at [280, 136] on input "Girlhood/Target Audience Trends" at bounding box center [246, 136] width 136 height 13
type input "Girlhood + Social Media"
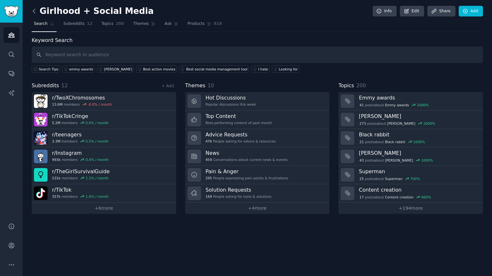
click at [36, 13] on icon at bounding box center [34, 11] width 7 height 7
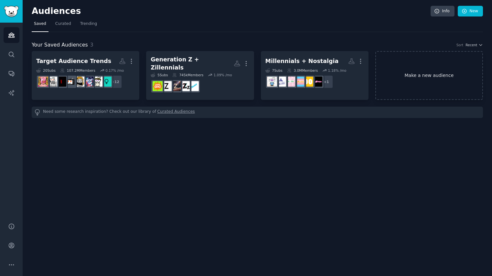
click at [424, 81] on link "Make a new audience" at bounding box center [429, 75] width 108 height 49
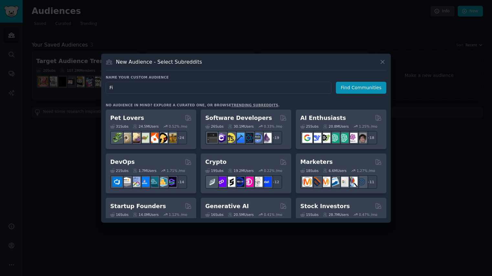
type input "F"
type input "Hollywood & Pop Culture"
click at [364, 90] on button "Find Communities" at bounding box center [361, 88] width 50 height 12
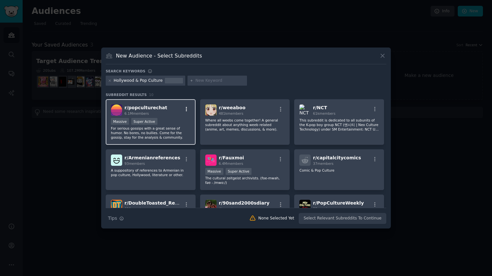
click at [186, 110] on icon "button" at bounding box center [187, 109] width 6 height 6
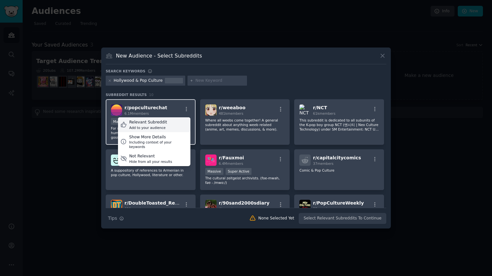
click at [152, 126] on div "Add to your audience" at bounding box center [148, 127] width 38 height 5
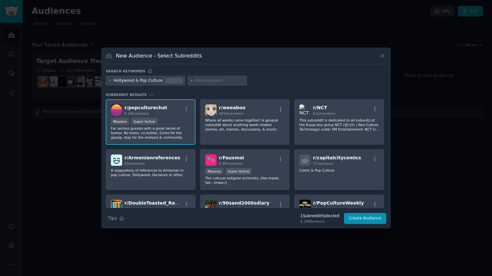
click at [198, 81] on input "text" at bounding box center [219, 81] width 49 height 6
type input "popculture"
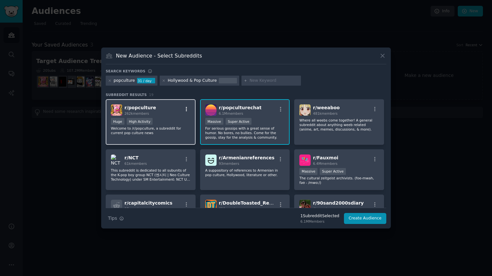
click at [187, 107] on icon "button" at bounding box center [187, 109] width 6 height 6
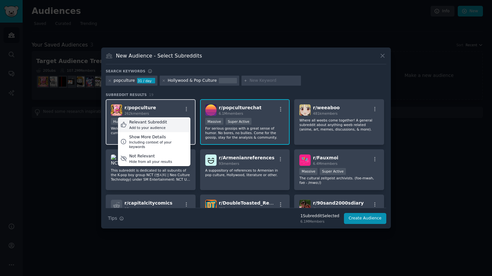
click at [164, 125] on div "Relevant Subreddit Add to your audience" at bounding box center [154, 124] width 72 height 15
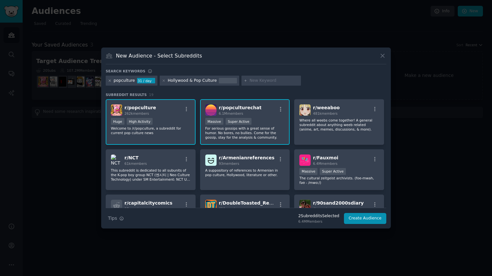
click at [110, 80] on icon at bounding box center [110, 81] width 4 height 4
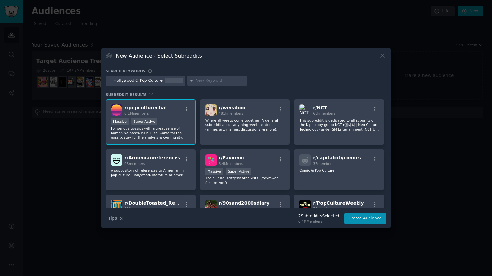
click at [110, 80] on icon at bounding box center [110, 81] width 4 height 4
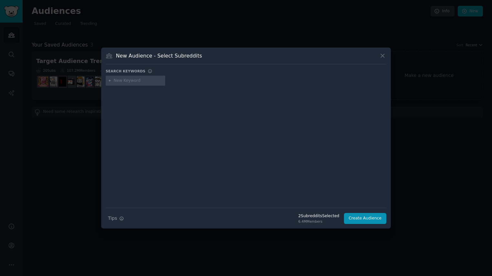
click at [127, 83] on input "text" at bounding box center [138, 81] width 49 height 6
type input "entertainment"
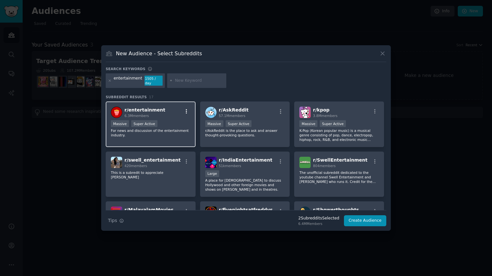
click at [184, 111] on icon "button" at bounding box center [187, 112] width 6 height 6
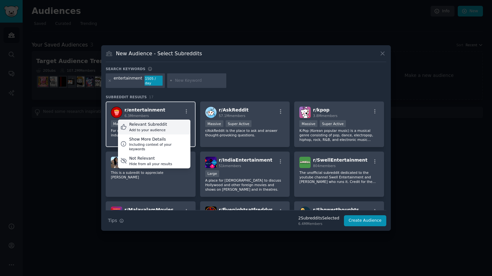
click at [160, 128] on div "Add to your audience" at bounding box center [148, 130] width 38 height 5
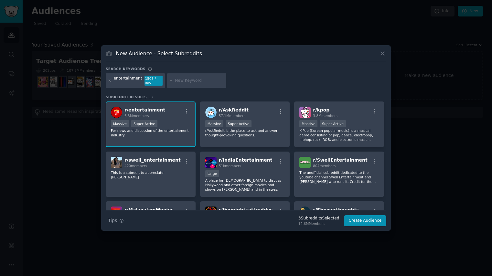
click at [109, 80] on icon at bounding box center [110, 81] width 4 height 4
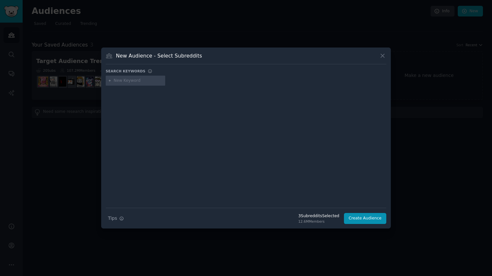
click at [140, 83] on input "text" at bounding box center [138, 81] width 49 height 6
type input "movies"
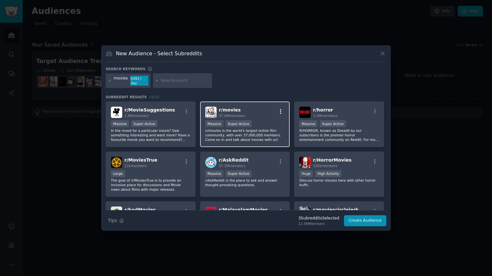
click at [280, 112] on icon "button" at bounding box center [280, 111] width 1 height 5
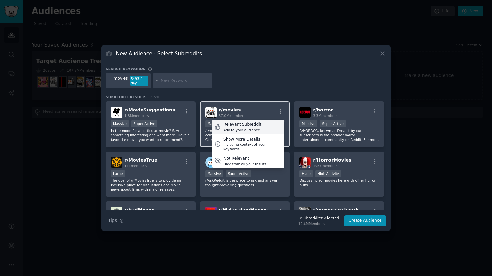
click at [245, 128] on div "Add to your audience" at bounding box center [242, 130] width 38 height 5
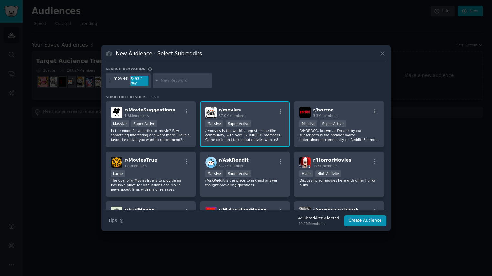
click at [110, 80] on icon at bounding box center [110, 81] width 4 height 4
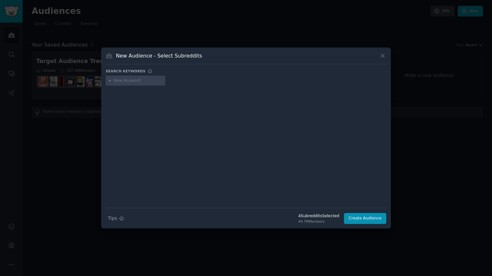
click at [127, 83] on input "text" at bounding box center [138, 81] width 49 height 6
type input "chickflick"
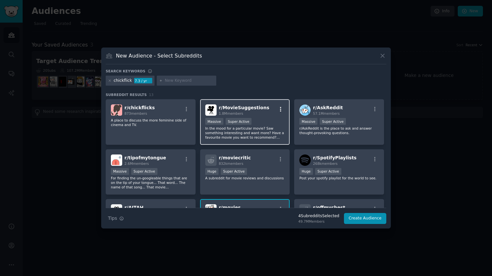
click at [279, 108] on icon "button" at bounding box center [281, 109] width 6 height 6
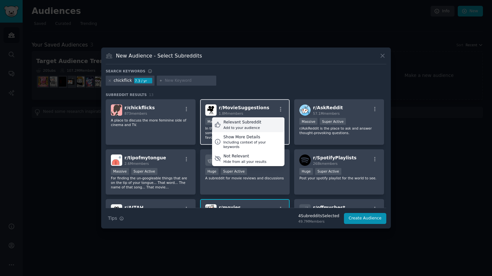
click at [246, 124] on div "Relevant Subreddit" at bounding box center [242, 123] width 38 height 6
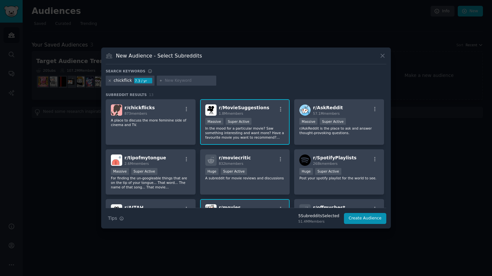
click at [110, 81] on icon at bounding box center [110, 81] width 4 height 4
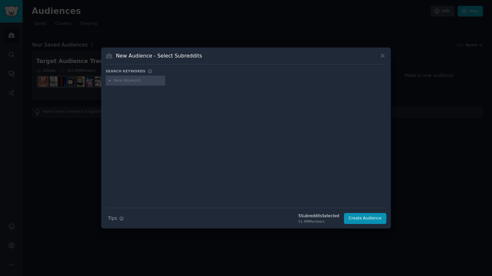
click at [131, 83] on input "text" at bounding box center [138, 81] width 49 height 6
type input "movie critic"
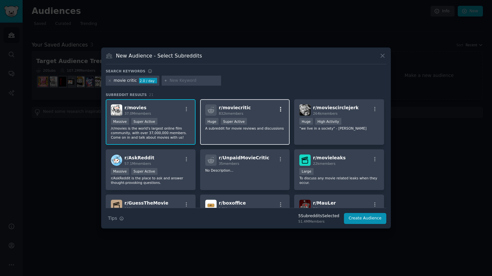
click at [280, 108] on icon "button" at bounding box center [281, 109] width 6 height 6
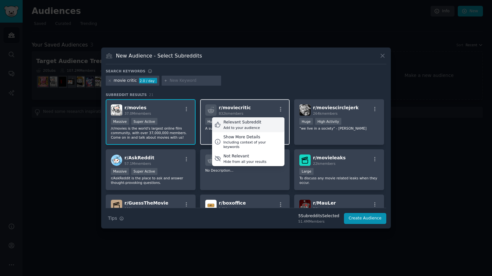
click at [242, 122] on div "Relevant Subreddit" at bounding box center [242, 123] width 38 height 6
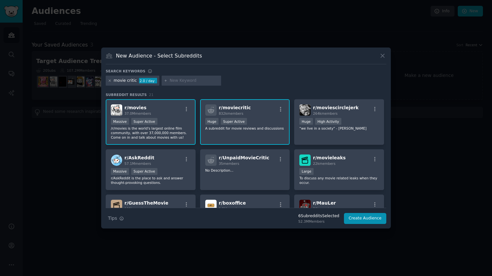
click at [109, 81] on icon at bounding box center [110, 81] width 4 height 4
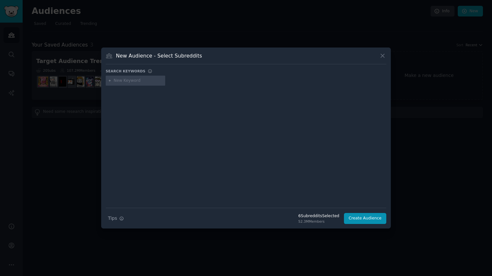
click at [136, 80] on input "text" at bounding box center [138, 81] width 49 height 6
type input "television"
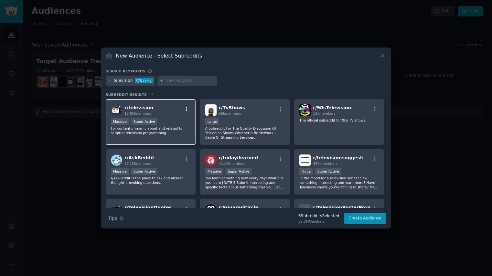
click at [186, 108] on icon "button" at bounding box center [186, 109] width 1 height 5
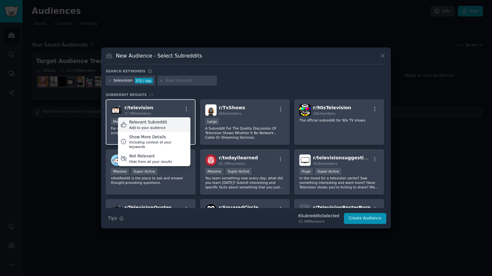
click at [173, 122] on div "Relevant Subreddit Add to your audience" at bounding box center [154, 124] width 72 height 15
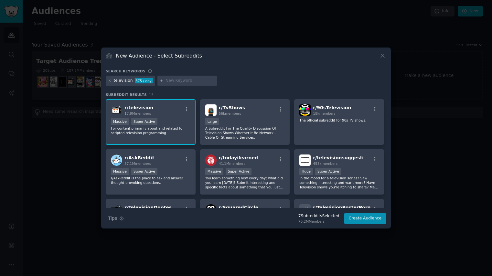
click at [110, 80] on icon at bounding box center [110, 81] width 2 height 2
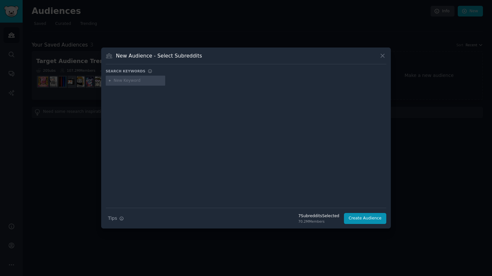
click at [145, 84] on div at bounding box center [135, 81] width 59 height 10
click at [139, 82] on input "text" at bounding box center [138, 81] width 49 height 6
type input "netflix"
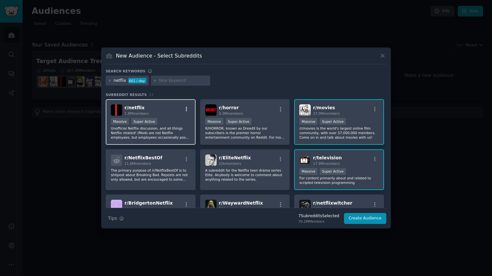
click at [186, 110] on icon "button" at bounding box center [187, 109] width 6 height 6
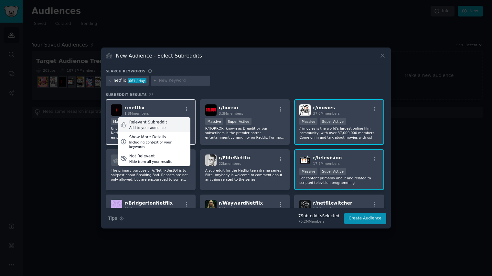
click at [168, 124] on div "Relevant Subreddit Add to your audience" at bounding box center [154, 124] width 72 height 15
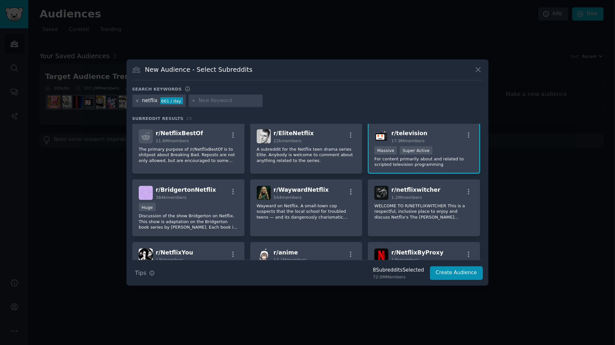
scroll to position [51, 0]
click at [185, 107] on icon "button" at bounding box center [187, 109] width 6 height 6
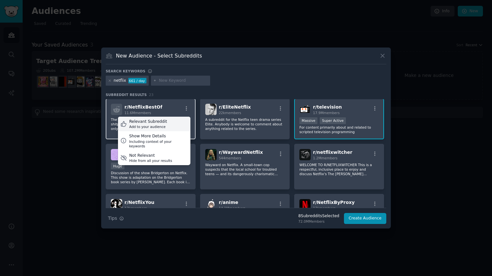
click at [166, 120] on div "Relevant Subreddit Add to your audience" at bounding box center [154, 124] width 72 height 15
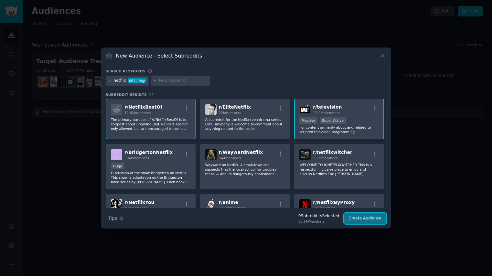
click at [361, 218] on button "Create Audience" at bounding box center [365, 218] width 43 height 11
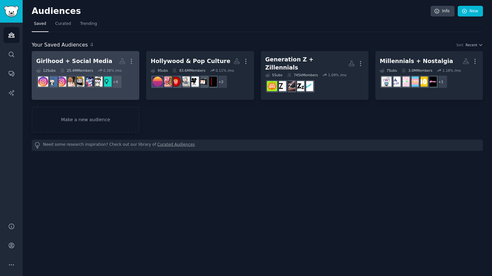
click at [69, 63] on div "Girlhood + Social Media" at bounding box center [74, 61] width 76 height 8
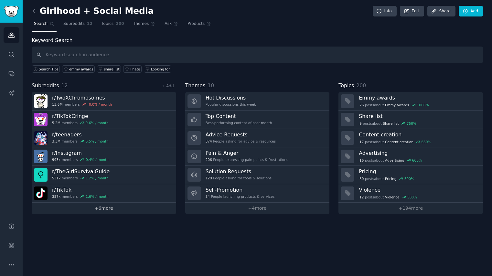
click at [100, 211] on link "+ 6 more" at bounding box center [104, 208] width 144 height 11
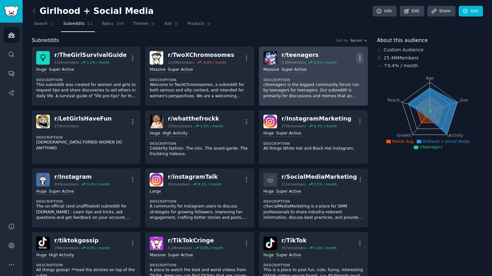
click at [360, 57] on icon "button" at bounding box center [360, 58] width 1 height 5
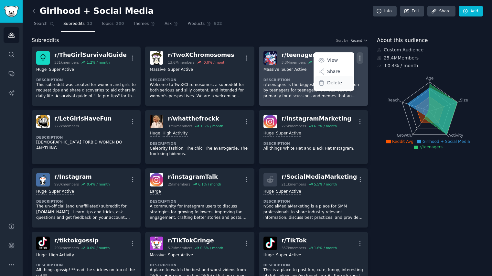
click at [328, 84] on p "Delete" at bounding box center [334, 82] width 15 height 7
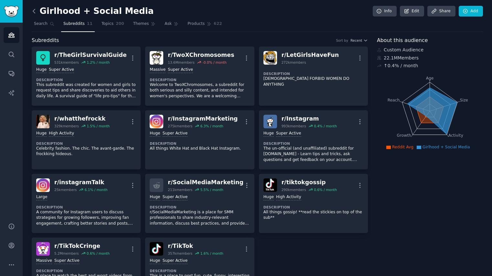
click at [33, 11] on icon at bounding box center [34, 11] width 7 height 7
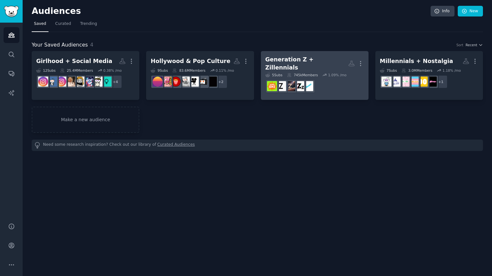
click at [319, 62] on div "Generation Z + Zillennials" at bounding box center [306, 64] width 83 height 16
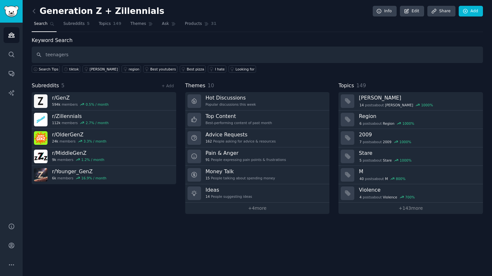
type input "teenagers"
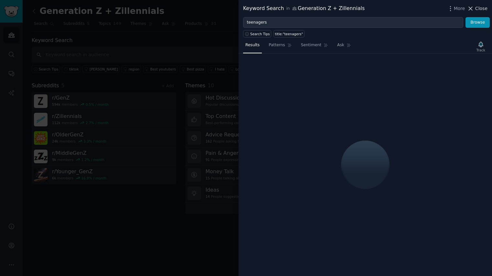
click at [477, 9] on span "Close" at bounding box center [481, 8] width 12 height 7
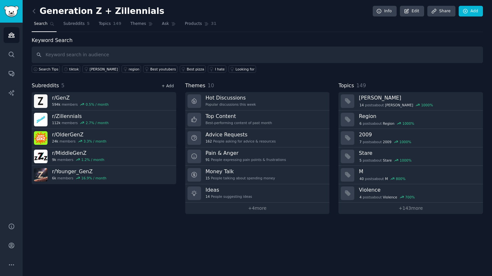
click at [169, 85] on link "+ Add" at bounding box center [168, 86] width 12 height 5
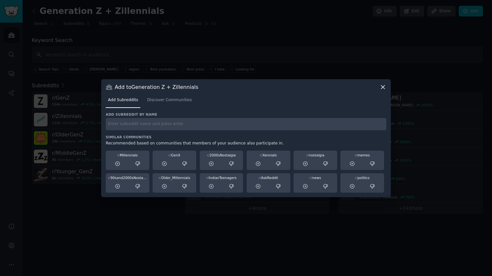
click at [143, 131] on div "Add subreddit by name Similar Communities Recommended based on communities that…" at bounding box center [246, 152] width 280 height 80
click at [134, 126] on input "text" at bounding box center [246, 124] width 280 height 13
type input "teenagers"
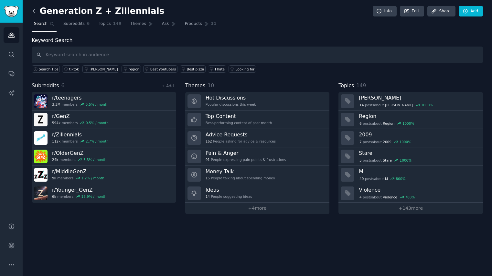
click at [32, 10] on icon at bounding box center [34, 11] width 7 height 7
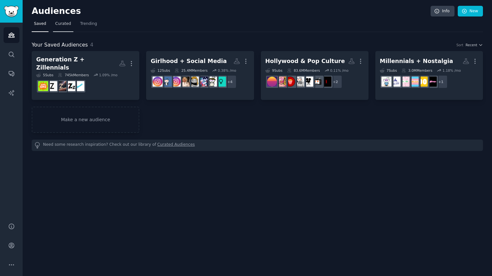
click at [62, 23] on span "Curated" at bounding box center [63, 24] width 16 height 6
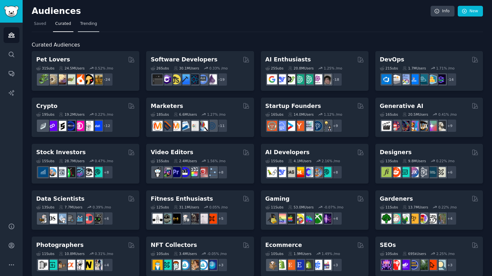
click at [90, 27] on link "Trending" at bounding box center [88, 25] width 21 height 13
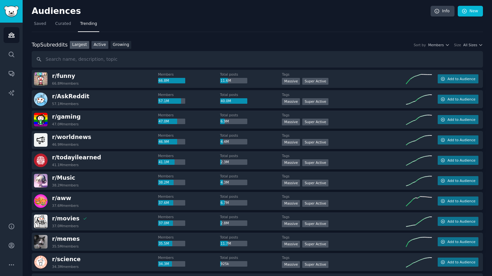
click at [99, 43] on link "Active" at bounding box center [99, 45] width 17 height 8
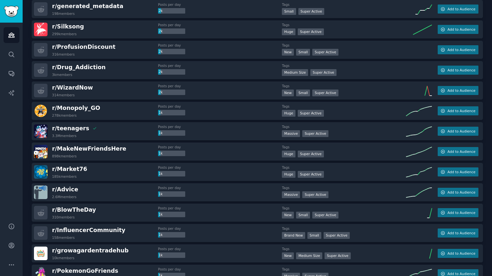
scroll to position [216, 0]
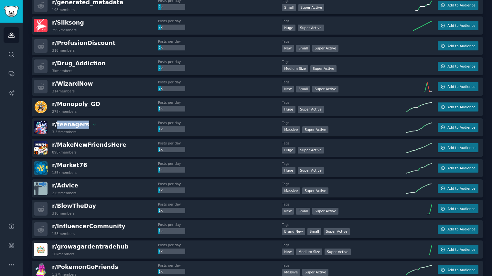
click at [69, 125] on span "r/ teenagers" at bounding box center [70, 124] width 37 height 6
click at [65, 123] on span "r/ teenagers" at bounding box center [70, 124] width 37 height 6
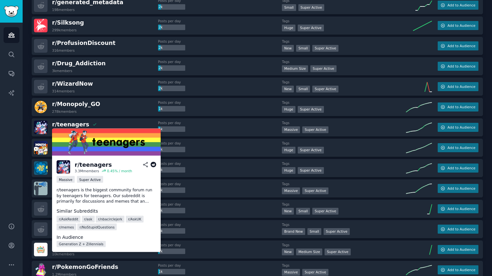
click at [153, 165] on icon at bounding box center [154, 165] width 6 height 6
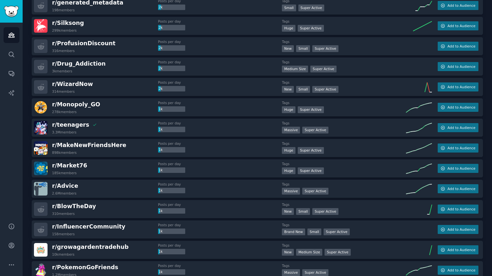
scroll to position [0, 0]
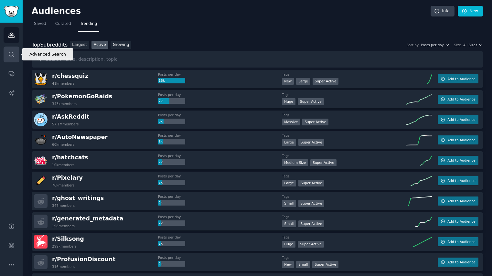
click at [11, 53] on icon "Sidebar" at bounding box center [11, 54] width 7 height 7
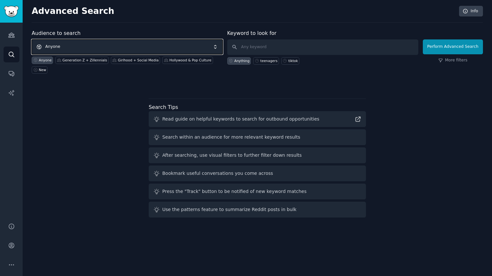
click at [113, 46] on span "Anyone" at bounding box center [127, 46] width 191 height 15
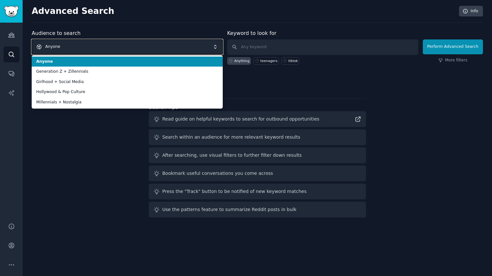
click at [139, 44] on span "Anyone" at bounding box center [127, 46] width 191 height 15
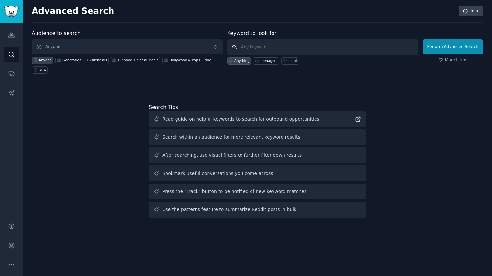
click at [272, 46] on input "text" at bounding box center [322, 47] width 191 height 16
type input "princess [PERSON_NAME]"
click button "Perform Advanced Search" at bounding box center [453, 46] width 60 height 15
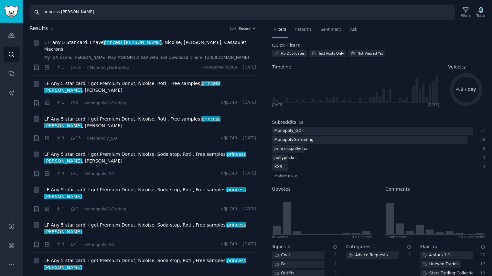
drag, startPoint x: 84, startPoint y: 15, endPoint x: 7, endPoint y: 11, distance: 77.0
click at [7, 11] on div "Audiences Search Conversations AI Reports Help Account More Search princess pol…" at bounding box center [246, 138] width 492 height 276
type input "princesspolly"
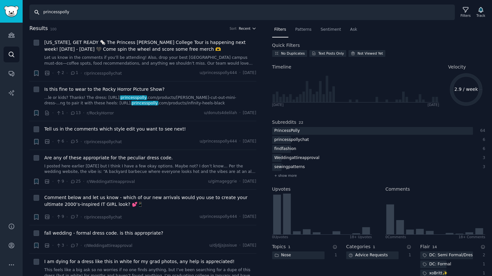
click at [248, 29] on span "Recent" at bounding box center [245, 28] width 12 height 5
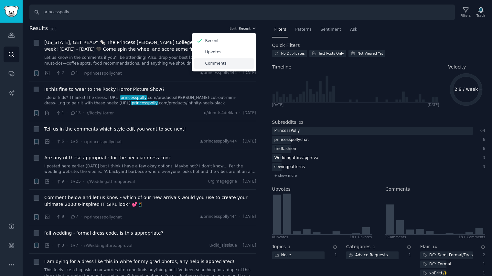
click at [213, 65] on p "Comments" at bounding box center [215, 64] width 21 height 6
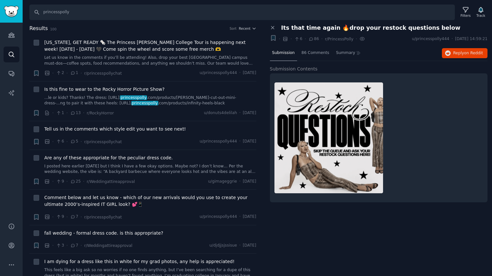
click at [375, 29] on span "Its that time again 🔥drop your restock questions below" at bounding box center [370, 28] width 179 height 7
click at [465, 52] on span "on Reddit" at bounding box center [473, 53] width 19 height 5
click at [271, 27] on icon at bounding box center [272, 27] width 3 height 3
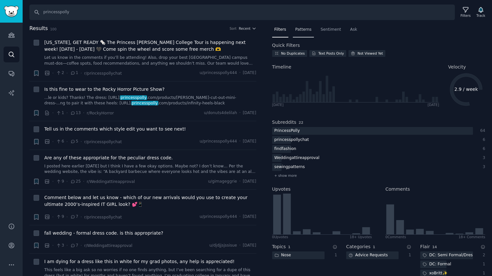
click at [304, 29] on span "Patterns" at bounding box center [303, 30] width 16 height 6
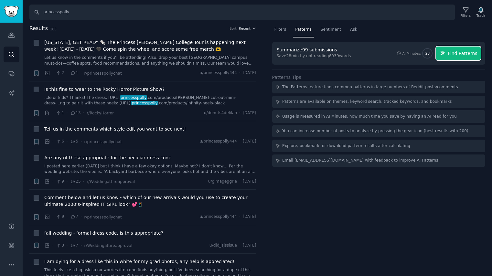
click at [463, 54] on span "Find Patterns" at bounding box center [462, 53] width 29 height 7
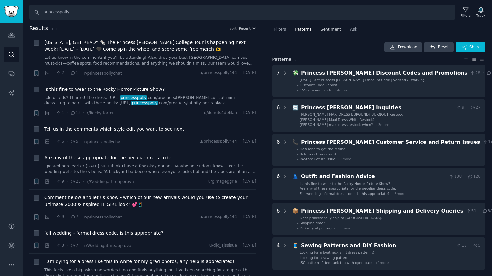
click at [334, 27] on span "Sentiment" at bounding box center [331, 30] width 20 height 6
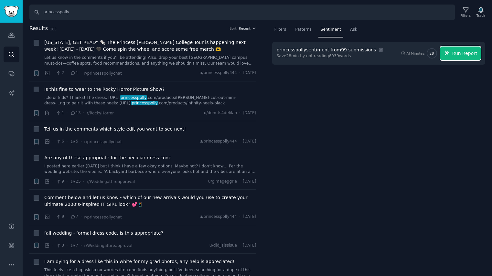
click at [457, 54] on span "Run Report" at bounding box center [464, 53] width 25 height 7
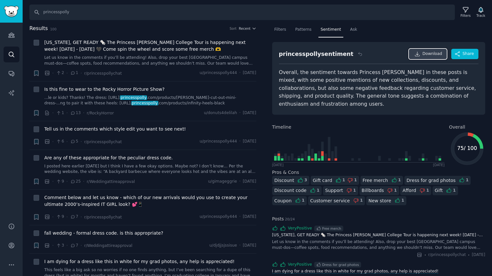
click at [427, 54] on span "Download" at bounding box center [432, 54] width 20 height 6
click at [465, 53] on span "Share" at bounding box center [467, 54] width 11 height 6
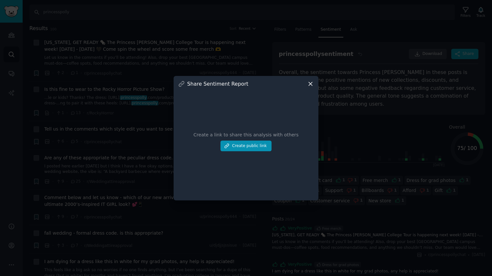
click at [310, 85] on icon at bounding box center [310, 83] width 7 height 7
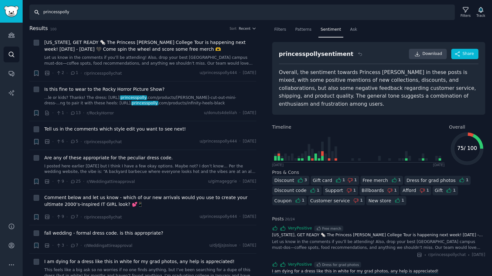
drag, startPoint x: 75, startPoint y: 13, endPoint x: 19, endPoint y: 10, distance: 56.0
click at [19, 10] on div "Audiences Search Conversations AI Reports Help Account More Search princesspoll…" at bounding box center [246, 138] width 492 height 276
type input "r/princesspollychat"
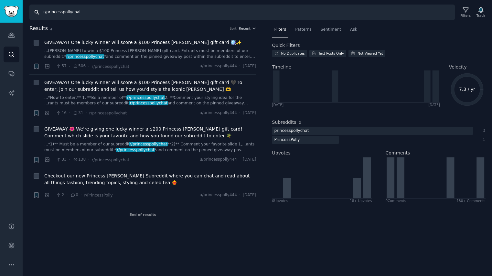
click at [37, 12] on input "r/princesspollychat" at bounding box center [241, 13] width 425 height 16
click at [13, 48] on link "Search" at bounding box center [12, 55] width 16 height 16
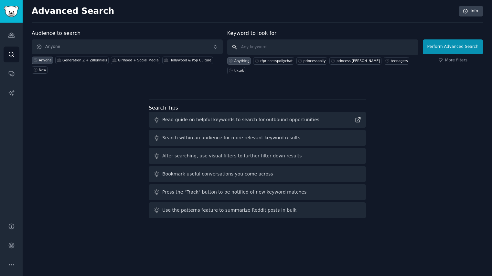
click at [270, 47] on input "text" at bounding box center [322, 47] width 191 height 16
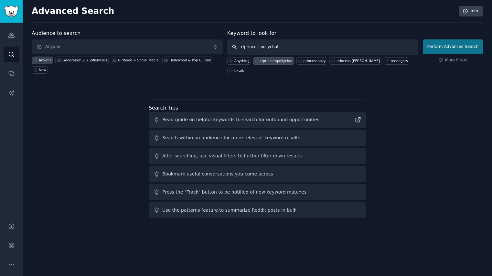
type input "r/princesspollychat"
click at [455, 47] on button "Perform Advanced Search" at bounding box center [453, 46] width 60 height 15
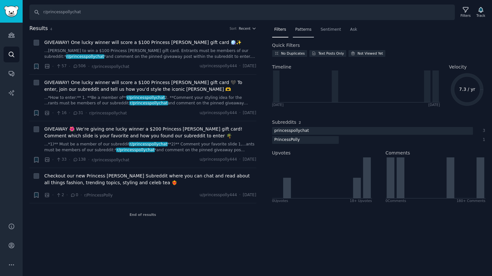
click at [301, 30] on span "Patterns" at bounding box center [303, 30] width 16 height 6
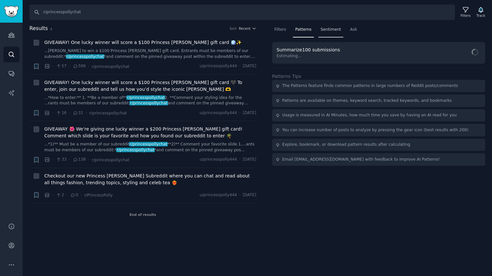
click at [328, 27] on span "Sentiment" at bounding box center [331, 30] width 20 height 6
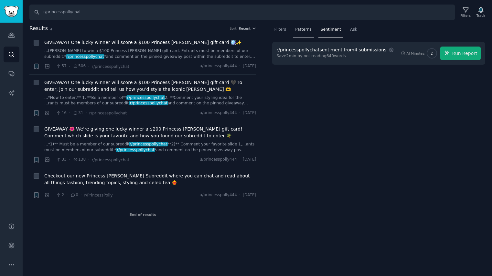
click at [299, 30] on span "Patterns" at bounding box center [303, 30] width 16 height 6
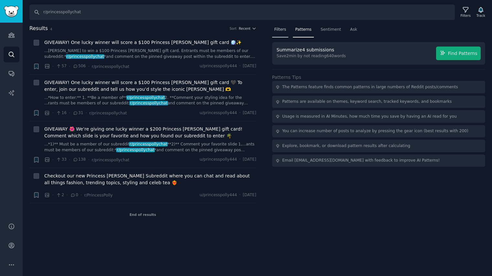
click at [279, 30] on span "Filters" at bounding box center [280, 30] width 12 height 6
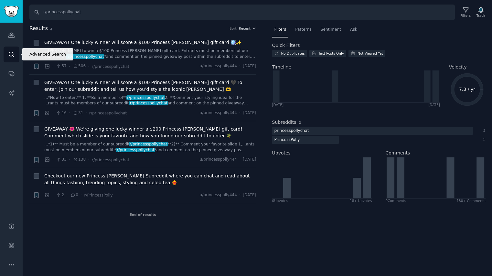
click at [11, 51] on icon "Sidebar" at bounding box center [11, 54] width 7 height 7
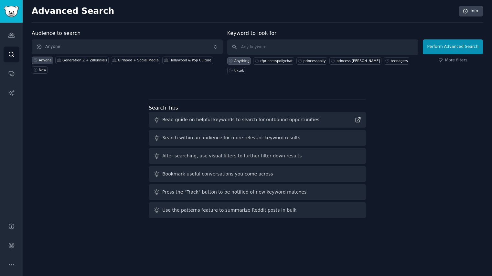
click at [112, 117] on div "Audience to search Anyone Anyone Generation Z + Zillennials Girlhood + Social M…" at bounding box center [257, 124] width 451 height 191
click at [40, 70] on div "New" at bounding box center [42, 70] width 7 height 5
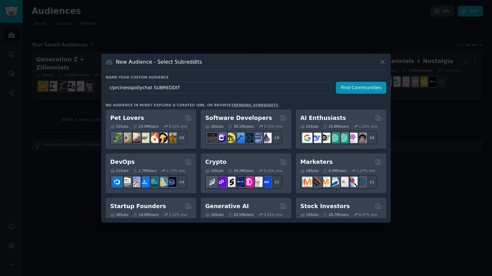
drag, startPoint x: 112, startPoint y: 89, endPoint x: 149, endPoint y: 89, distance: 36.2
click at [149, 89] on input "r/prcinesspollychat SUBREDDIT" at bounding box center [219, 88] width 226 height 12
type input "r/princesspollychat SUBREDDIT"
click at [371, 88] on button "Find Communities" at bounding box center [361, 88] width 50 height 12
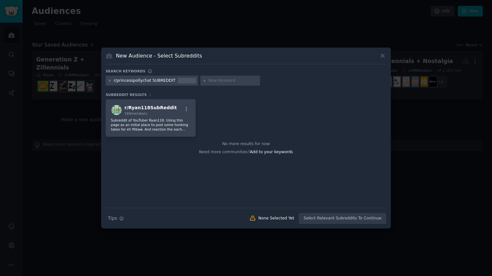
click at [110, 81] on icon at bounding box center [110, 81] width 4 height 4
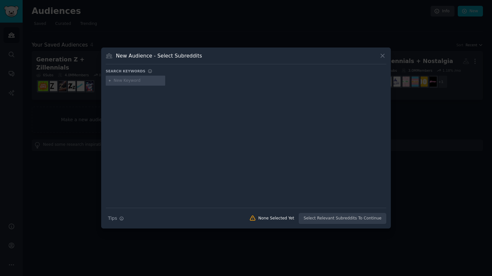
click at [136, 81] on input "text" at bounding box center [138, 81] width 49 height 6
type input "princesspollychat"
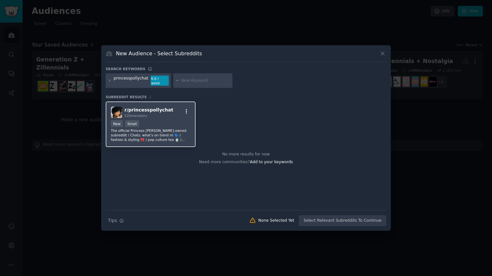
click at [186, 109] on icon "button" at bounding box center [186, 111] width 1 height 5
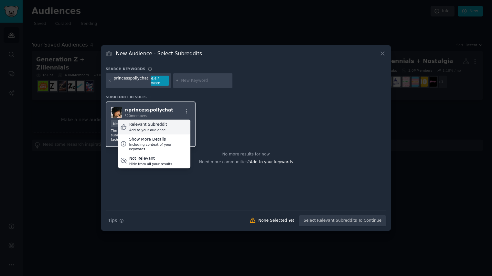
click at [156, 124] on div "Relevant Subreddit" at bounding box center [148, 125] width 38 height 6
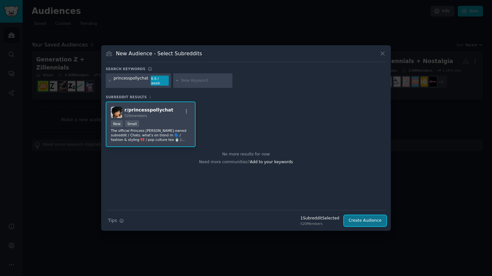
click at [369, 216] on button "Create Audience" at bounding box center [365, 220] width 43 height 11
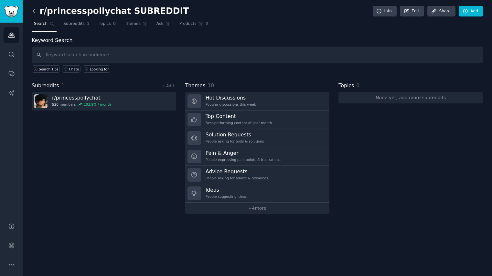
click at [34, 11] on icon at bounding box center [34, 11] width 7 height 7
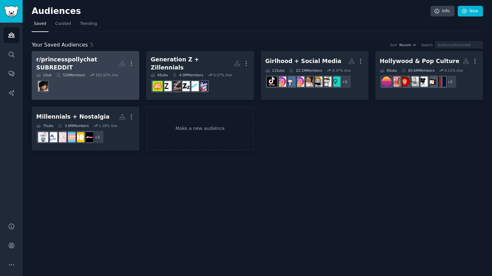
click at [83, 60] on div "r/princesspollychat SUBREDDIT" at bounding box center [77, 64] width 83 height 16
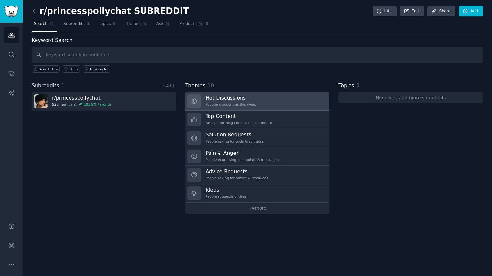
click at [287, 102] on link "Hot Discussions Popular discussions this week" at bounding box center [257, 101] width 144 height 18
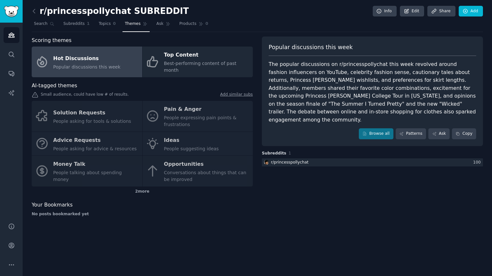
click at [192, 107] on div "Solution Requests People asking for tools & solutions Pain & Anger People expre…" at bounding box center [142, 144] width 221 height 86
click at [64, 114] on div "Solution Requests People asking for tools & solutions Pain & Anger People expre…" at bounding box center [142, 144] width 221 height 86
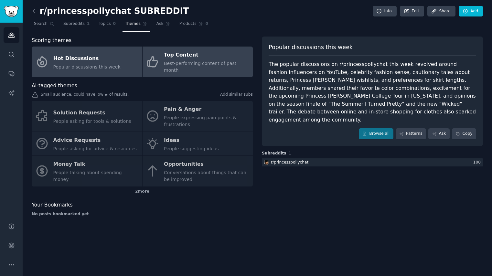
click at [188, 63] on span "Best-performing content of past month" at bounding box center [200, 67] width 72 height 12
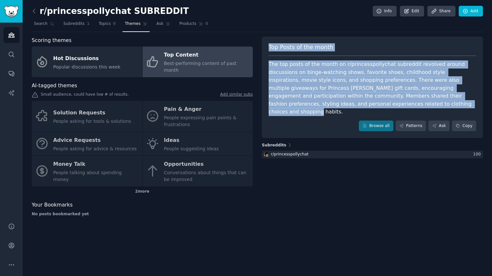
drag, startPoint x: 269, startPoint y: 47, endPoint x: 338, endPoint y: 104, distance: 88.6
click at [338, 104] on div "Top Posts of the month The top posts of the month on r/princesspollychat subred…" at bounding box center [372, 88] width 221 height 102
copy div "Top Posts of the month The top posts of the month on r/princesspollychat subred…"
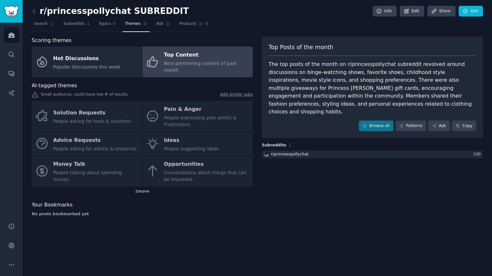
click at [364, 200] on div "Top Posts of the month The top posts of the month on r/princesspollychat subred…" at bounding box center [372, 129] width 221 height 185
click at [415, 121] on link "Patterns" at bounding box center [411, 126] width 30 height 11
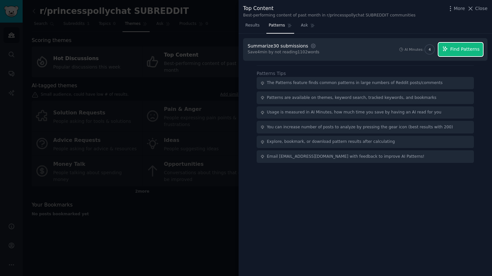
click at [473, 49] on span "Find Patterns" at bounding box center [464, 49] width 29 height 7
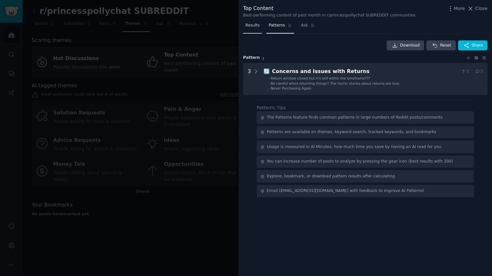
click at [251, 28] on span "Results" at bounding box center [252, 26] width 14 height 6
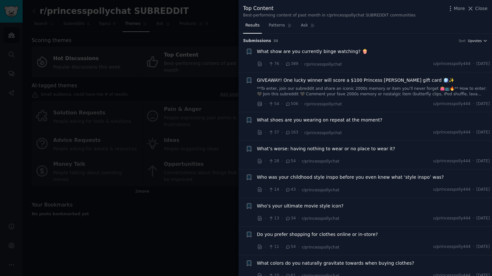
click at [483, 41] on icon "button" at bounding box center [485, 40] width 5 height 5
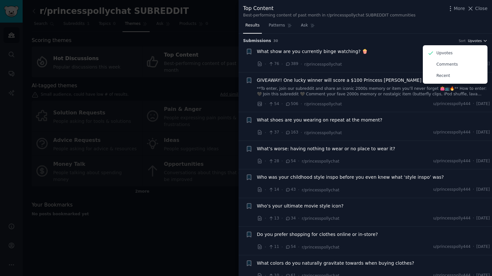
click at [481, 40] on button "Upvotes" at bounding box center [478, 40] width 20 height 5
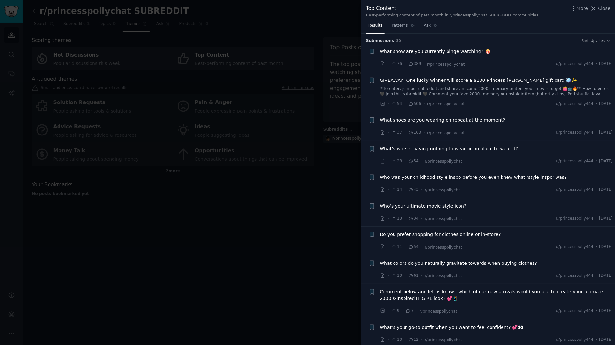
click at [491, 10] on div "Top Content Best-performing content of past month in r/princesspollychat SUBRED…" at bounding box center [488, 12] width 244 height 14
click at [491, 7] on span "Close" at bounding box center [604, 8] width 12 height 7
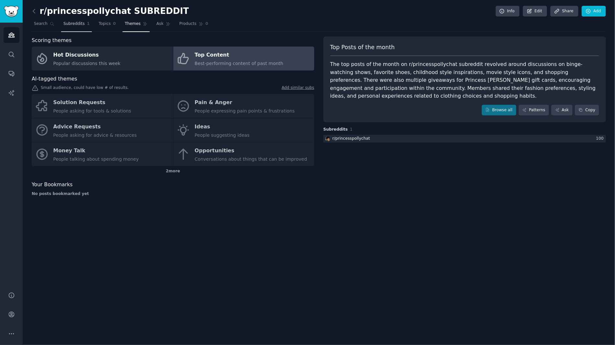
click at [72, 26] on link "Subreddits 1" at bounding box center [76, 25] width 31 height 13
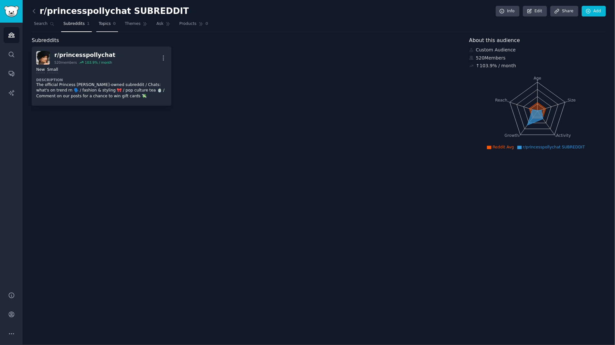
click at [109, 26] on link "Topics 0" at bounding box center [107, 25] width 22 height 13
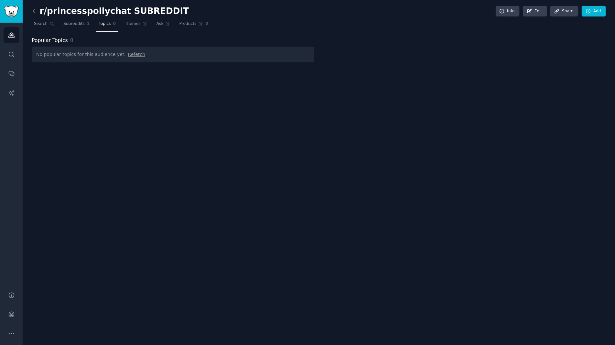
click at [129, 54] on span "Refetch" at bounding box center [136, 54] width 17 height 5
click at [156, 23] on span "Ask" at bounding box center [159, 24] width 7 height 6
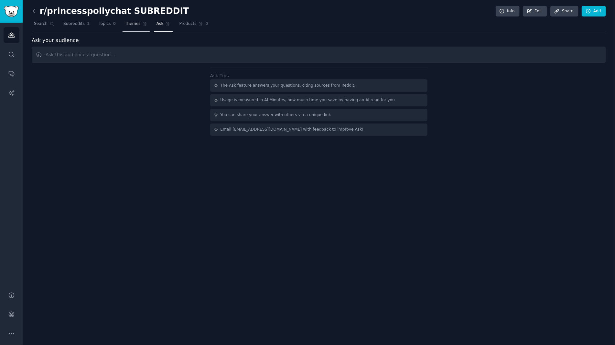
click at [128, 23] on span "Themes" at bounding box center [133, 24] width 16 height 6
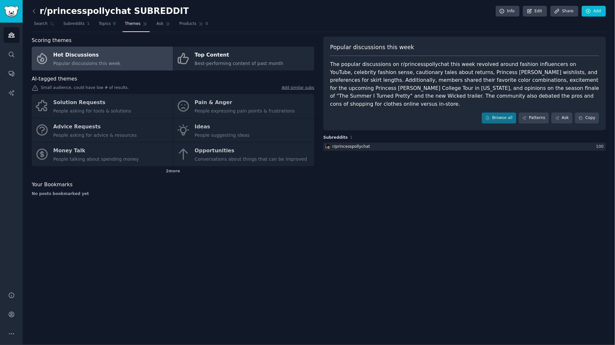
click at [90, 109] on div "Solution Requests People asking for tools & solutions Pain & Anger People expre…" at bounding box center [173, 130] width 282 height 72
click at [35, 89] on icon at bounding box center [34, 88] width 5 height 5
click at [40, 26] on span "Search" at bounding box center [41, 24] width 14 height 6
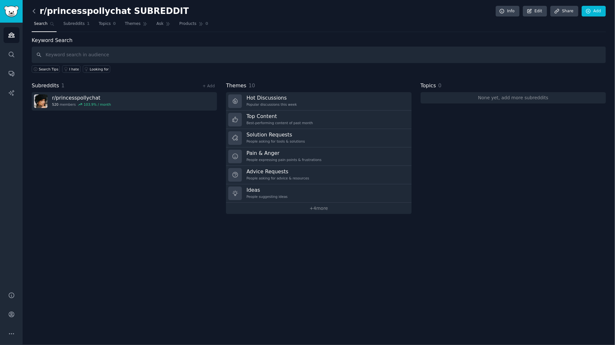
click at [34, 11] on icon at bounding box center [34, 11] width 7 height 7
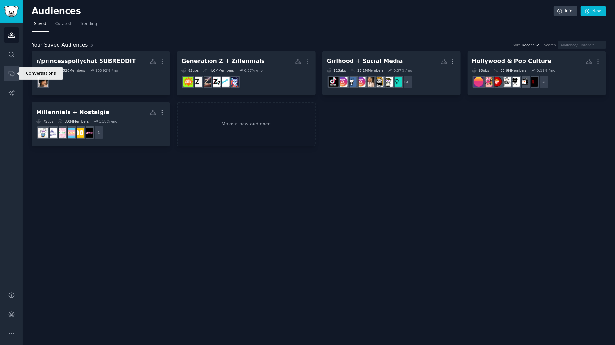
click at [12, 78] on link "Conversations" at bounding box center [12, 74] width 16 height 16
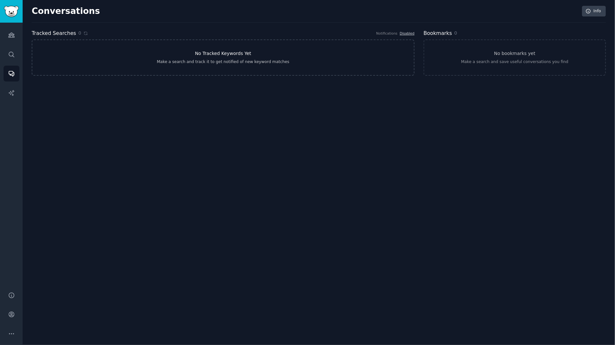
click at [237, 53] on h3 "No Tracked Keywords Yet" at bounding box center [223, 53] width 56 height 7
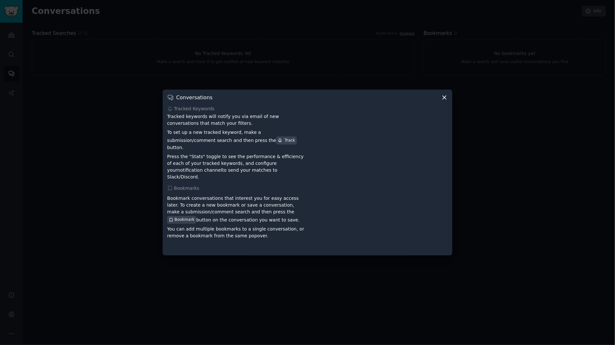
click at [445, 101] on icon at bounding box center [444, 97] width 7 height 7
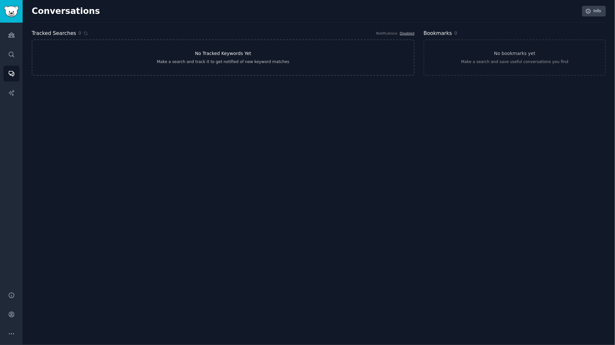
click at [245, 68] on link "No Tracked Keywords Yet Make a search and track it to get notified of new keywo…" at bounding box center [223, 57] width 383 height 36
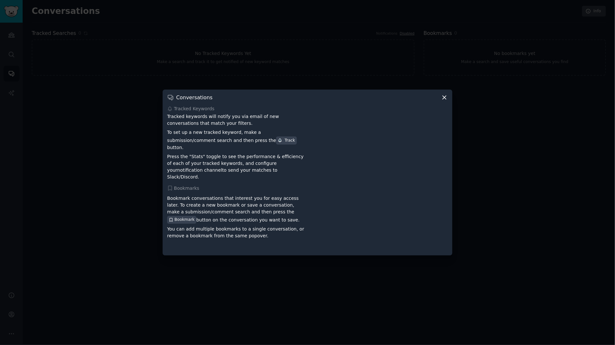
click at [443, 101] on icon at bounding box center [444, 97] width 7 height 7
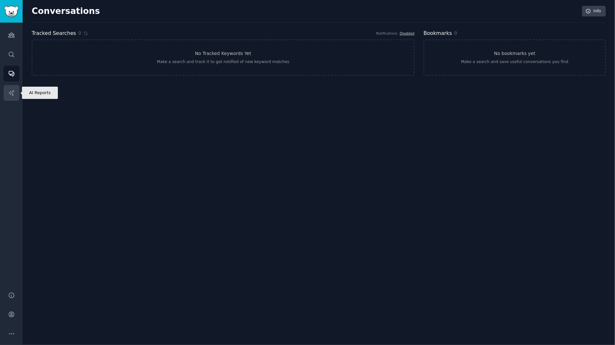
click at [13, 92] on icon "Sidebar" at bounding box center [11, 93] width 7 height 7
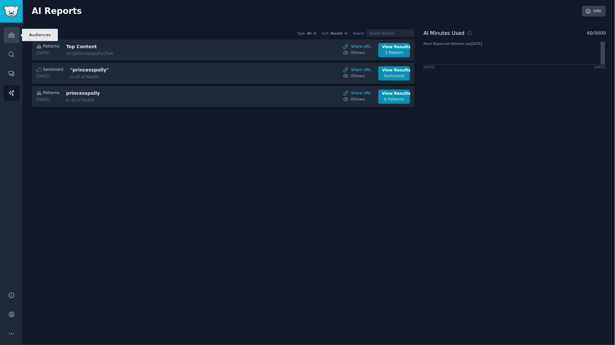
click at [9, 35] on icon "Sidebar" at bounding box center [11, 35] width 6 height 5
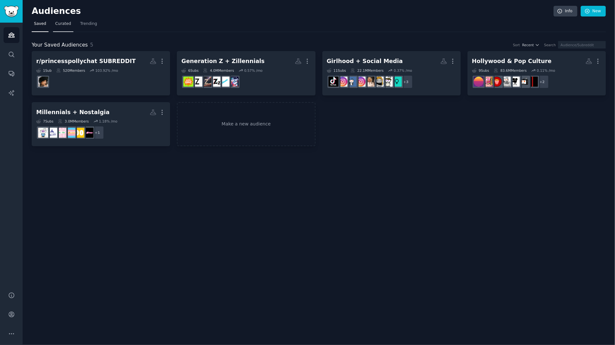
click at [65, 22] on span "Curated" at bounding box center [63, 24] width 16 height 6
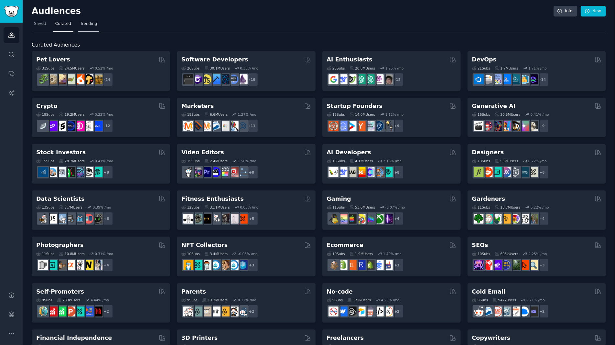
click at [94, 25] on span "Trending" at bounding box center [88, 24] width 17 height 6
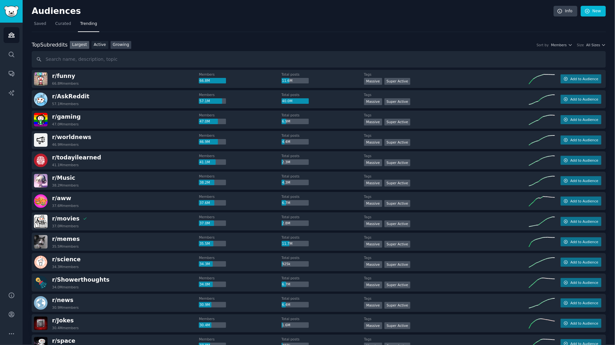
click at [121, 47] on link "Growing" at bounding box center [121, 45] width 21 height 8
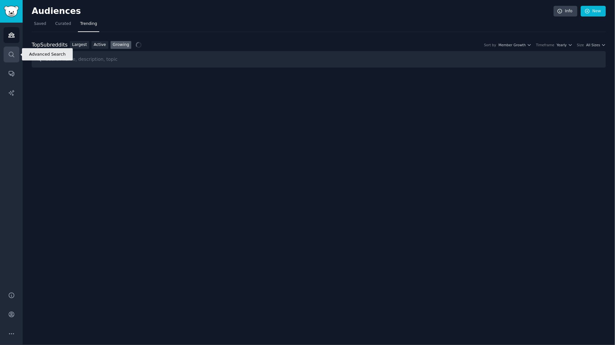
click at [10, 55] on icon "Sidebar" at bounding box center [11, 54] width 7 height 7
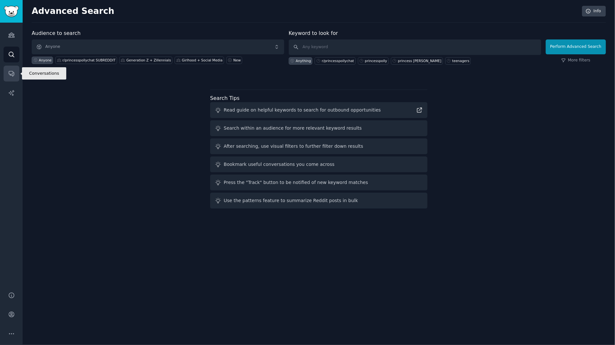
click at [14, 75] on icon "Sidebar" at bounding box center [11, 73] width 7 height 7
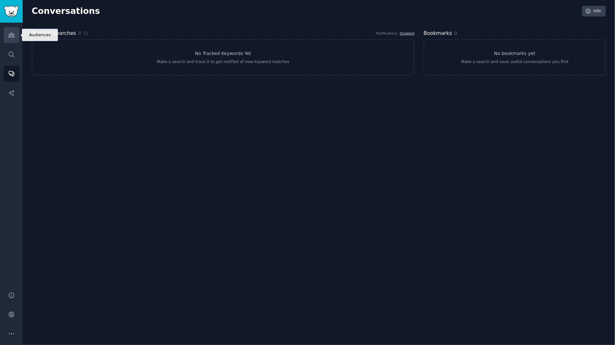
click at [11, 33] on icon "Sidebar" at bounding box center [11, 35] width 7 height 7
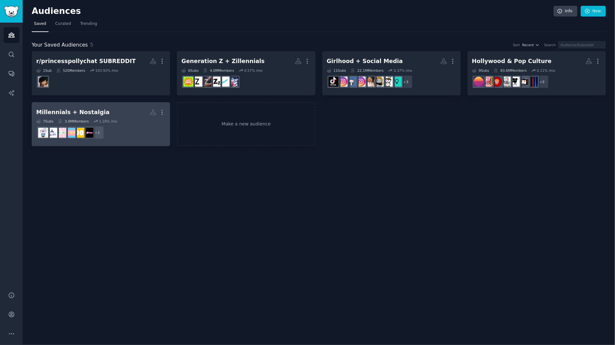
click at [121, 107] on h2 "Millennials + Nostalgia Custom Audience More" at bounding box center [100, 112] width 129 height 11
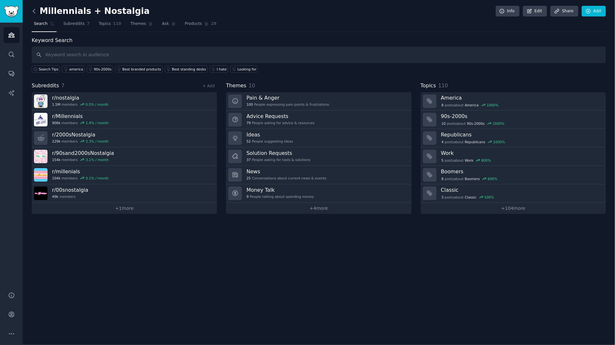
click at [35, 10] on icon at bounding box center [34, 11] width 7 height 7
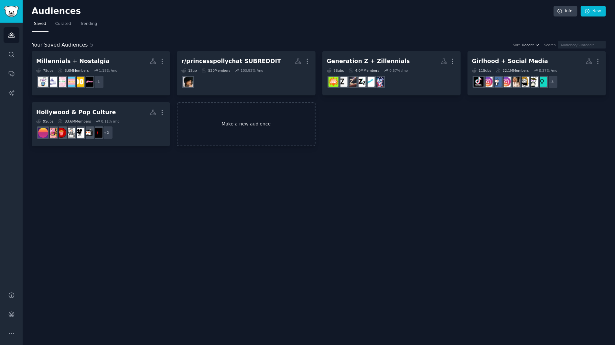
click at [269, 122] on link "Make a new audience" at bounding box center [246, 124] width 138 height 44
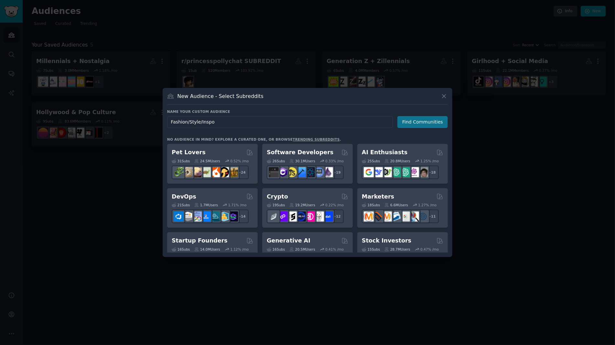
type input "Fashion/Style/Inspo"
click at [434, 120] on button "Find Communities" at bounding box center [422, 122] width 50 height 12
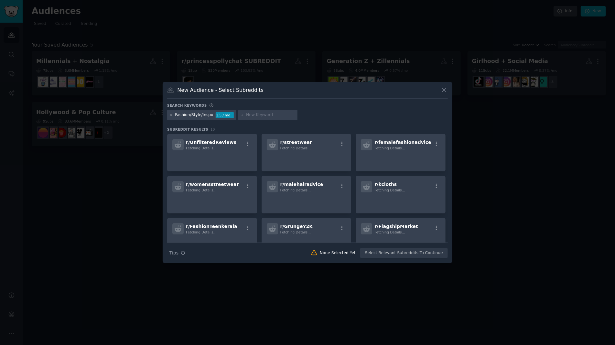
click at [259, 116] on input "text" at bounding box center [270, 115] width 49 height 6
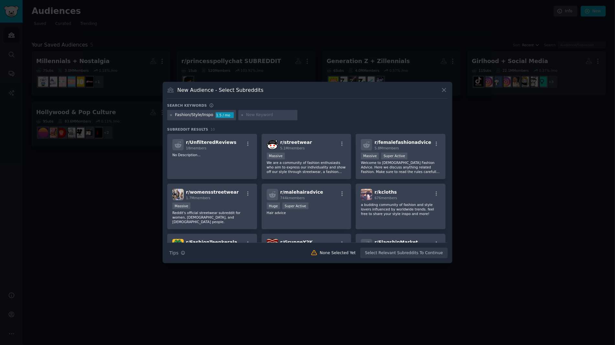
click at [172, 115] on icon at bounding box center [171, 115] width 4 height 4
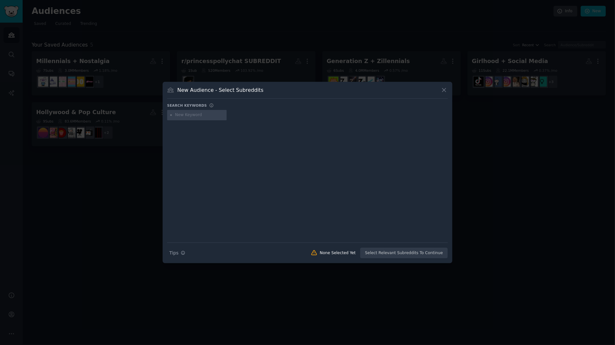
click at [203, 113] on input "text" at bounding box center [199, 115] width 49 height 6
type input "femalefashionadvice"
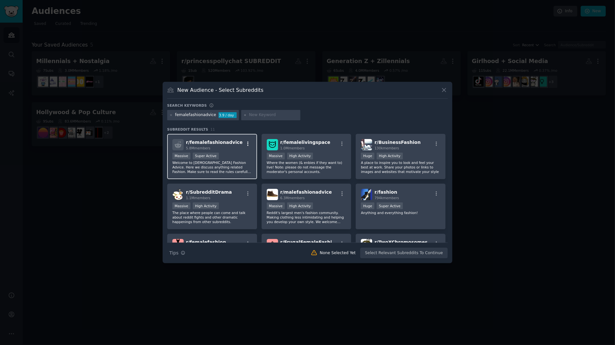
click at [247, 142] on icon "button" at bounding box center [247, 143] width 1 height 5
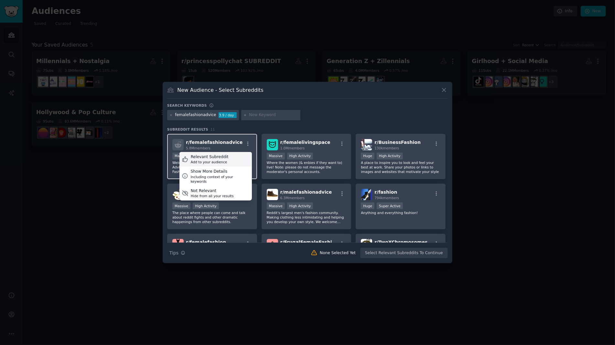
click at [227, 157] on div "Relevant Subreddit Add to your audience" at bounding box center [215, 159] width 72 height 15
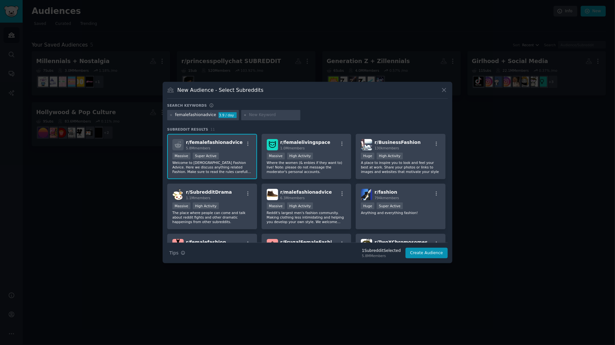
click at [249, 115] on input "text" at bounding box center [273, 115] width 49 height 6
type input "y2k fashion"
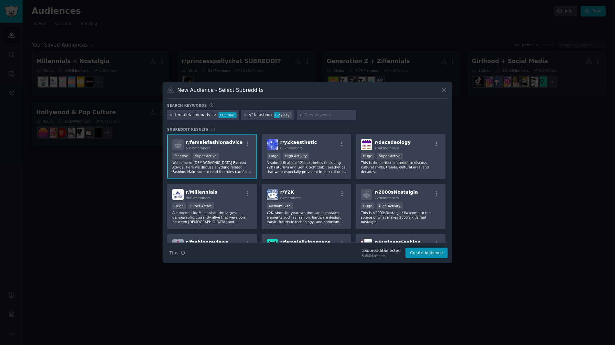
click at [171, 114] on icon at bounding box center [171, 115] width 4 height 4
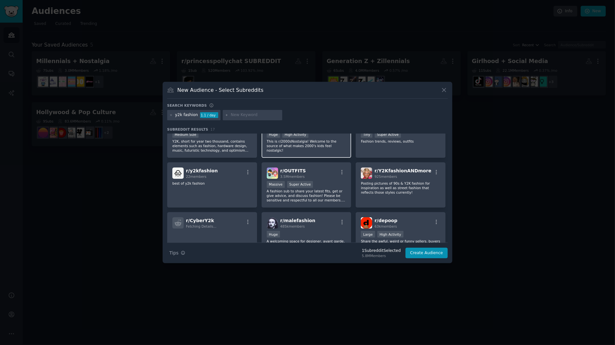
scroll to position [71, 0]
click at [183, 115] on div "y2k fashion" at bounding box center [186, 115] width 23 height 6
click at [193, 114] on div "y2k fashion" at bounding box center [186, 115] width 23 height 6
click at [171, 115] on icon at bounding box center [171, 115] width 2 height 2
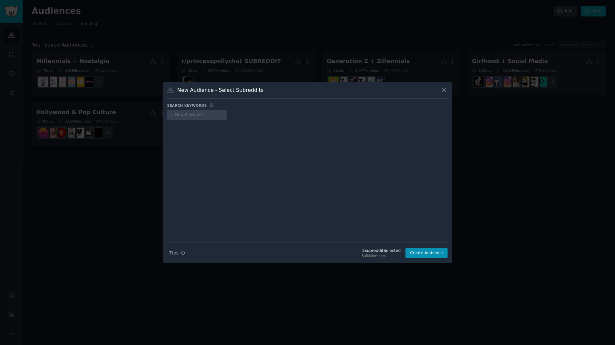
click at [205, 116] on input "text" at bounding box center [199, 115] width 49 height 6
type input "y2kfashion"
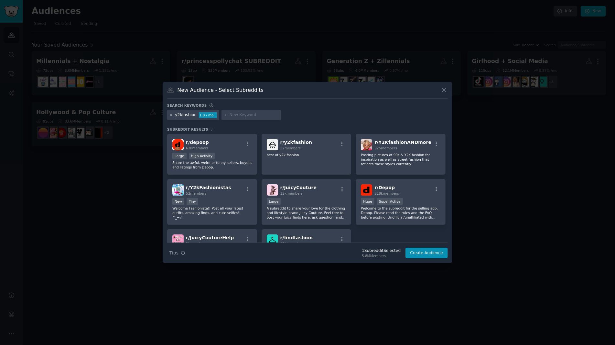
click at [171, 115] on icon at bounding box center [171, 115] width 2 height 2
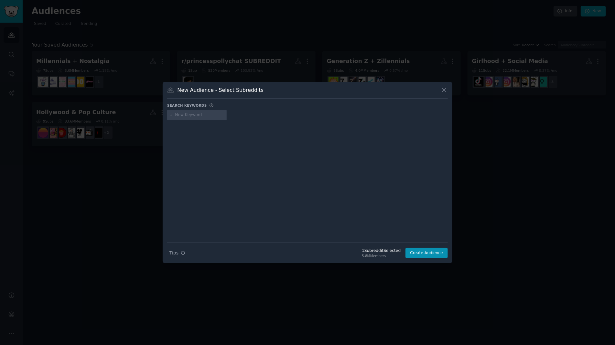
click at [186, 113] on input "text" at bounding box center [199, 115] width 49 height 6
type input "streetwear"
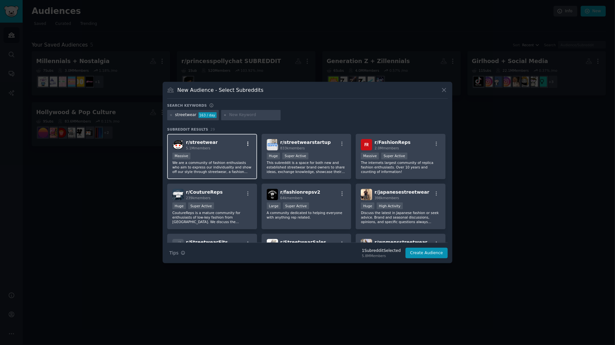
click at [248, 142] on icon "button" at bounding box center [248, 144] width 6 height 6
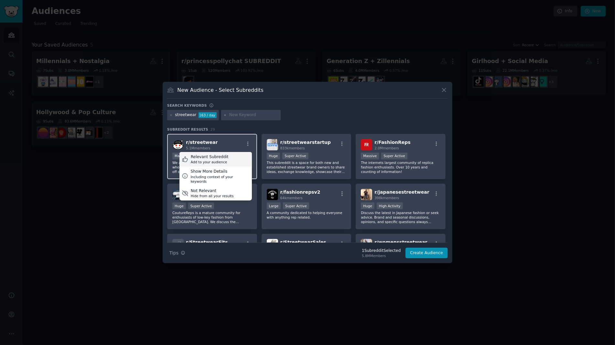
click at [222, 159] on div "Relevant Subreddit" at bounding box center [210, 157] width 38 height 6
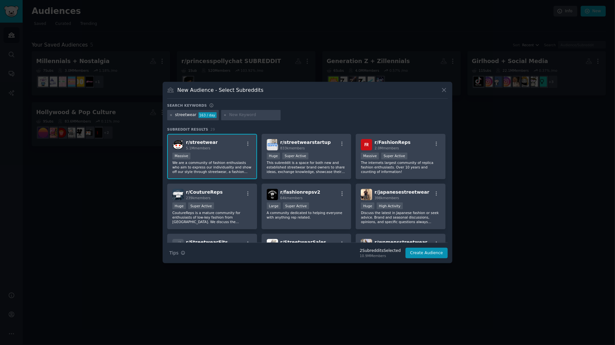
click at [171, 114] on icon at bounding box center [171, 115] width 4 height 4
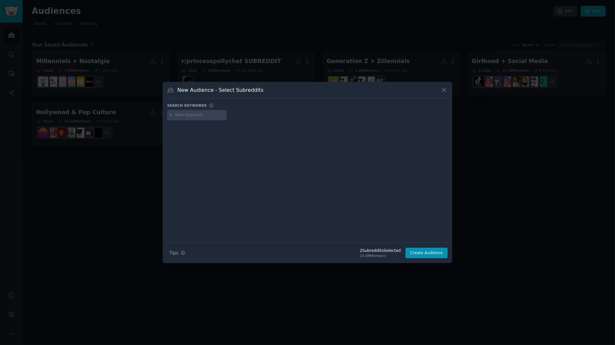
click at [194, 116] on input "text" at bounding box center [199, 115] width 49 height 6
type input "fashion"
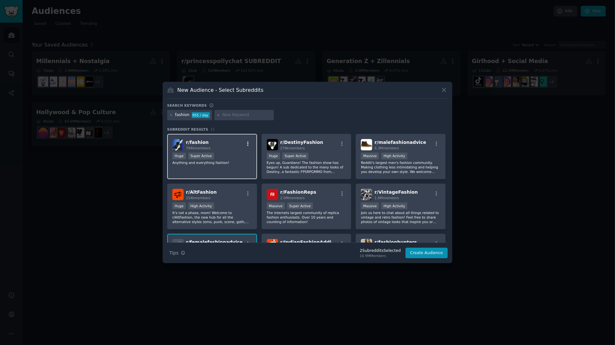
click at [250, 143] on button "button" at bounding box center [248, 144] width 8 height 6
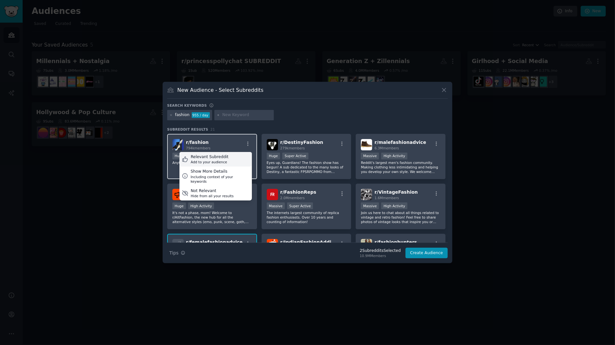
click at [232, 158] on div "Relevant Subreddit Add to your audience" at bounding box center [215, 159] width 72 height 15
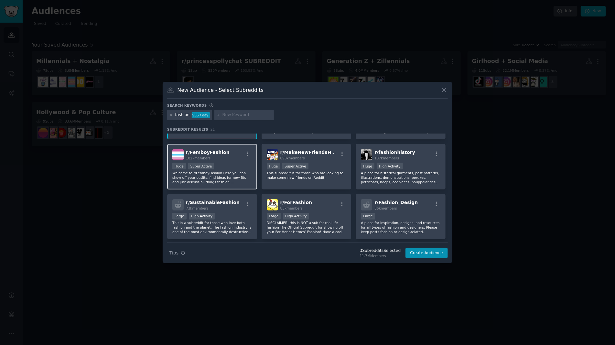
scroll to position [141, 0]
click at [250, 202] on icon "button" at bounding box center [248, 203] width 6 height 6
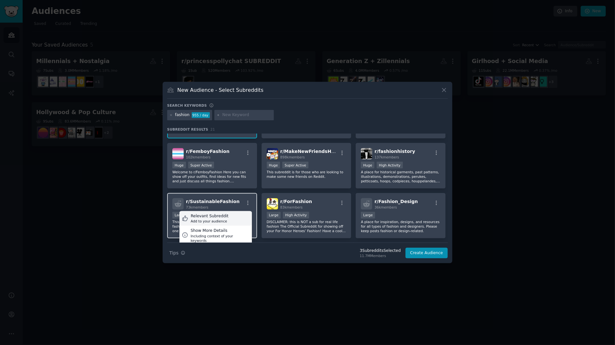
click at [217, 219] on div "Add to your audience" at bounding box center [210, 221] width 38 height 5
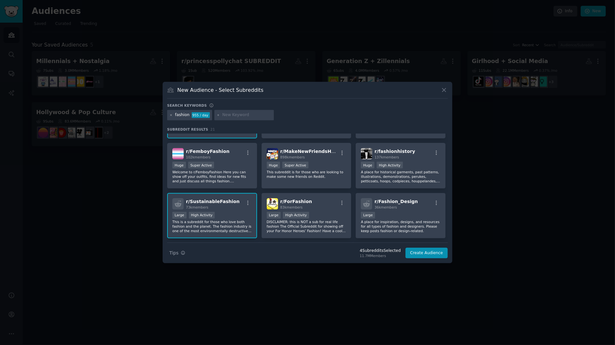
click at [171, 115] on icon at bounding box center [171, 115] width 4 height 4
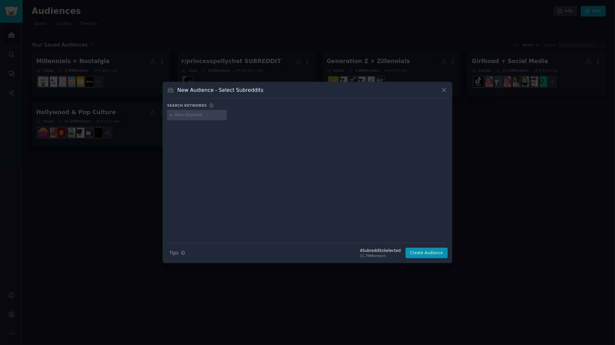
click at [185, 116] on input "text" at bounding box center [199, 115] width 49 height 6
paste input "Coquette"
type input "Coquette"
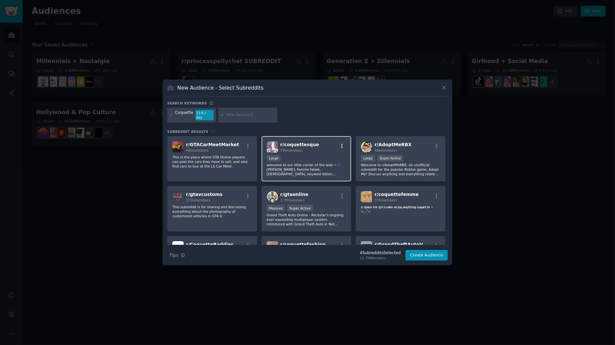
click at [342, 143] on icon "button" at bounding box center [342, 146] width 6 height 6
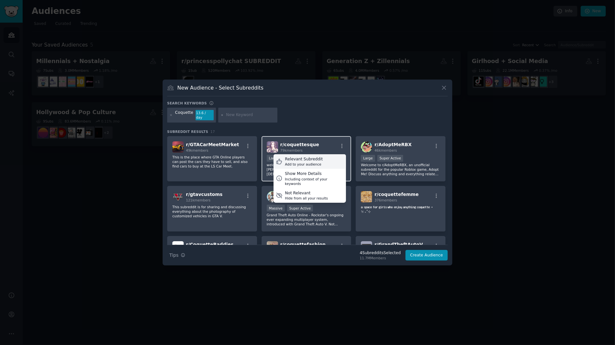
click at [297, 157] on div "Relevant Subreddit" at bounding box center [304, 159] width 38 height 6
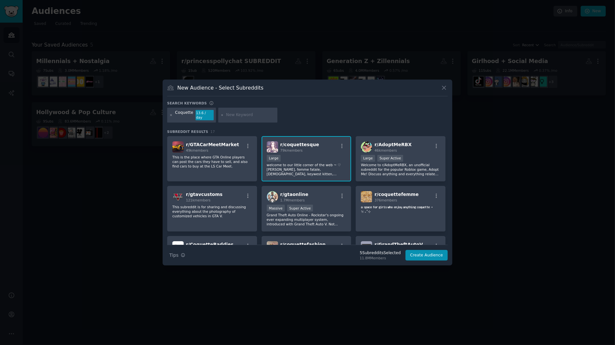
click at [171, 116] on icon at bounding box center [171, 115] width 4 height 4
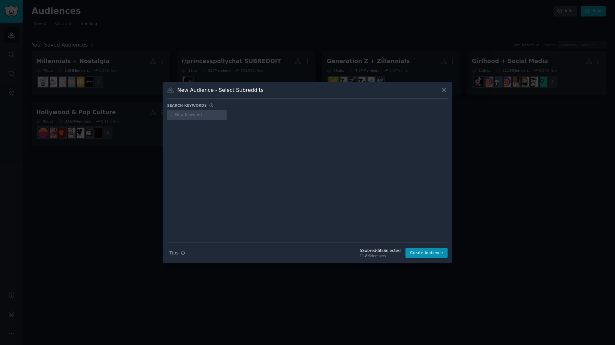
click at [200, 116] on input "text" at bounding box center [199, 115] width 49 height 6
type input "femalefashion"
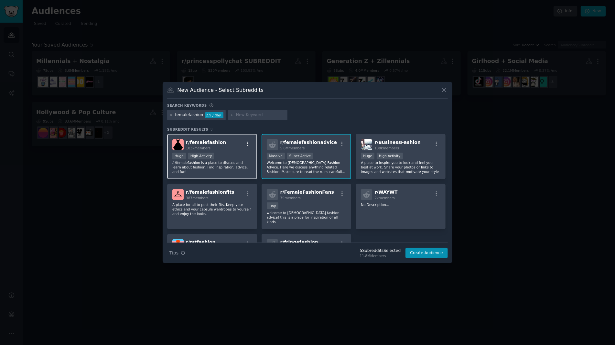
click at [247, 142] on icon "button" at bounding box center [247, 143] width 1 height 5
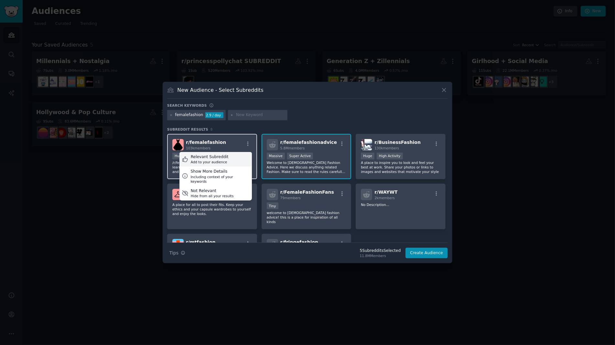
click at [236, 155] on div "Relevant Subreddit Add to your audience" at bounding box center [215, 159] width 72 height 15
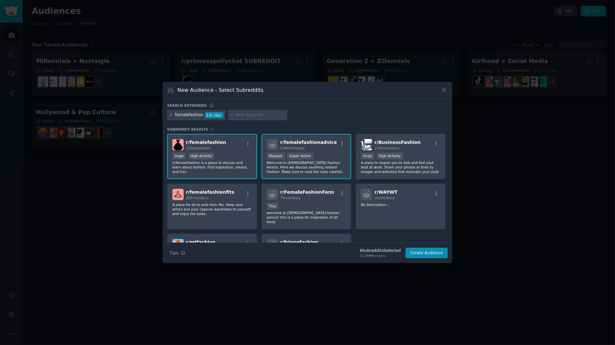
click at [170, 115] on icon at bounding box center [171, 115] width 4 height 4
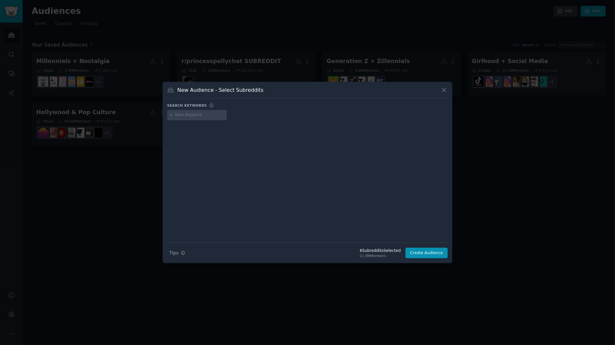
click at [188, 115] on input "text" at bounding box center [199, 115] width 49 height 6
type input "trendfor"
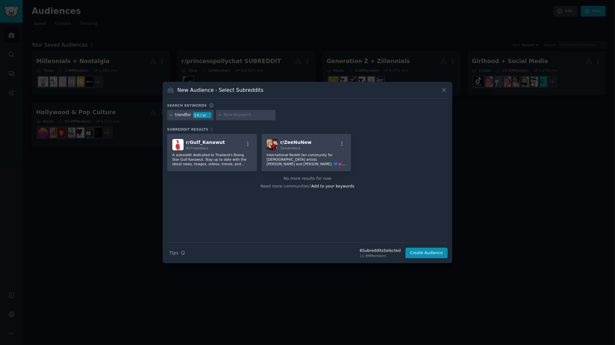
click at [171, 115] on icon at bounding box center [171, 115] width 2 height 2
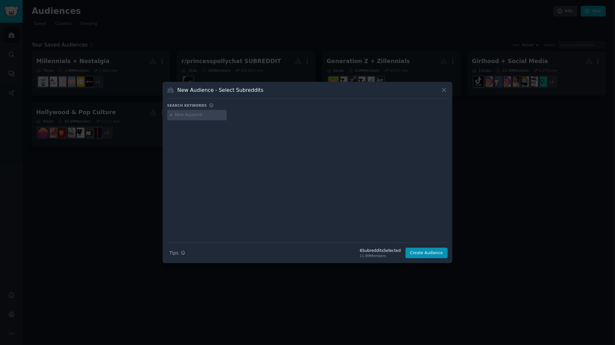
click at [187, 115] on input "text" at bounding box center [199, 115] width 49 height 6
type input "trendforcasting"
click at [171, 115] on icon at bounding box center [171, 115] width 4 height 4
click at [181, 117] on input "text" at bounding box center [199, 115] width 49 height 6
paste input "TrendForecasting"
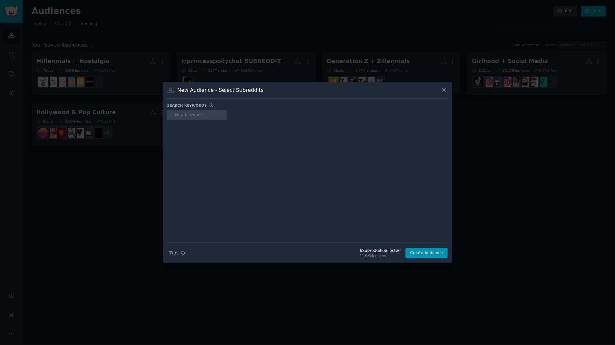
type input "TrendForecasting"
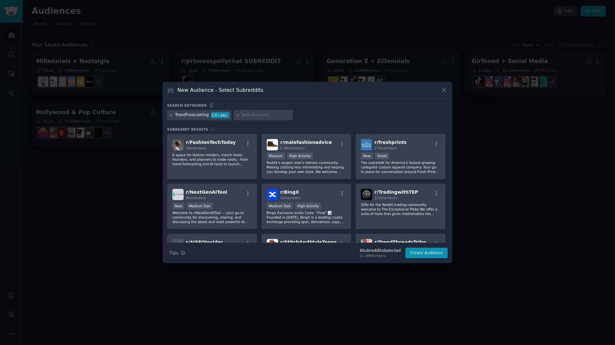
click at [172, 115] on icon at bounding box center [171, 115] width 4 height 4
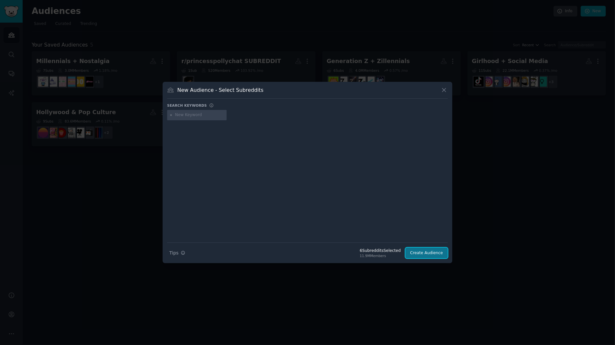
click at [423, 254] on button "Create Audience" at bounding box center [426, 253] width 43 height 11
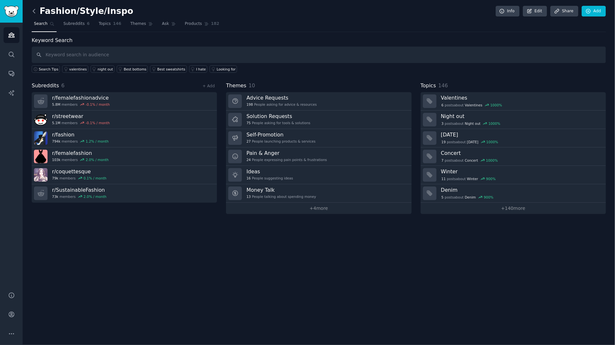
click at [33, 10] on icon at bounding box center [34, 11] width 7 height 7
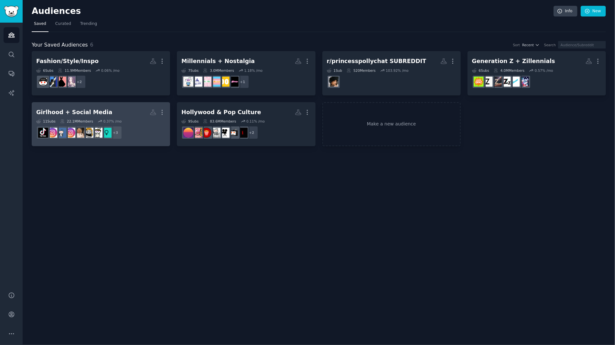
click at [127, 110] on h2 "Girlhood + Social Media More" at bounding box center [100, 112] width 129 height 11
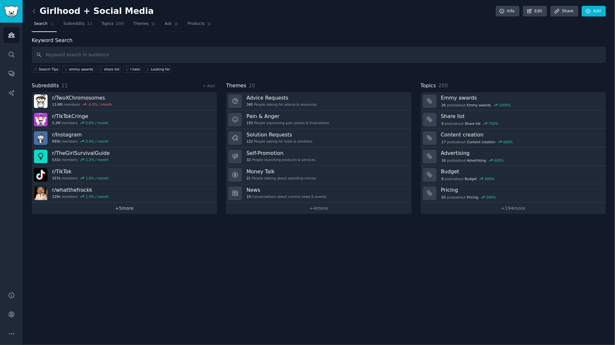
click at [128, 206] on link "+ 5 more" at bounding box center [124, 208] width 185 height 11
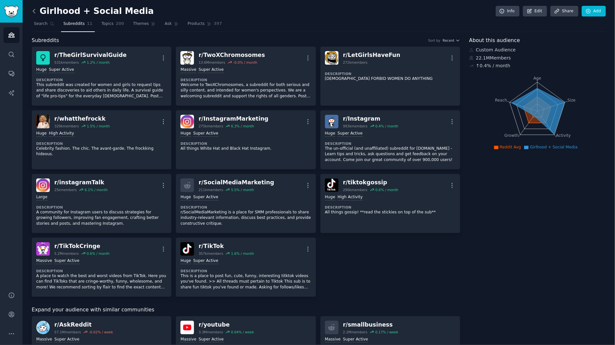
click at [33, 13] on icon at bounding box center [34, 11] width 7 height 7
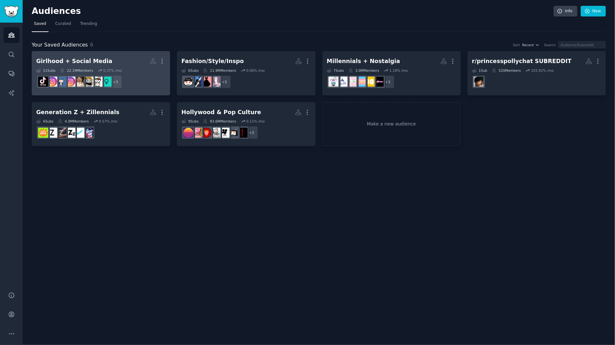
click at [122, 56] on h2 "Girlhood + Social Media More" at bounding box center [100, 61] width 129 height 11
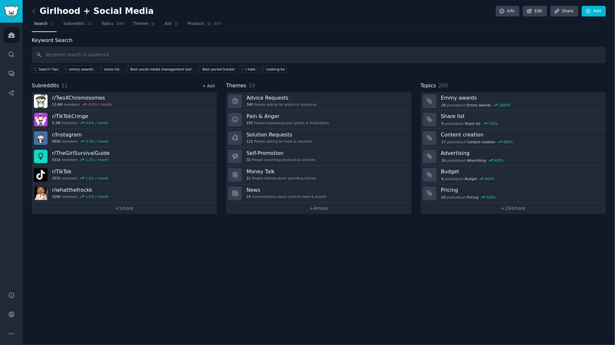
click at [212, 85] on link "+ Add" at bounding box center [208, 86] width 12 height 5
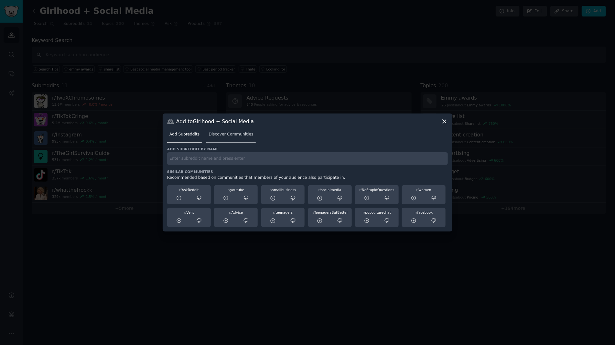
click at [231, 134] on span "Discover Communities" at bounding box center [230, 135] width 45 height 6
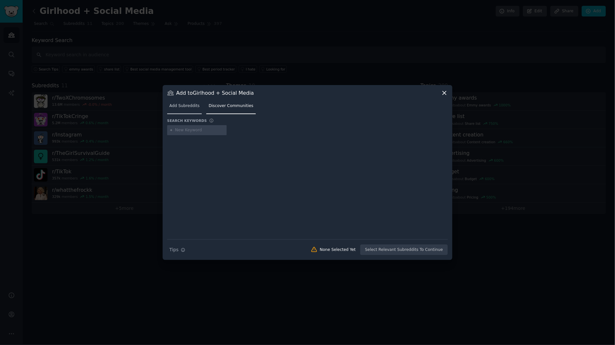
click at [185, 111] on link "Add Subreddits" at bounding box center [184, 107] width 35 height 13
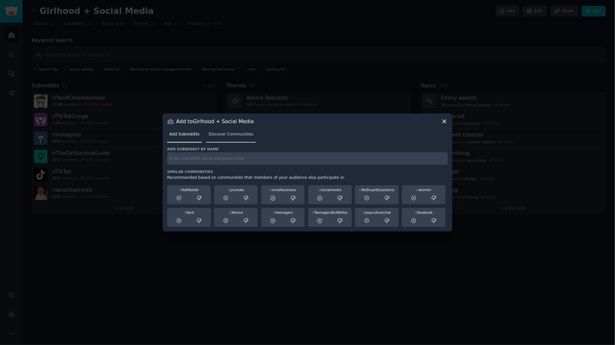
click at [228, 135] on span "Discover Communities" at bounding box center [230, 135] width 45 height 6
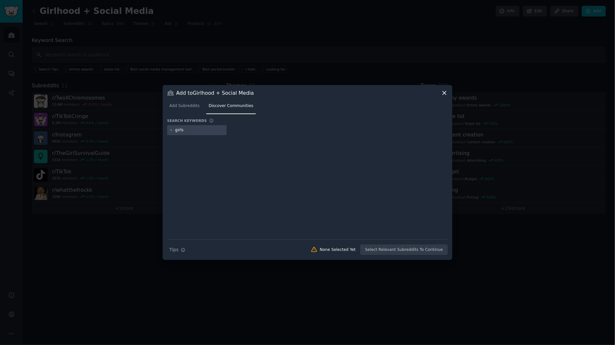
type input "girls"
drag, startPoint x: 204, startPoint y: 130, endPoint x: 146, endPoint y: 127, distance: 57.9
click at [146, 127] on div "​ Add to Girlhood + Social Media Add Subreddits Discover Communities Search key…" at bounding box center [307, 172] width 610 height 345
paste input "TheGirlSurvivalGuide"
type input "TheGirlSurvivalGuide"
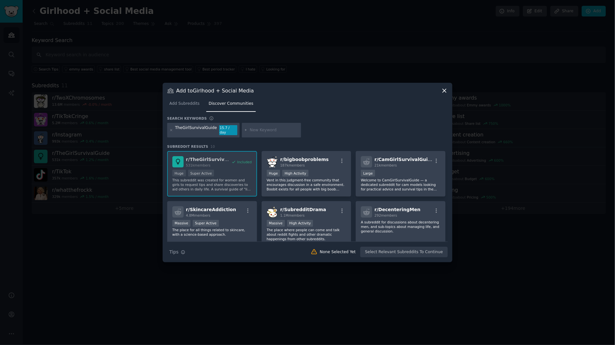
click at [444, 92] on icon at bounding box center [444, 91] width 4 height 4
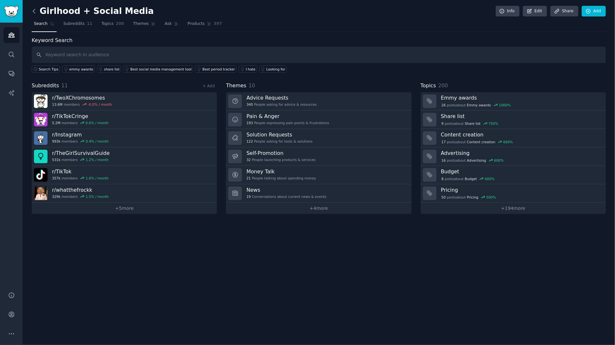
click at [33, 11] on icon at bounding box center [34, 11] width 2 height 4
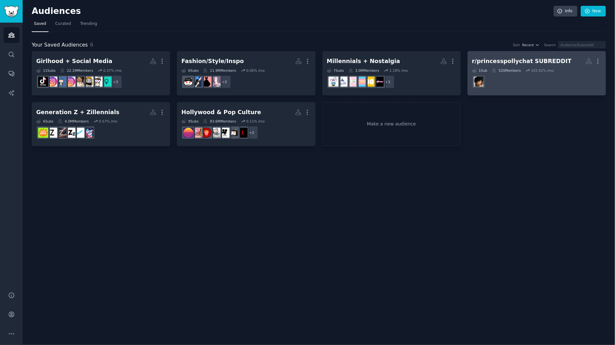
click at [491, 86] on dd "r/princesspollychat" at bounding box center [536, 82] width 129 height 18
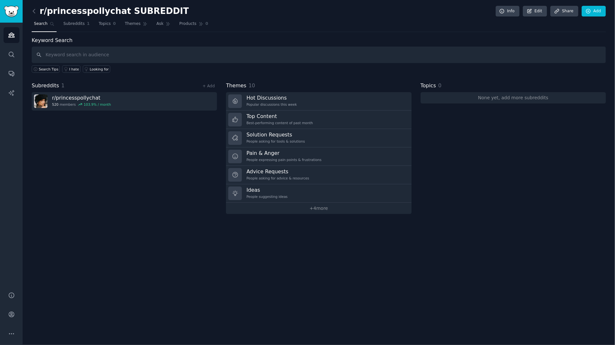
click at [107, 142] on div "Subreddits 1 + Add r/ princesspollychat 520 members 103.9 % / month" at bounding box center [124, 148] width 185 height 132
click at [208, 85] on link "+ Add" at bounding box center [208, 86] width 12 height 5
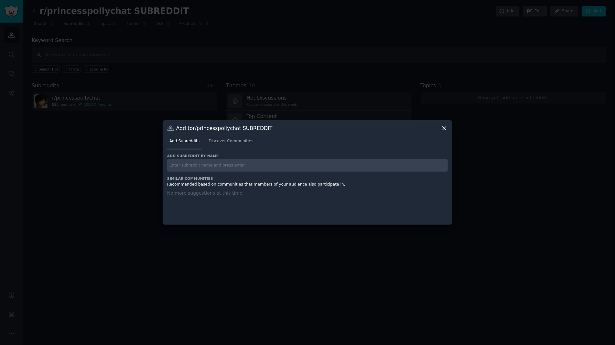
click at [197, 165] on input "text" at bounding box center [307, 165] width 280 height 13
type input "princesspolly"
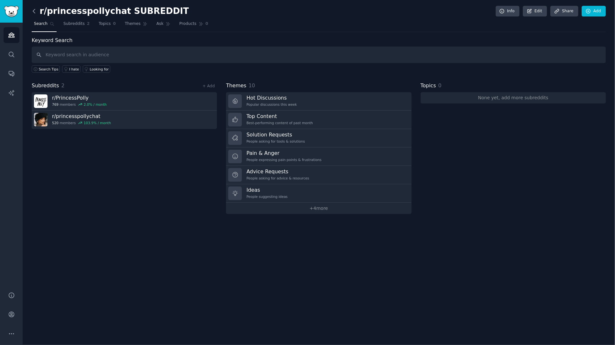
click at [33, 11] on icon at bounding box center [34, 11] width 2 height 4
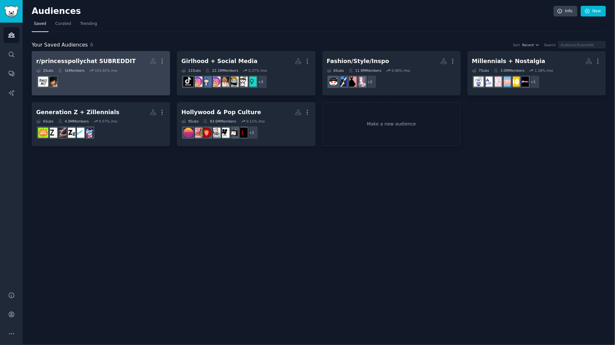
click at [119, 91] on link "r/princesspollychat SUBREDDIT More 2 Sub s 1k Members 103.92 % /mo r/PrincessPo…" at bounding box center [101, 73] width 138 height 44
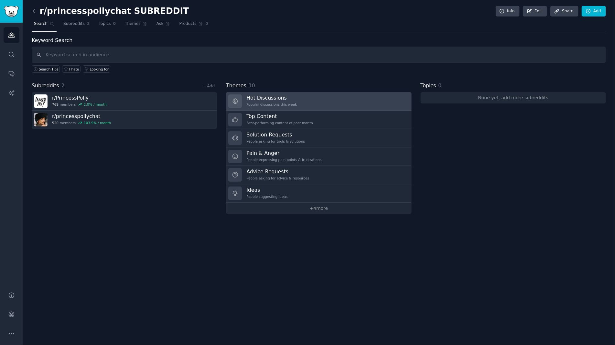
click at [300, 96] on link "Hot Discussions Popular discussions this week" at bounding box center [318, 101] width 185 height 18
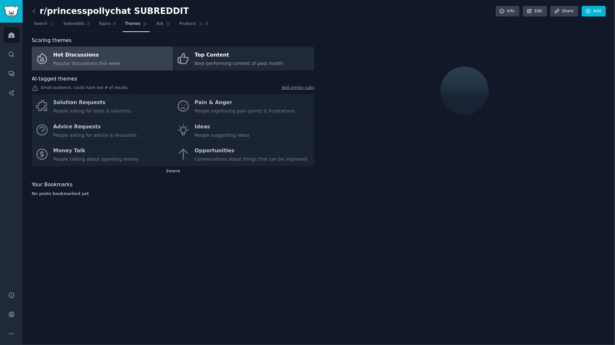
click at [105, 101] on div "Solution Requests People asking for tools & solutions Pain & Anger People expre…" at bounding box center [173, 130] width 282 height 72
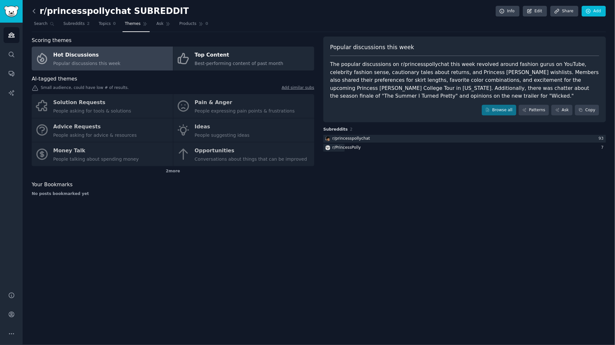
click at [34, 13] on icon at bounding box center [34, 11] width 2 height 4
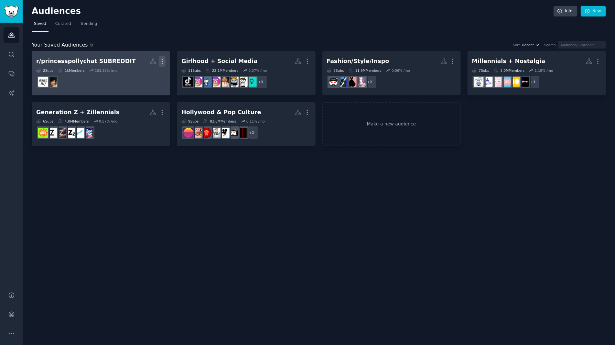
click at [164, 60] on icon "button" at bounding box center [162, 61] width 7 height 7
click at [71, 58] on div "r/princesspollychat SUBREDDIT" at bounding box center [86, 61] width 100 height 8
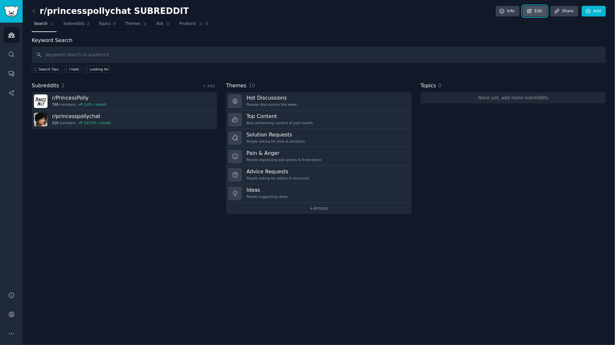
click at [491, 12] on link "Edit" at bounding box center [534, 11] width 24 height 11
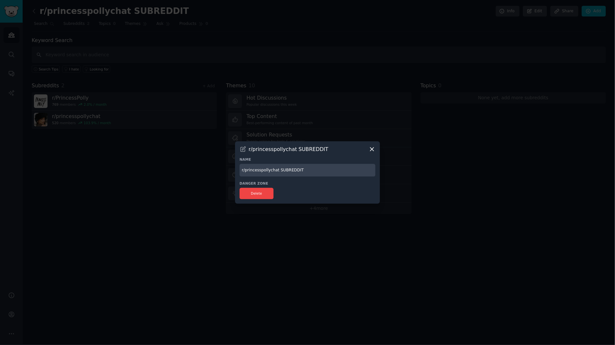
drag, startPoint x: 308, startPoint y: 169, endPoint x: 224, endPoint y: 169, distance: 84.7
click at [224, 169] on div "​ r/princesspollychat SUBREDDIT Name r/princesspollychat SUBREDDIT Danger Zone …" at bounding box center [307, 172] width 610 height 345
type input "Princess [PERSON_NAME] subreddits"
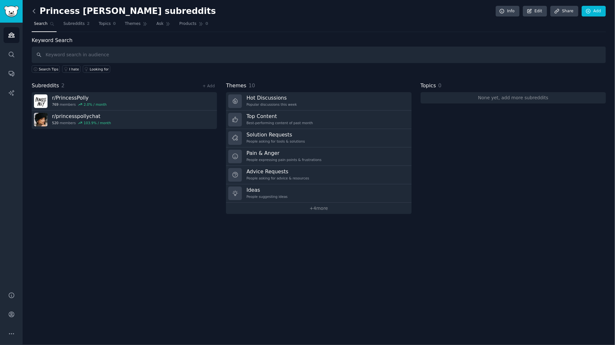
click at [34, 12] on icon at bounding box center [34, 11] width 2 height 4
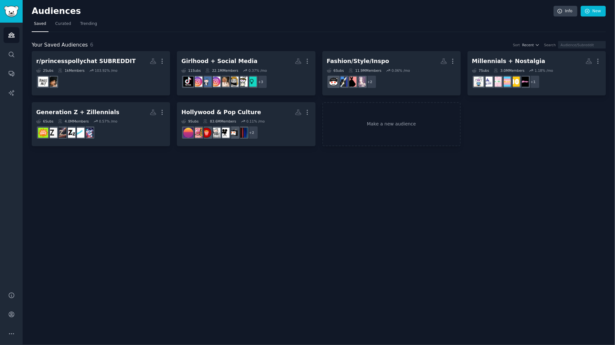
click at [104, 196] on div "Audiences Info New Saved Curated Trending Your Saved Audiences 6 Sort Recent Se…" at bounding box center [319, 172] width 592 height 345
